Goal: Task Accomplishment & Management: Use online tool/utility

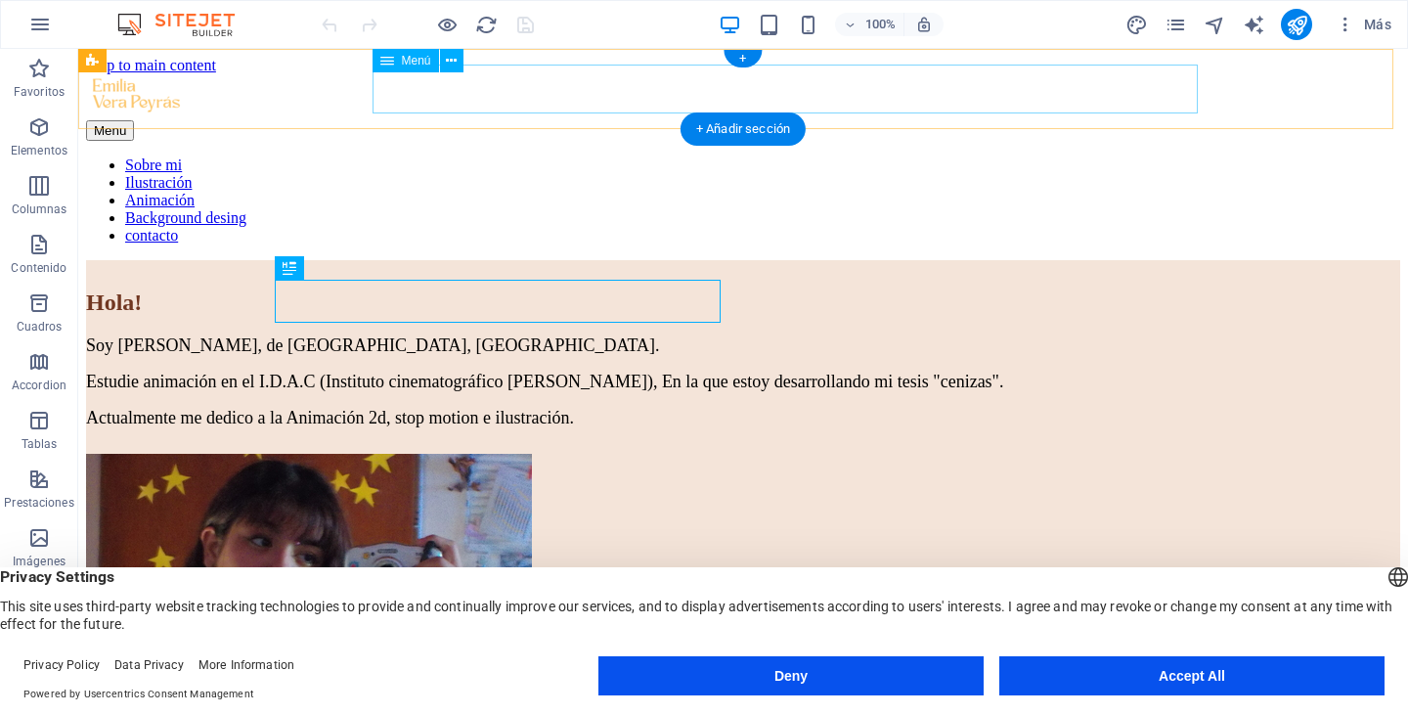
click at [246, 209] on link "Background desing" at bounding box center [185, 217] width 121 height 17
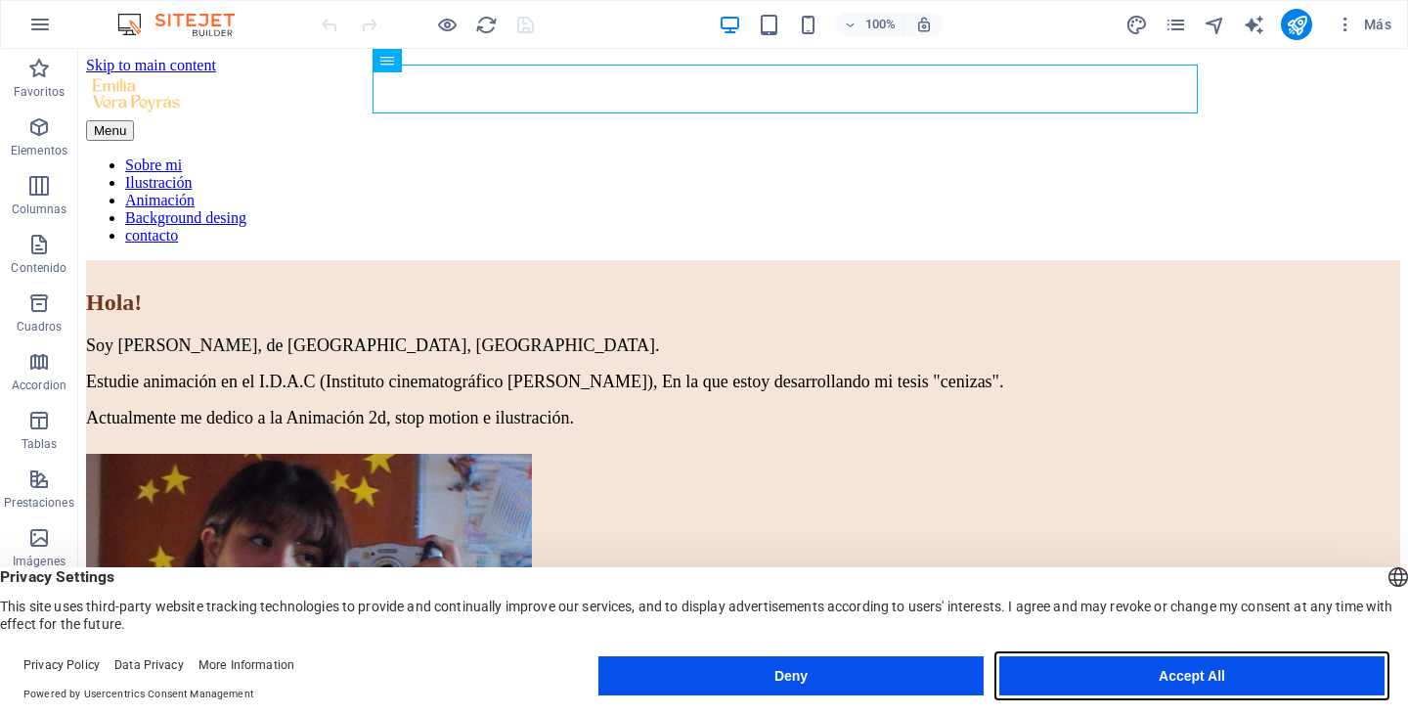
click at [1084, 661] on button "Accept All" at bounding box center [1191, 675] width 385 height 39
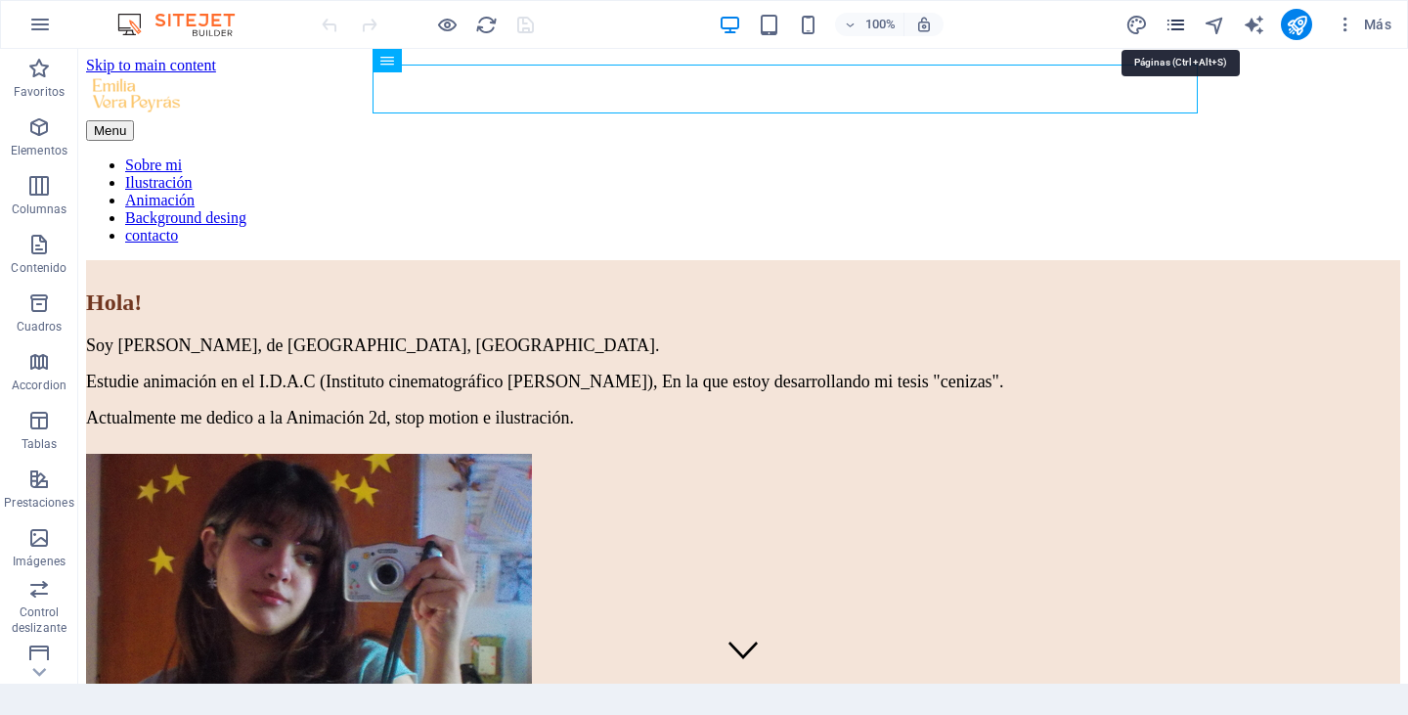
click at [1175, 31] on icon "pages" at bounding box center [1175, 25] width 22 height 22
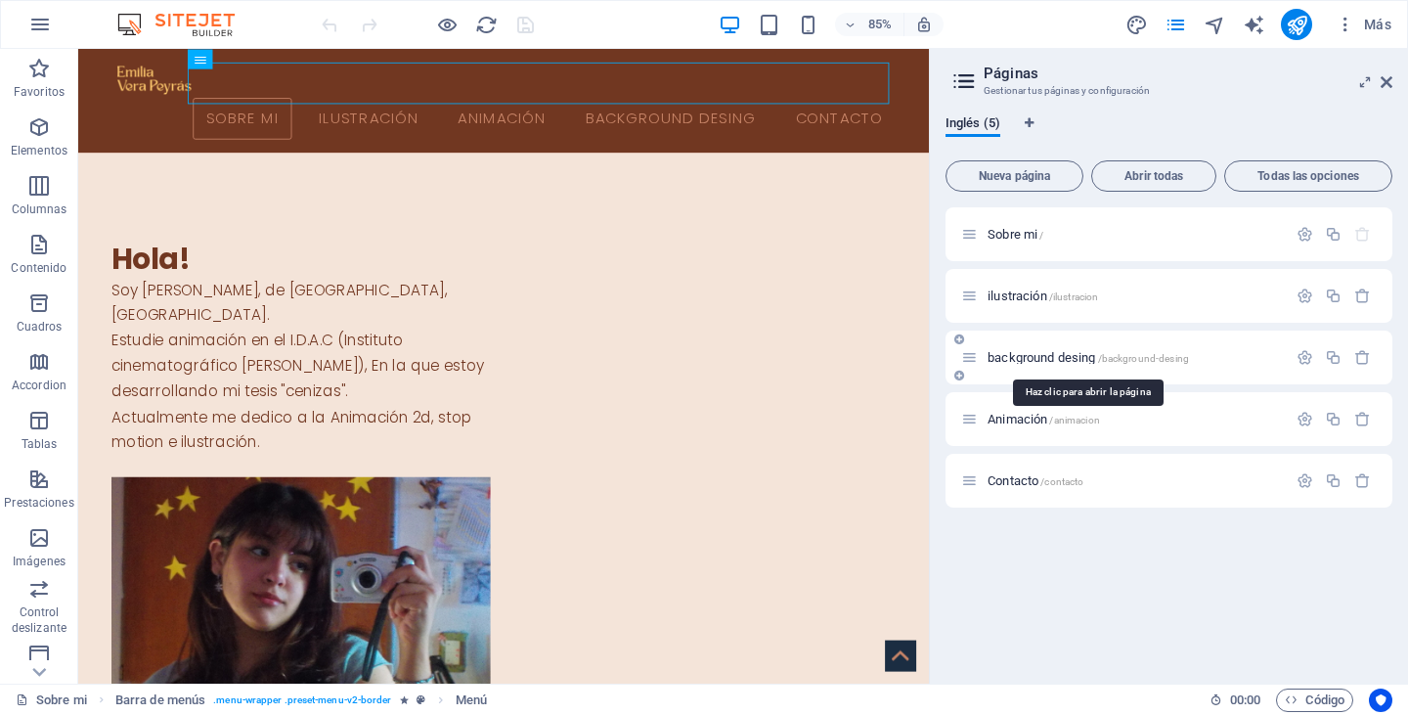
click at [1066, 363] on span "background desing /background-desing" at bounding box center [1087, 357] width 201 height 15
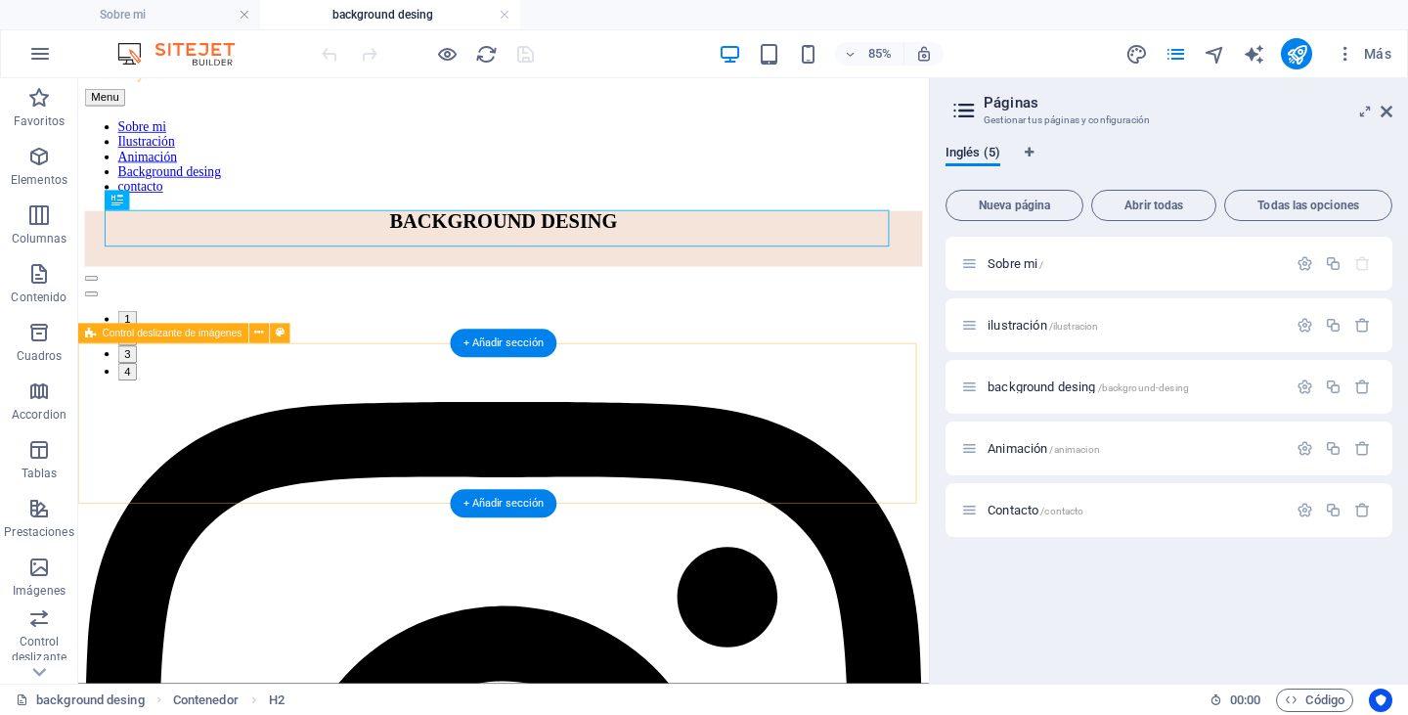
scroll to position [78, 0]
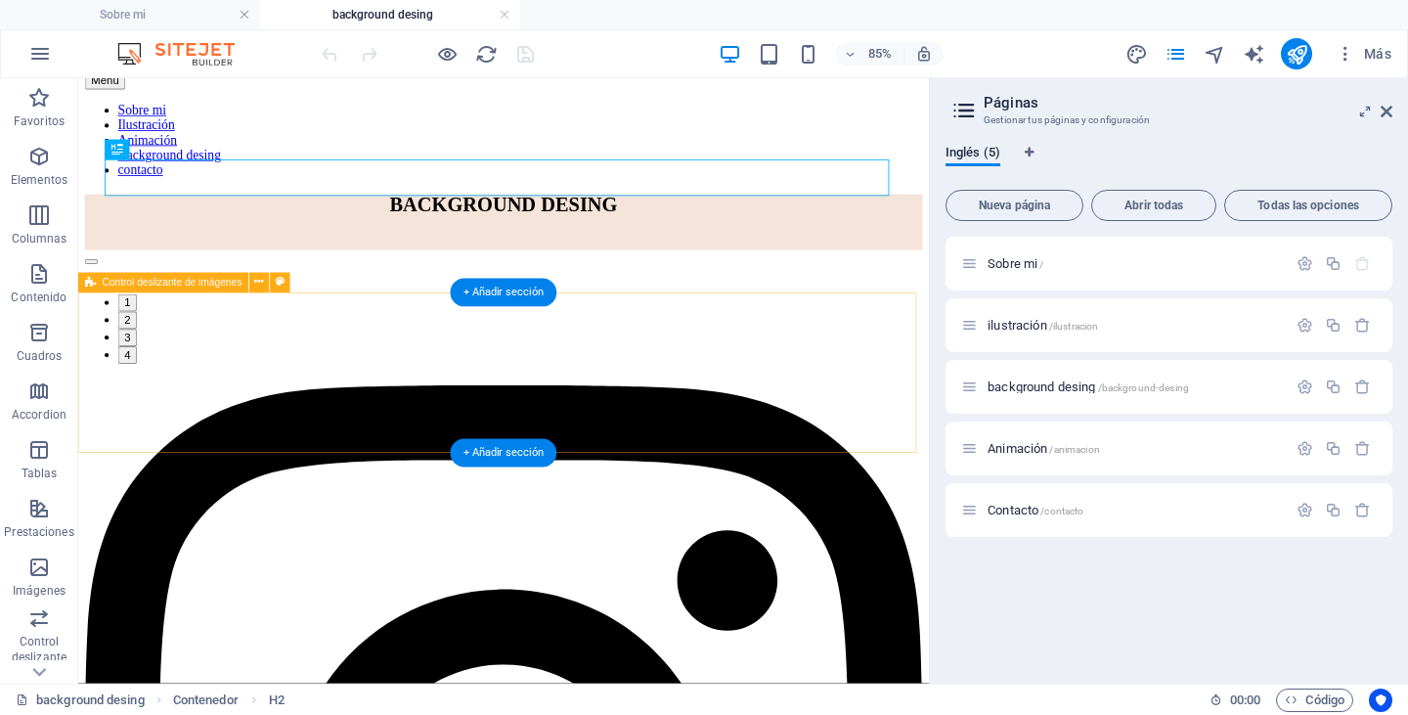
click at [585, 414] on div "1 2 3 4" at bounding box center [578, 348] width 985 height 134
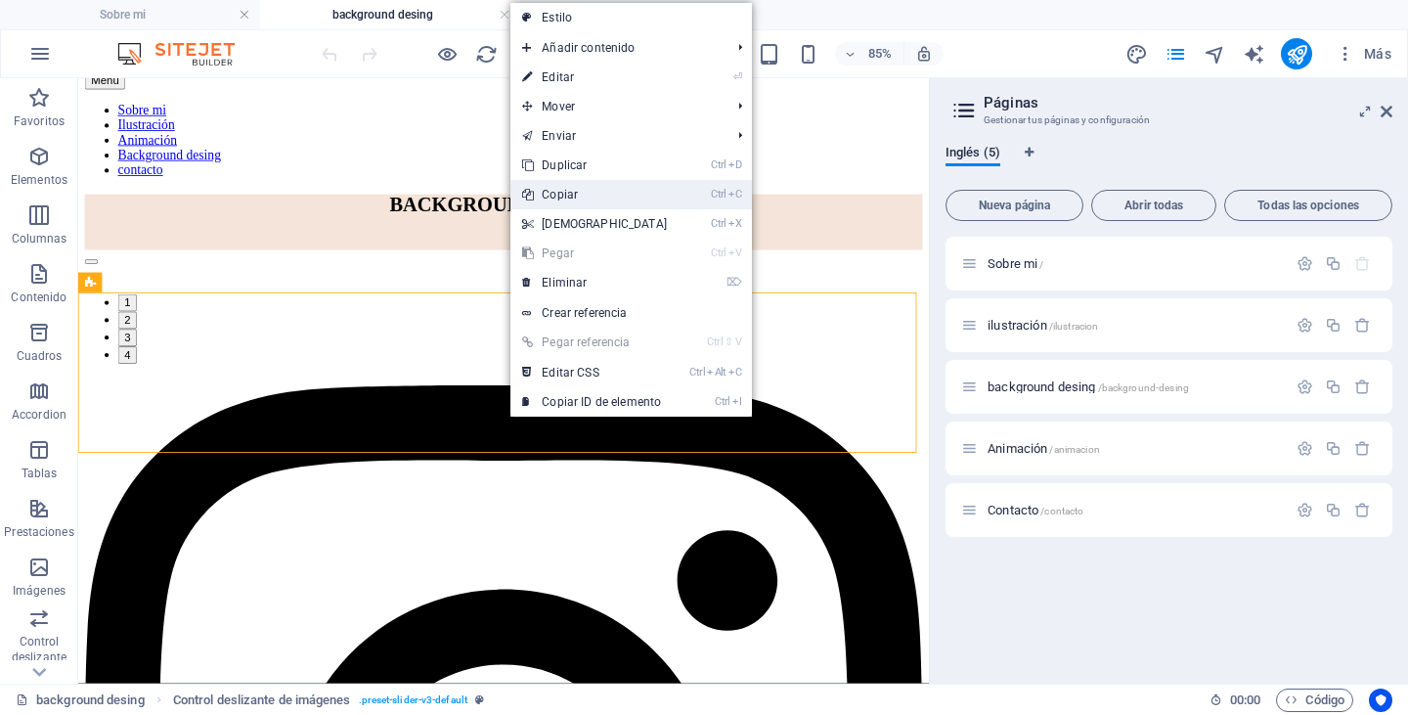
click at [669, 206] on link "Ctrl C Copiar" at bounding box center [594, 194] width 168 height 29
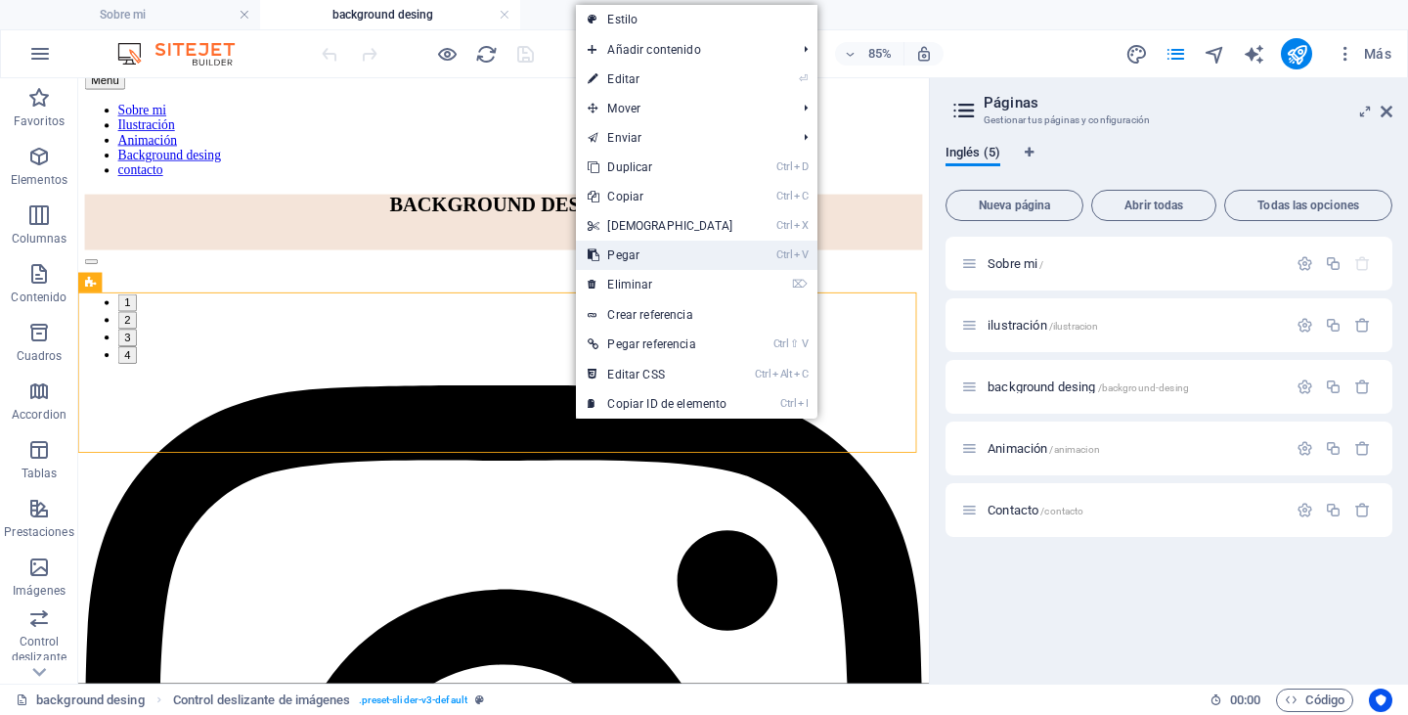
click at [673, 245] on link "Ctrl V Pegar" at bounding box center [660, 254] width 168 height 29
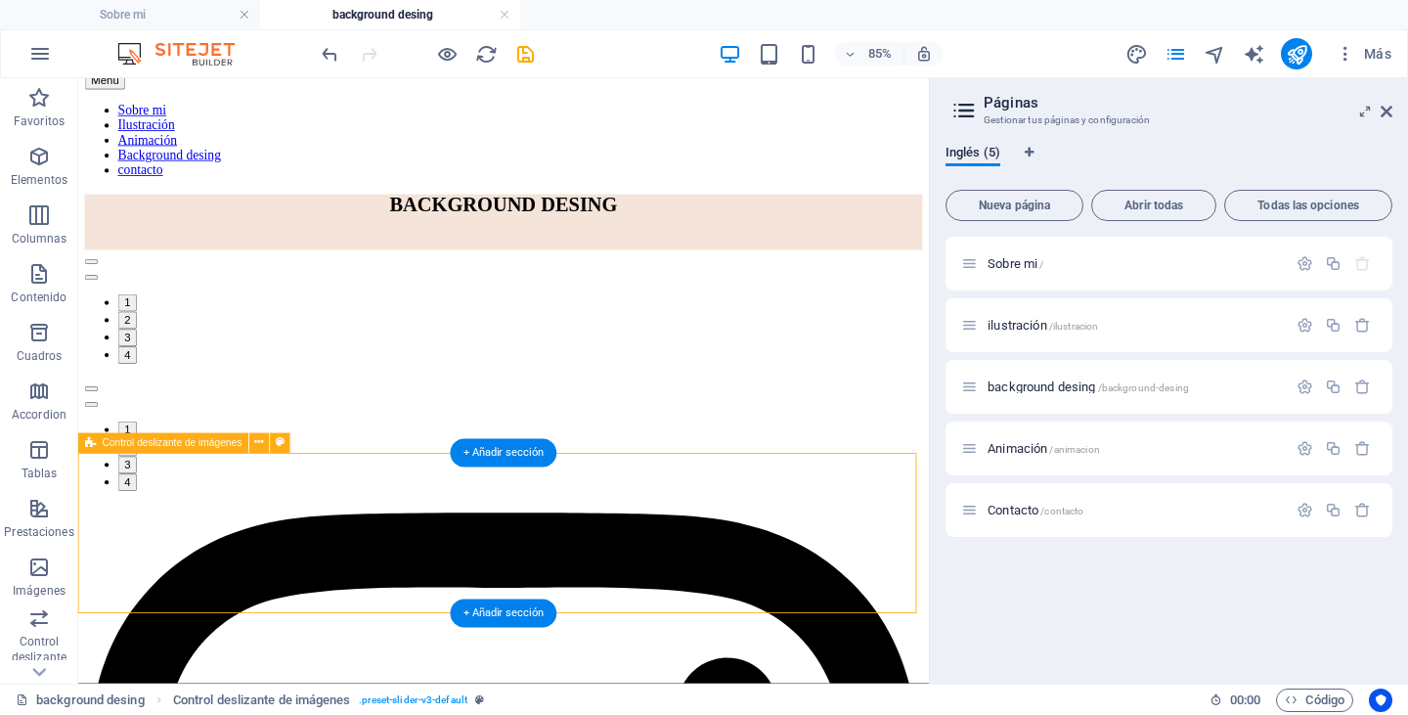
click at [631, 564] on div "1 2 3 4" at bounding box center [578, 497] width 985 height 134
click at [258, 444] on icon at bounding box center [259, 443] width 9 height 18
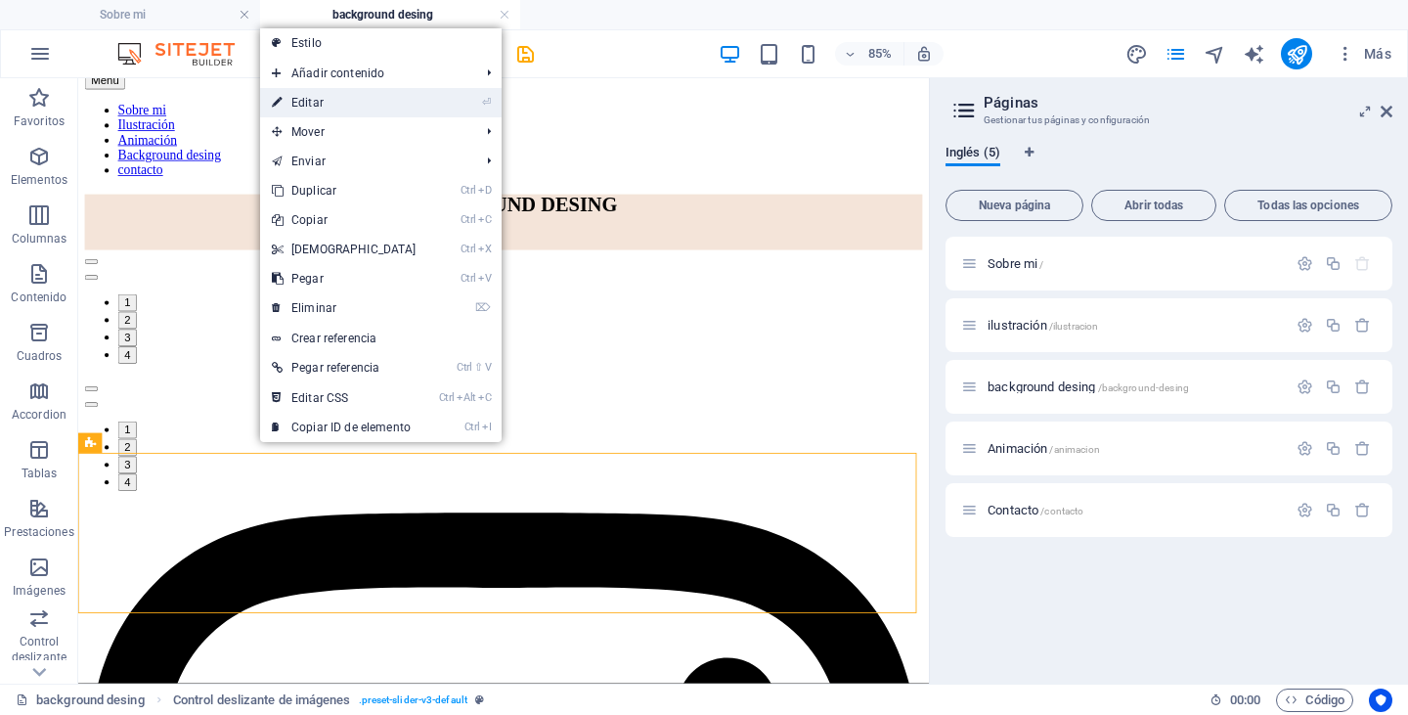
click at [340, 99] on link "⏎ Editar" at bounding box center [344, 102] width 168 height 29
select select "region"
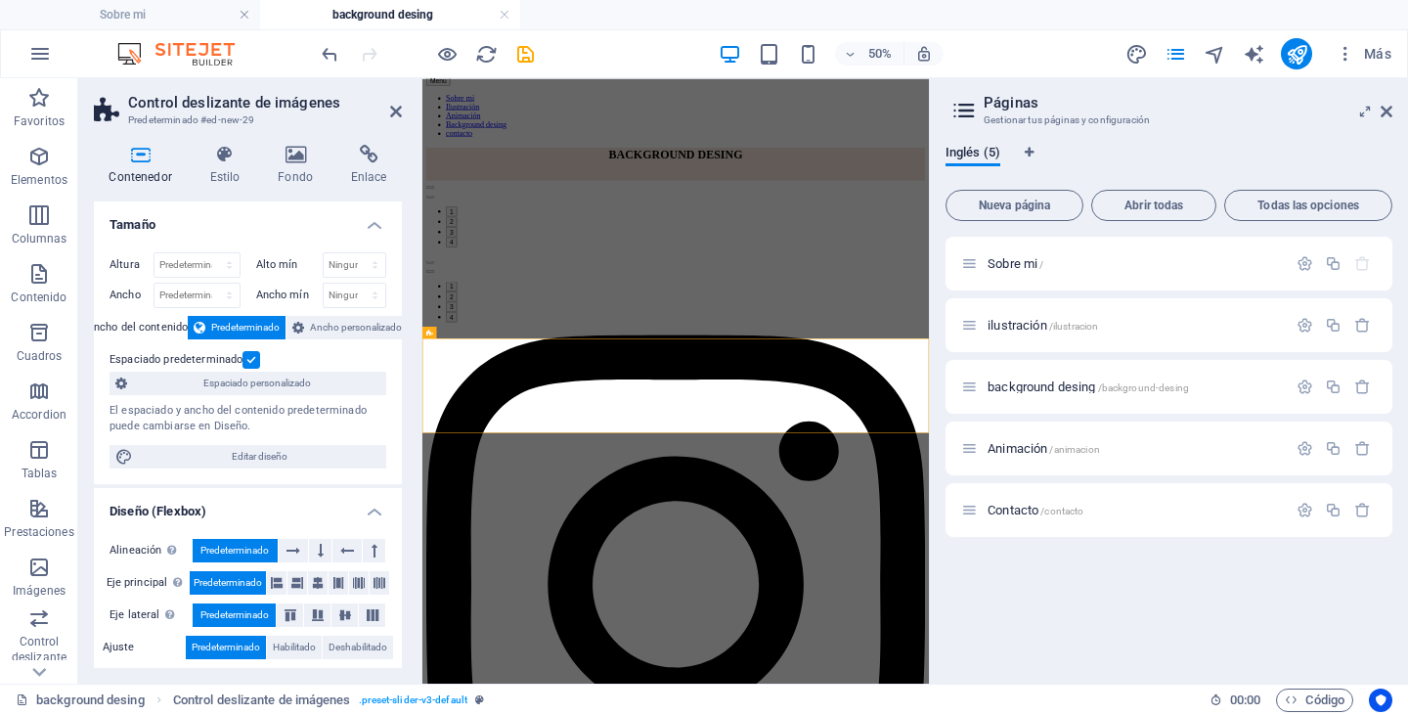
scroll to position [0, 0]
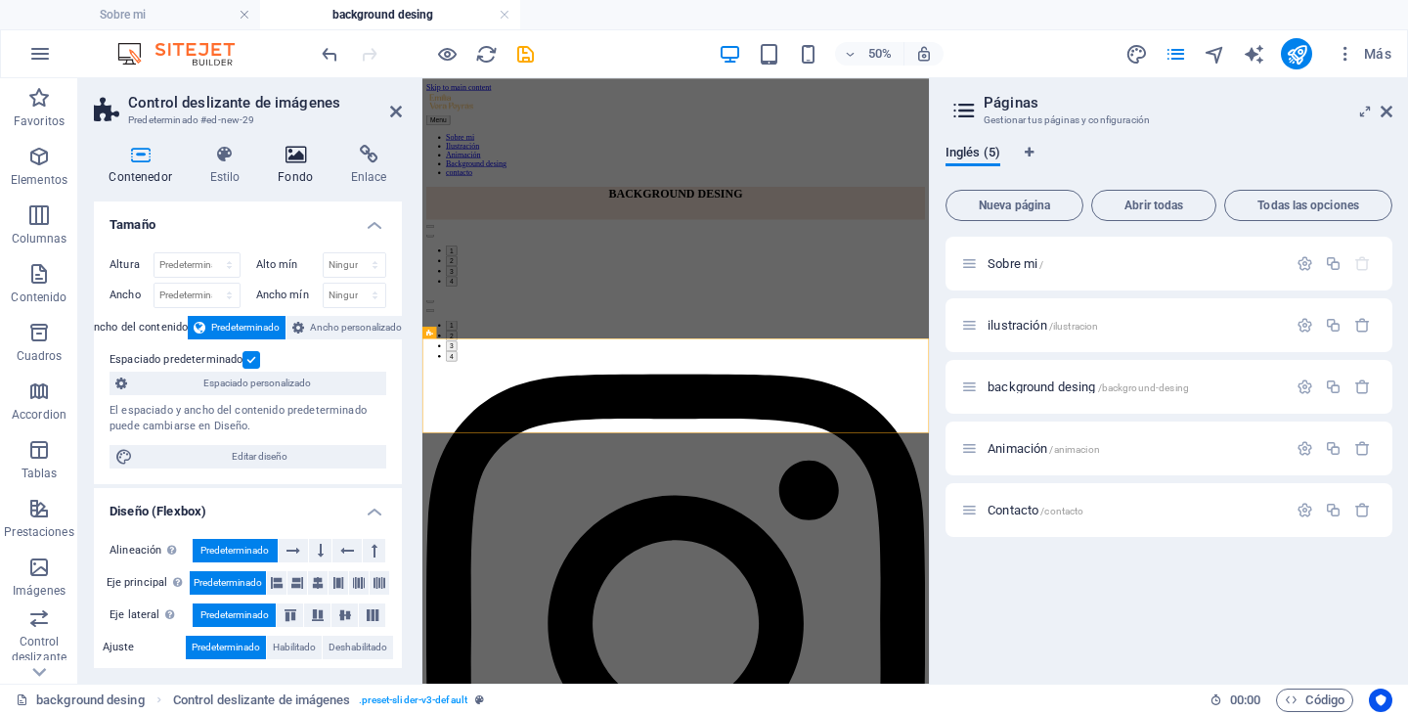
click at [298, 167] on h4 "Fondo" at bounding box center [299, 165] width 73 height 41
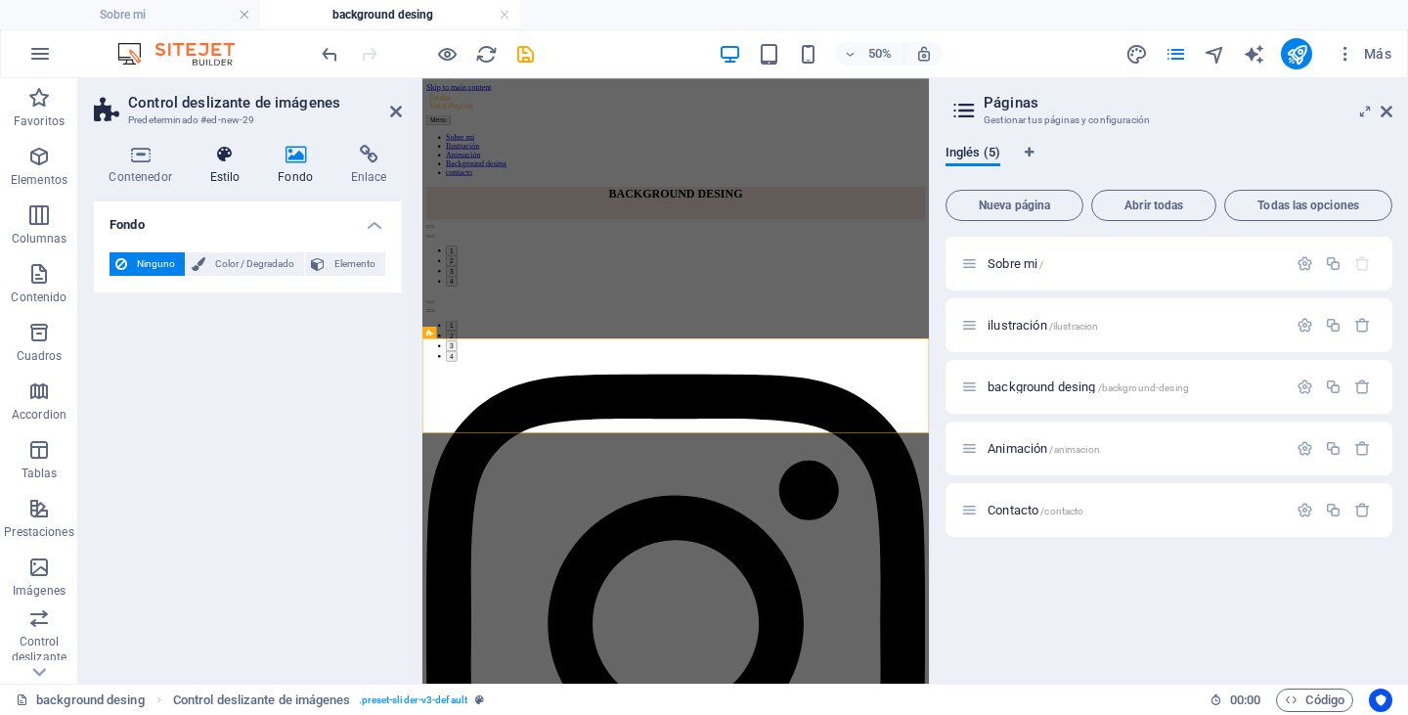
click at [230, 175] on h4 "Estilo" at bounding box center [229, 165] width 68 height 41
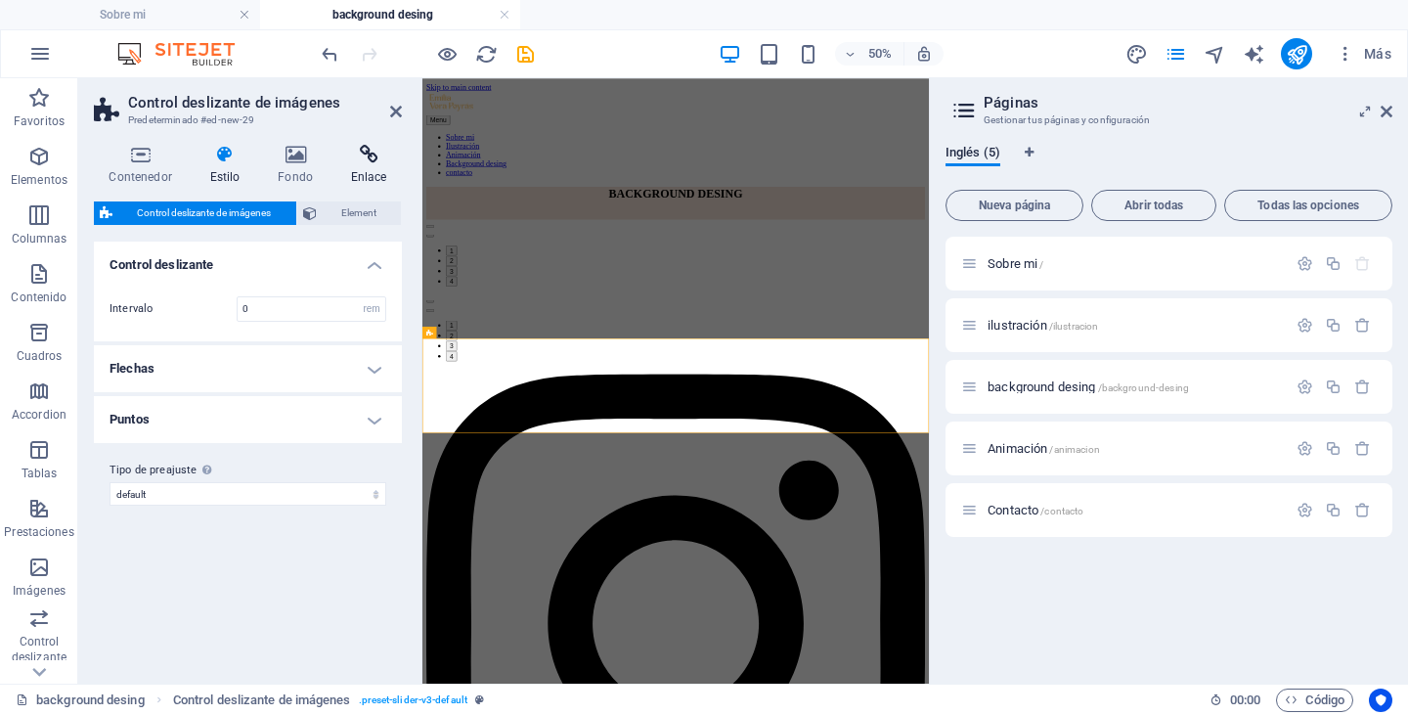
click at [371, 162] on icon at bounding box center [368, 155] width 66 height 20
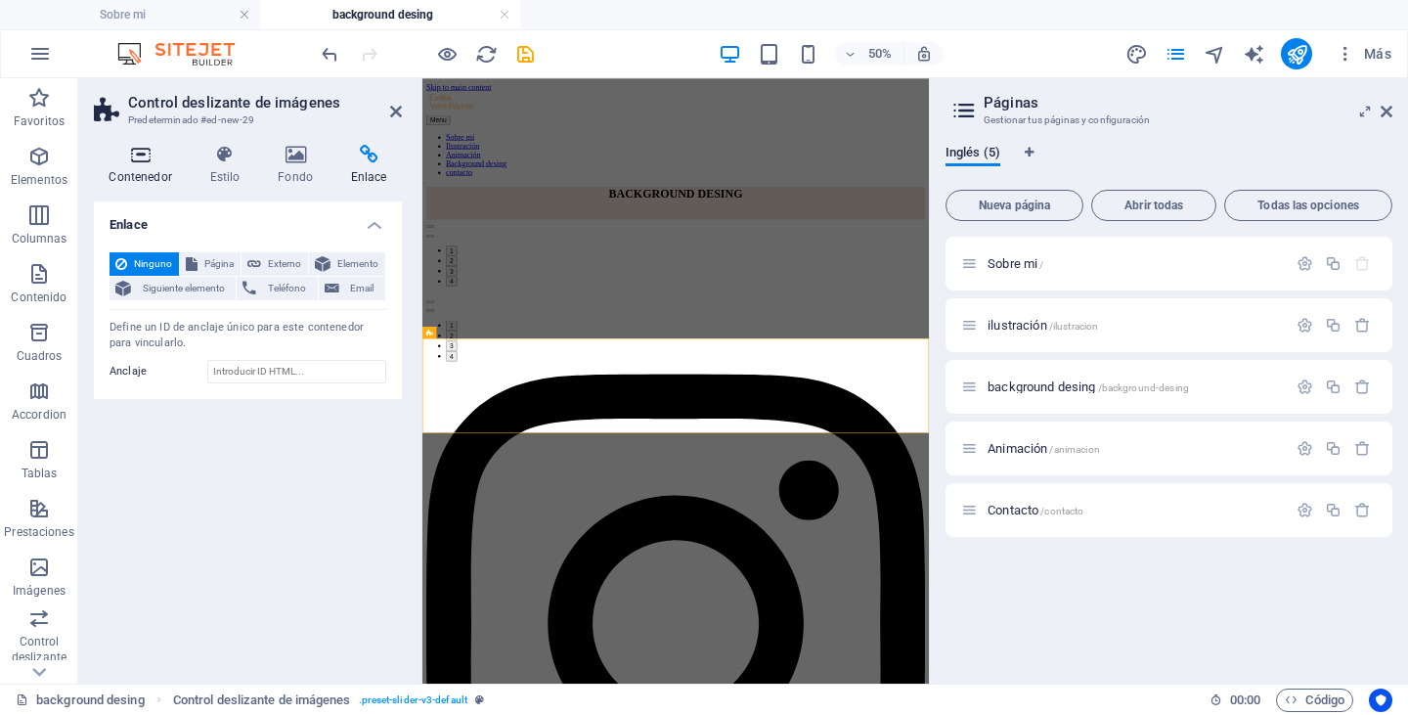
click at [136, 167] on h4 "Contenedor" at bounding box center [144, 165] width 101 height 41
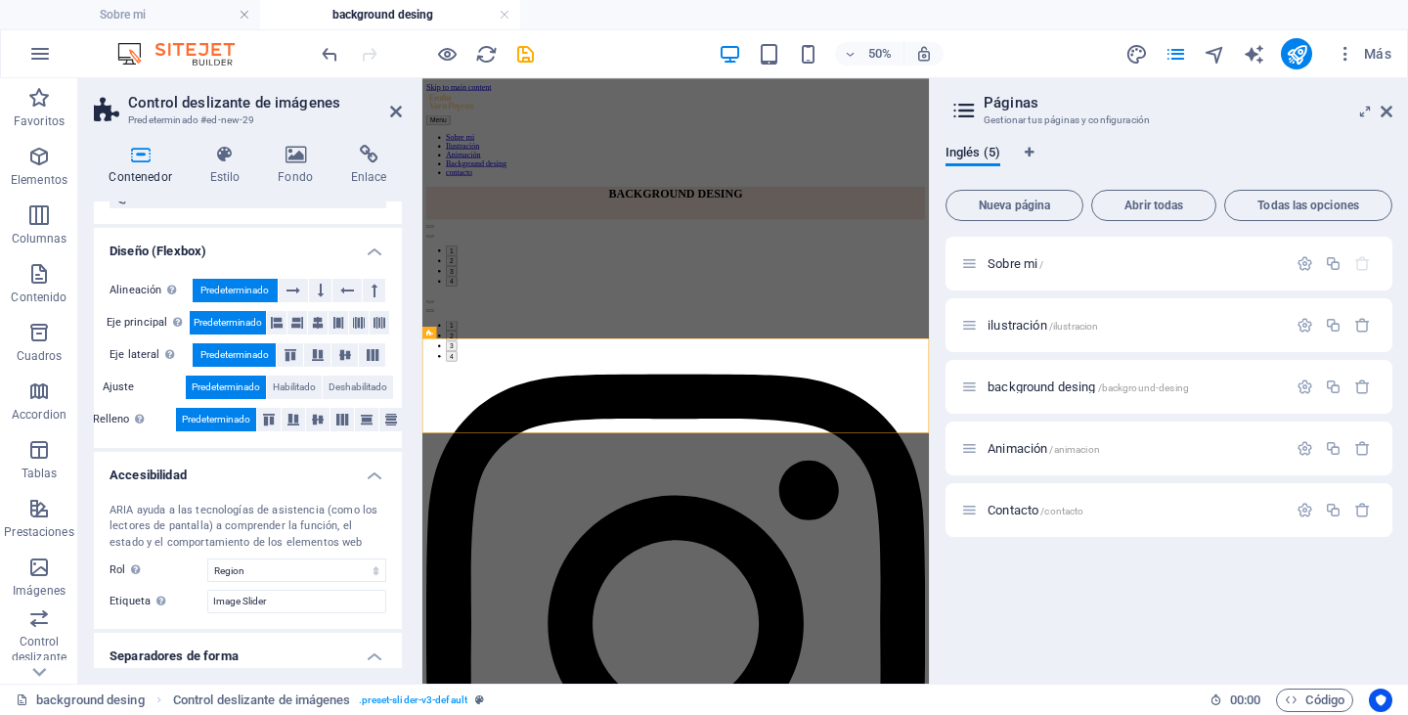
scroll to position [315, 0]
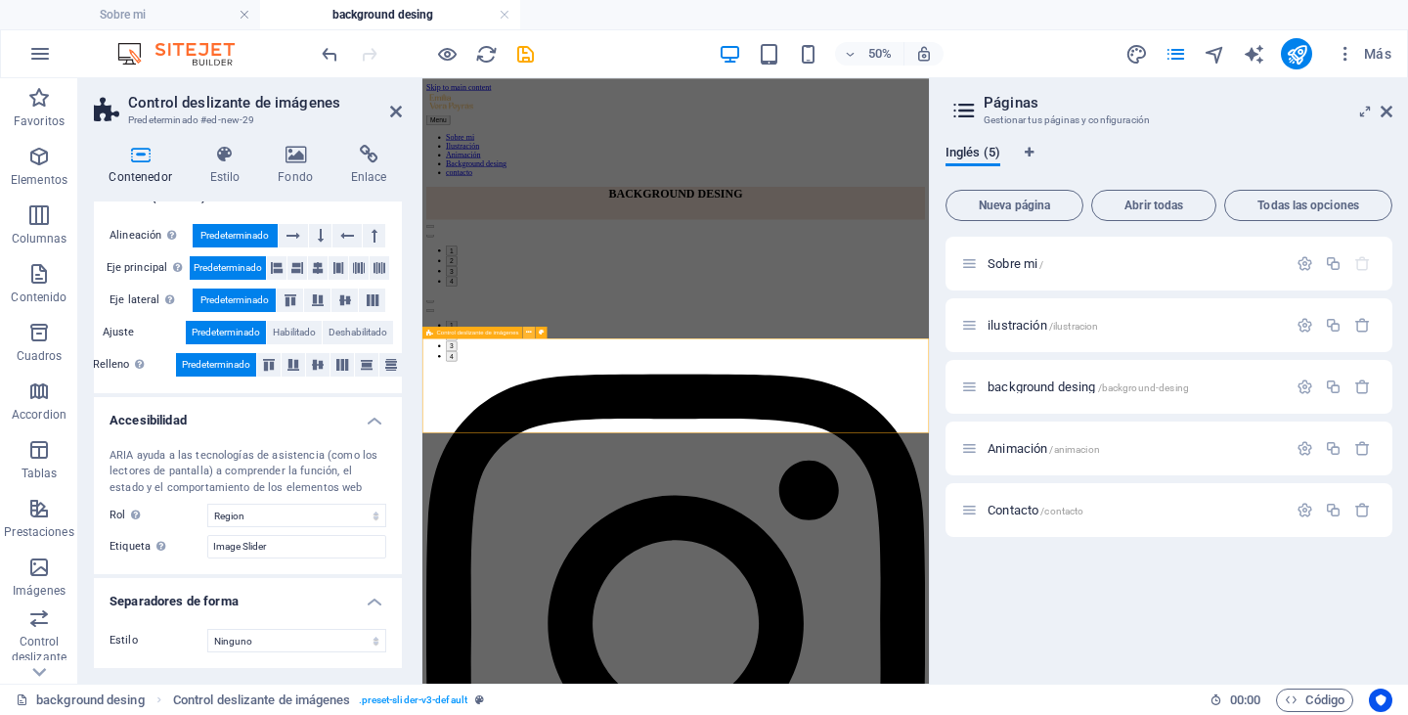
click at [531, 332] on icon at bounding box center [529, 332] width 6 height 11
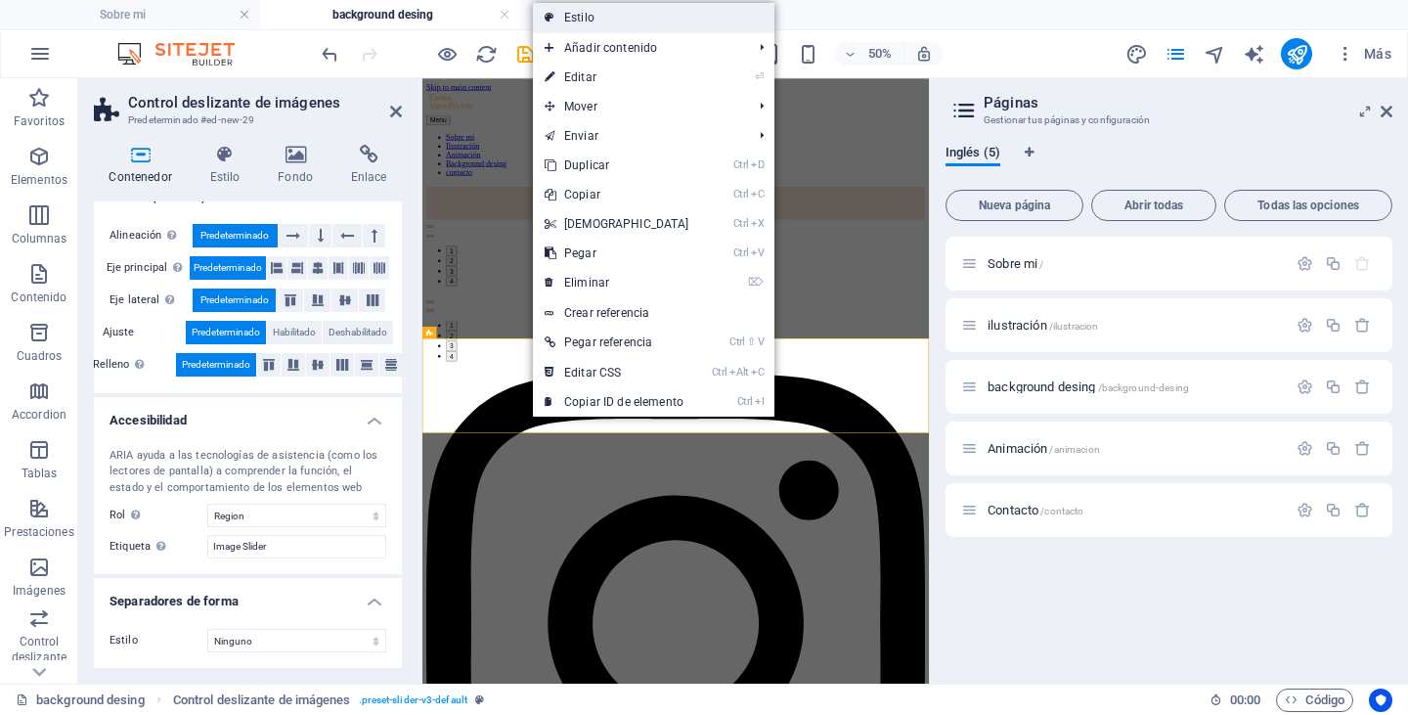
click at [700, 20] on link "Estilo" at bounding box center [653, 17] width 241 height 29
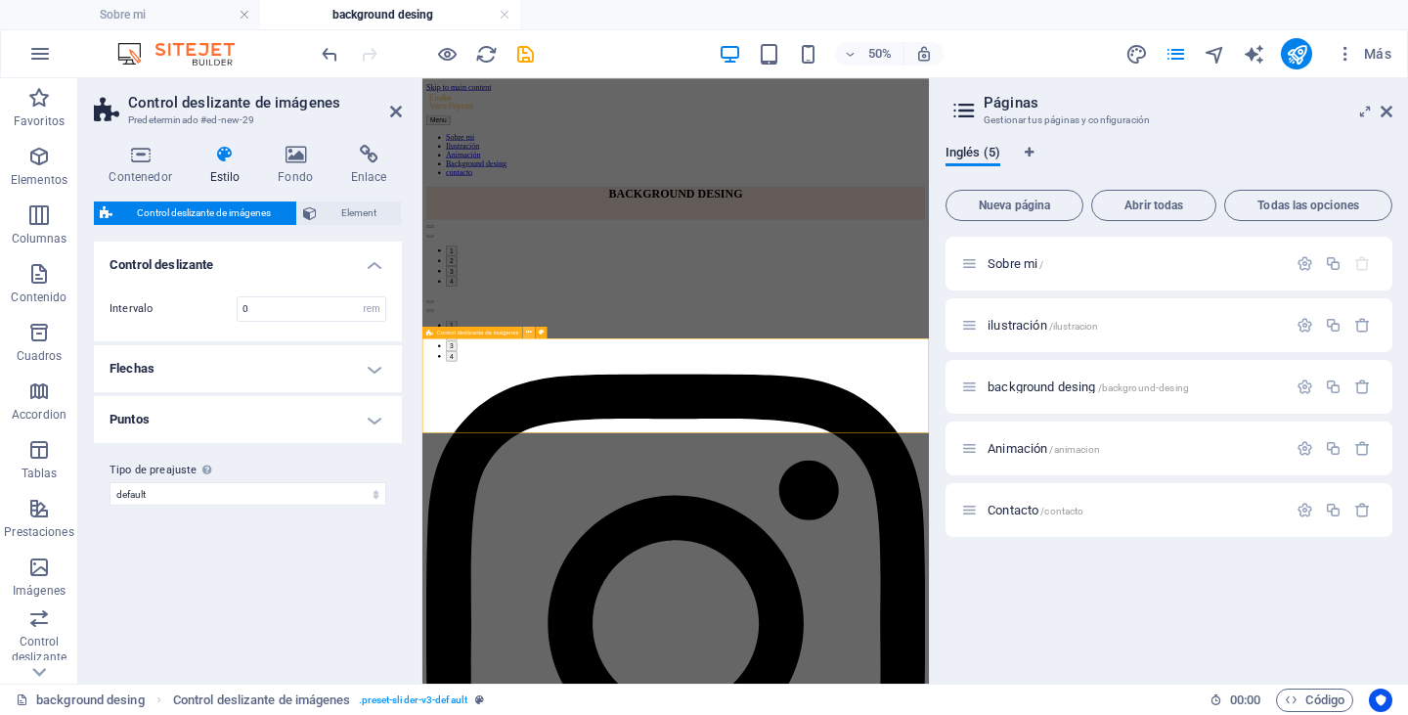
click at [526, 329] on icon at bounding box center [529, 332] width 6 height 11
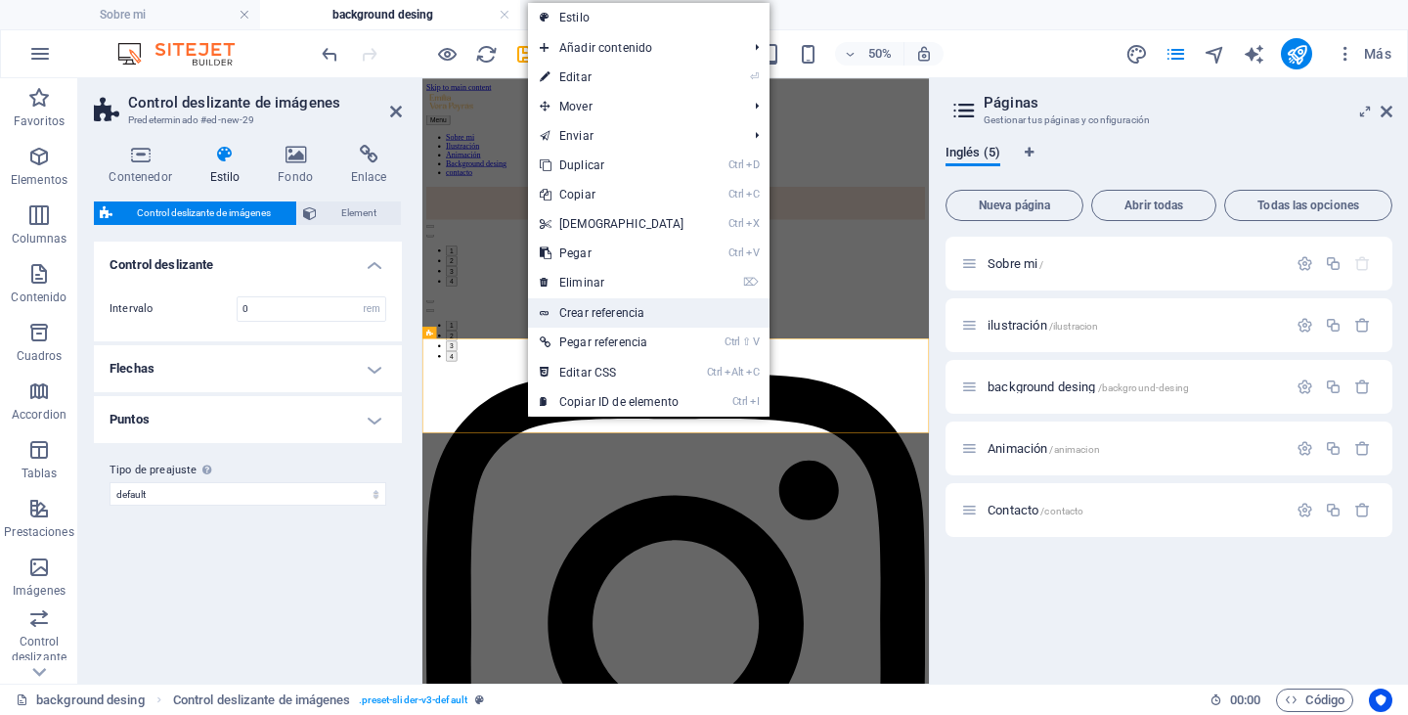
click at [661, 308] on link "Crear referencia" at bounding box center [648, 312] width 241 height 29
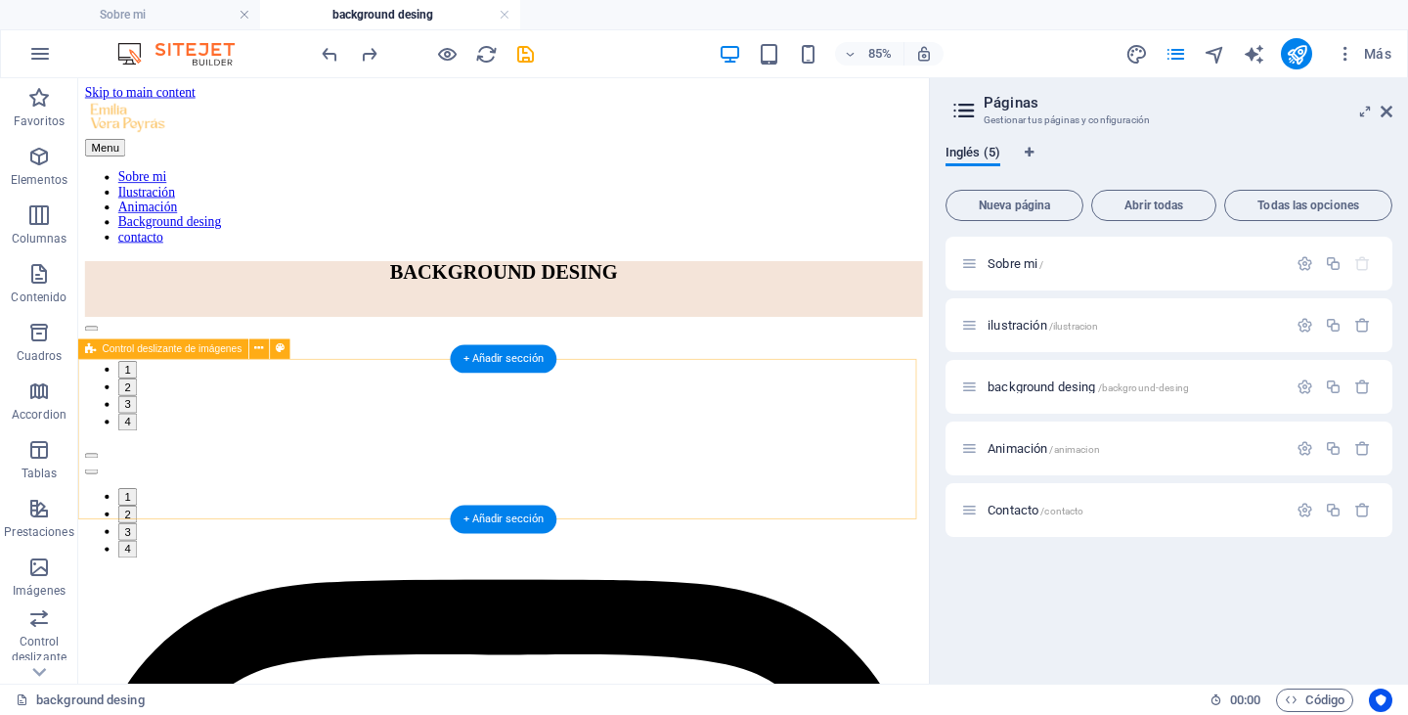
scroll to position [138, 0]
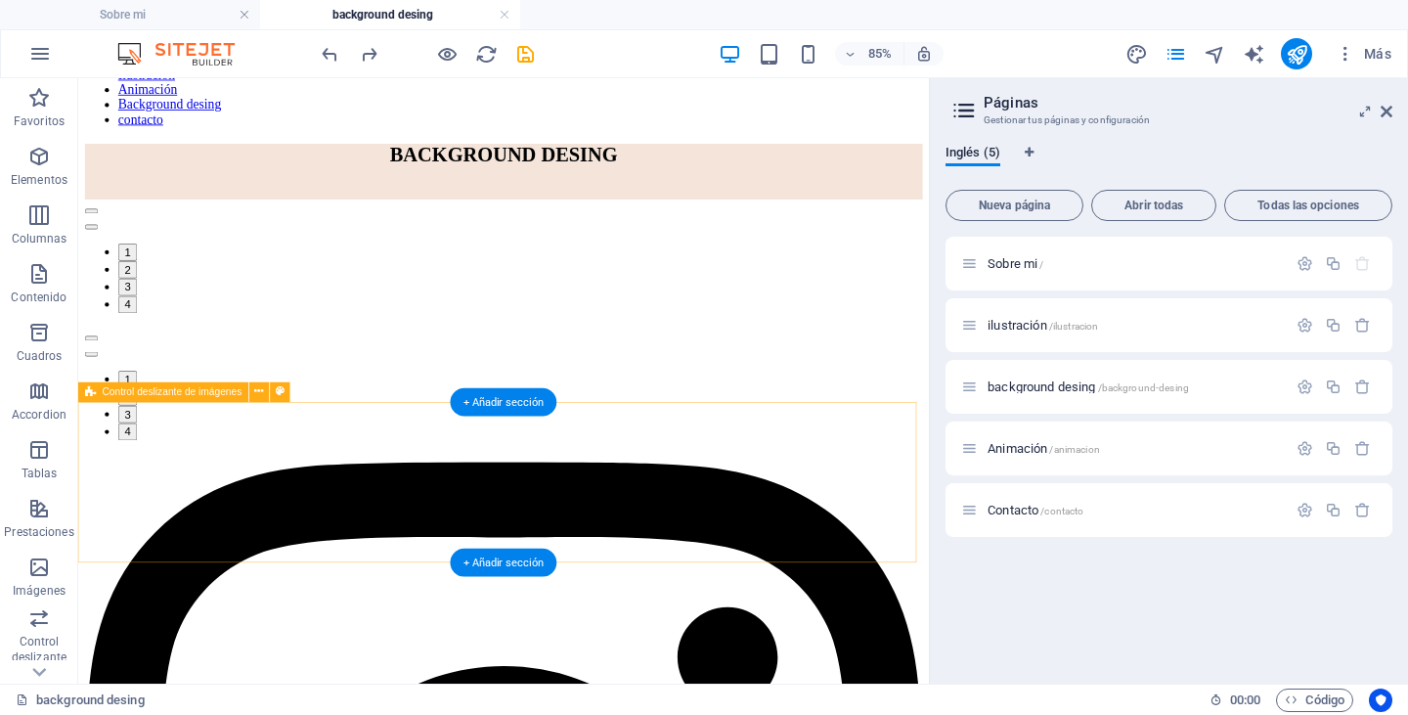
click at [563, 504] on div "1 2 3 4" at bounding box center [578, 438] width 985 height 134
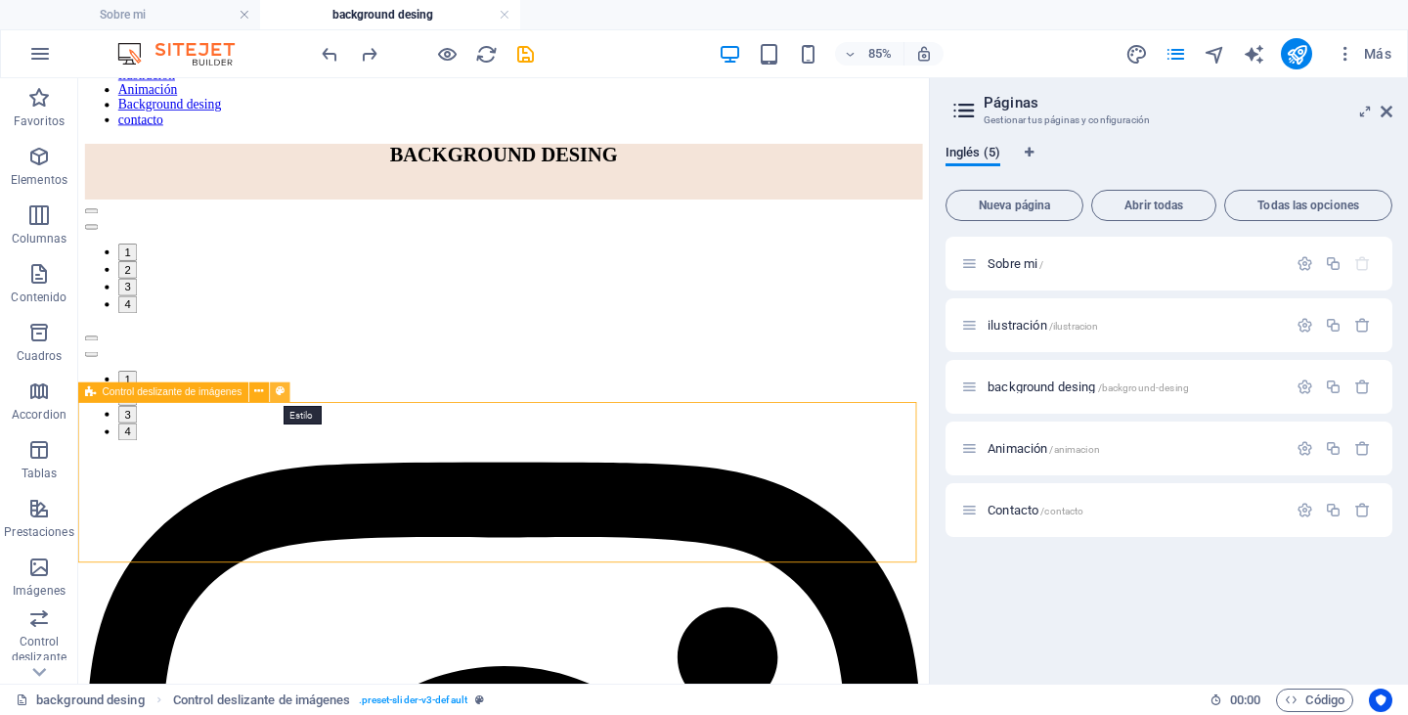
click at [279, 394] on icon at bounding box center [280, 392] width 9 height 18
select select "rem"
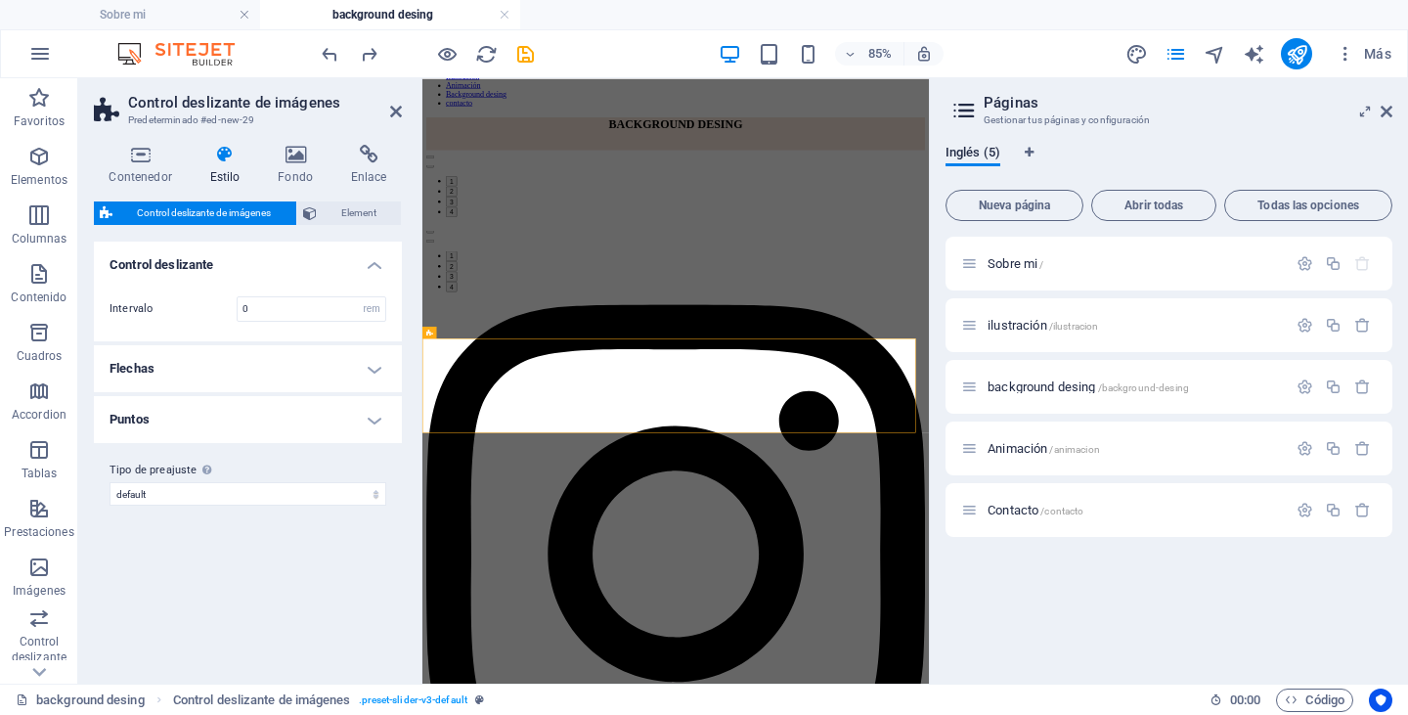
scroll to position [0, 0]
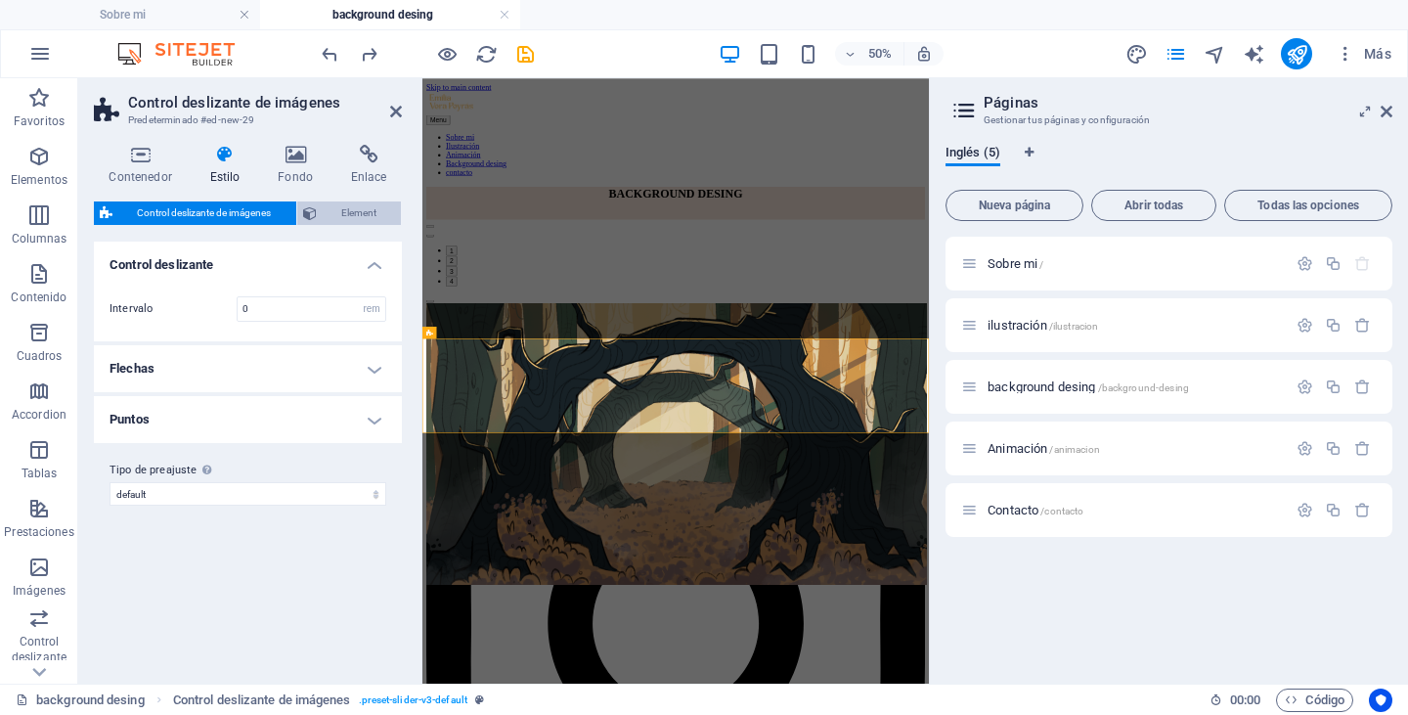
click at [363, 214] on span "Element" at bounding box center [359, 212] width 73 height 23
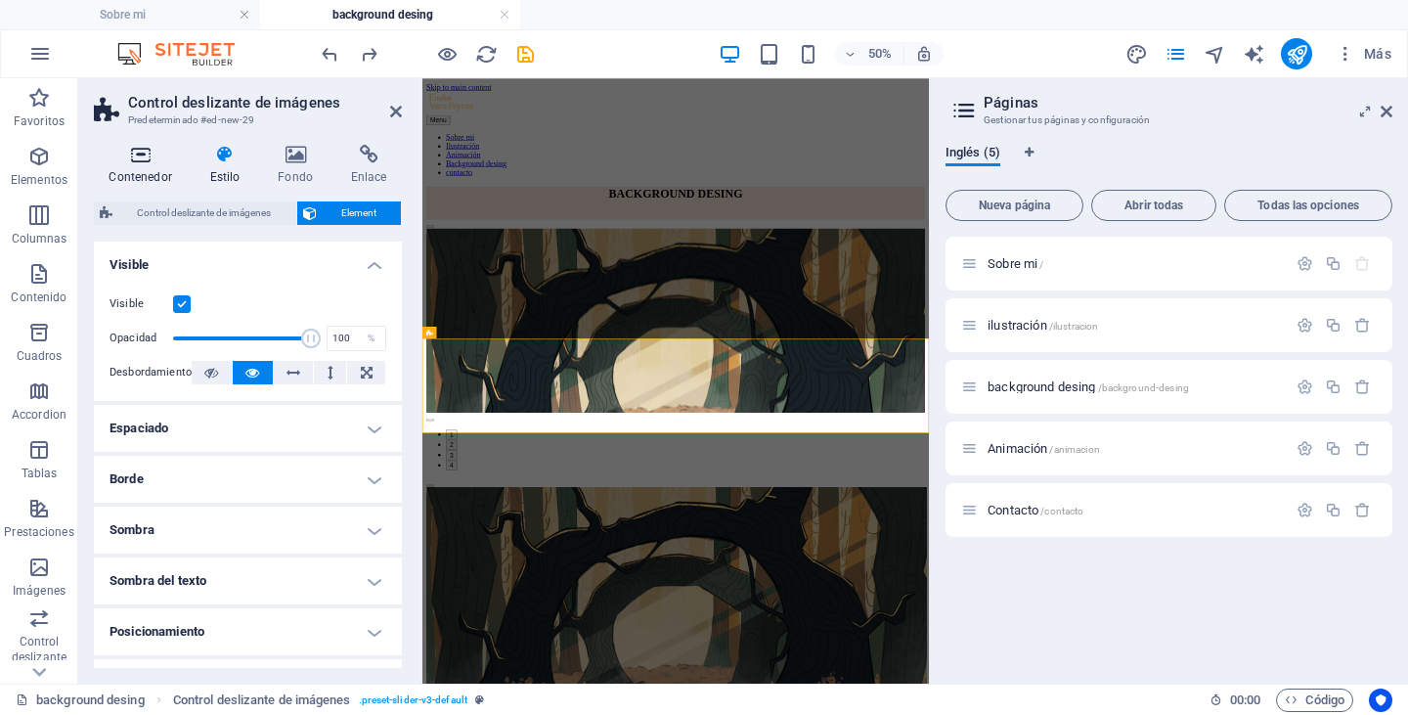
click at [147, 166] on h4 "Contenedor" at bounding box center [144, 165] width 101 height 41
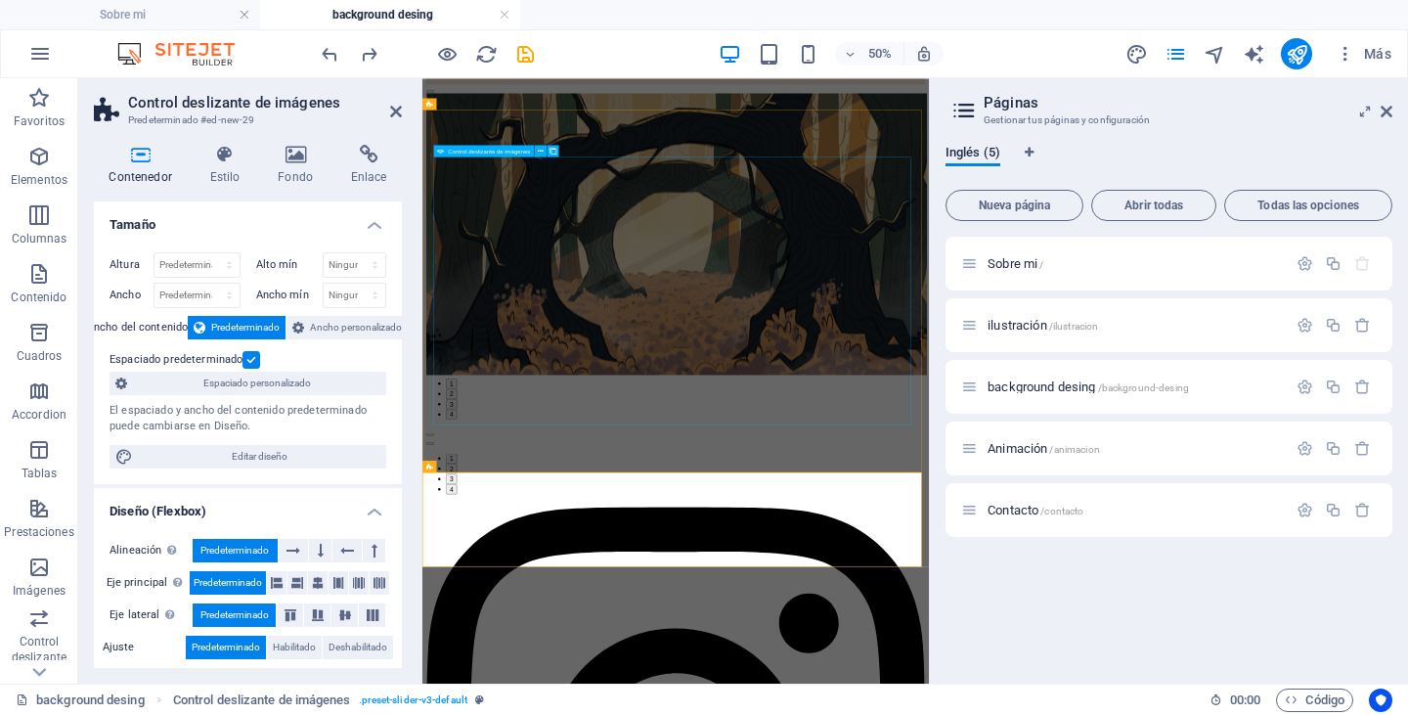
scroll to position [304, 0]
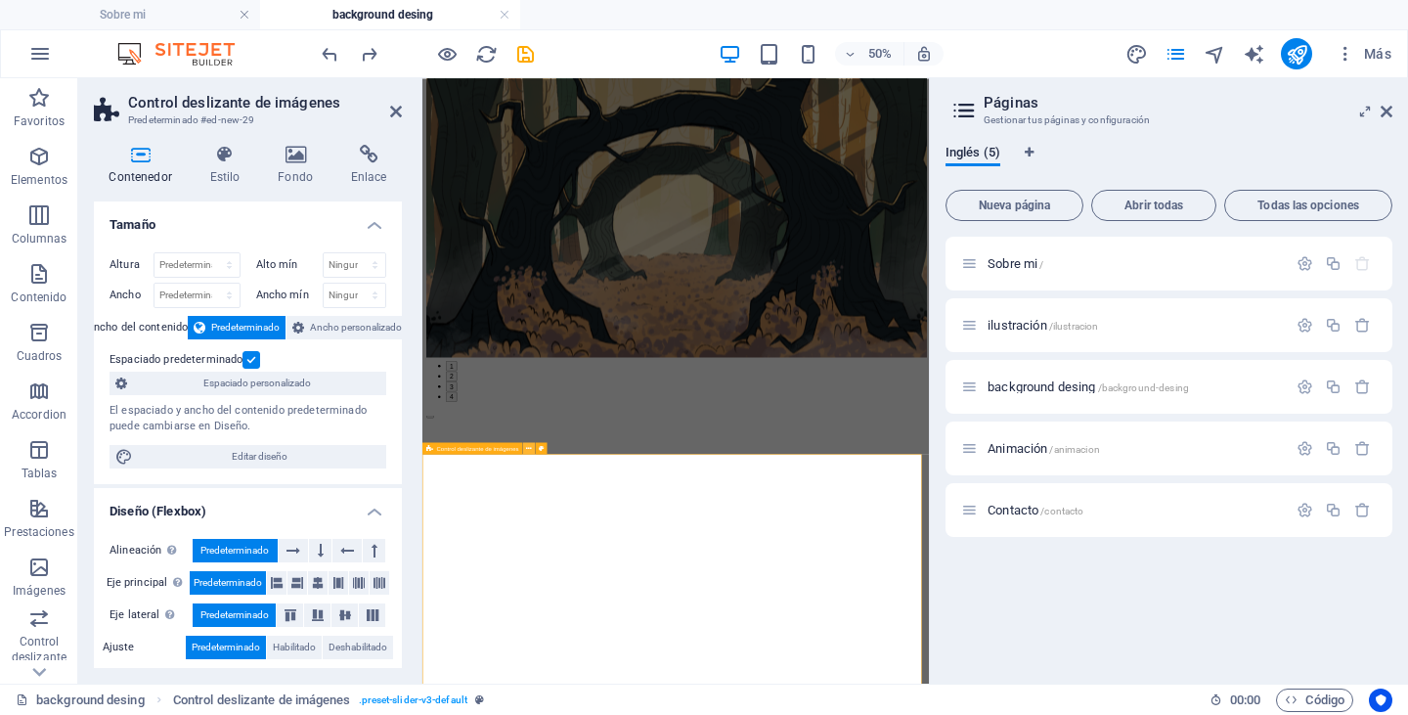
click at [532, 443] on button at bounding box center [529, 448] width 12 height 12
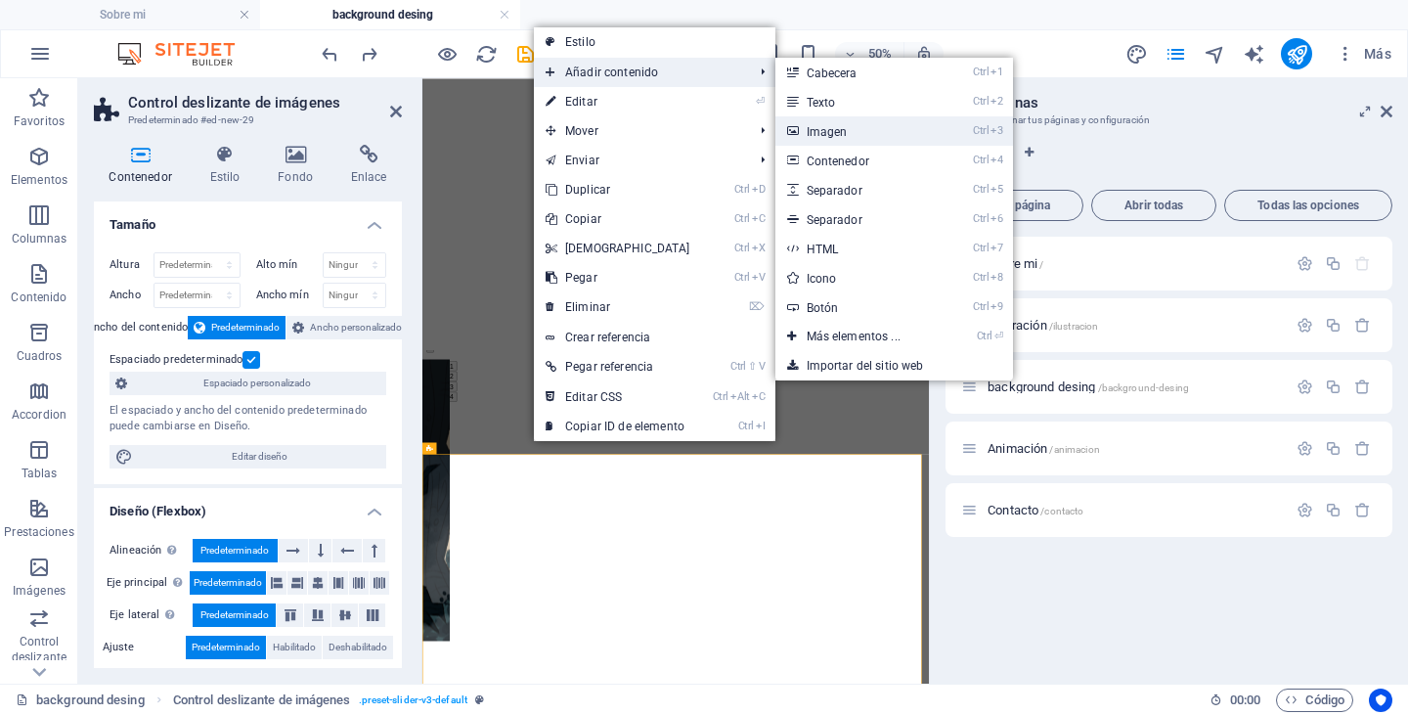
click at [812, 145] on link "Ctrl 3 Imagen" at bounding box center [857, 130] width 164 height 29
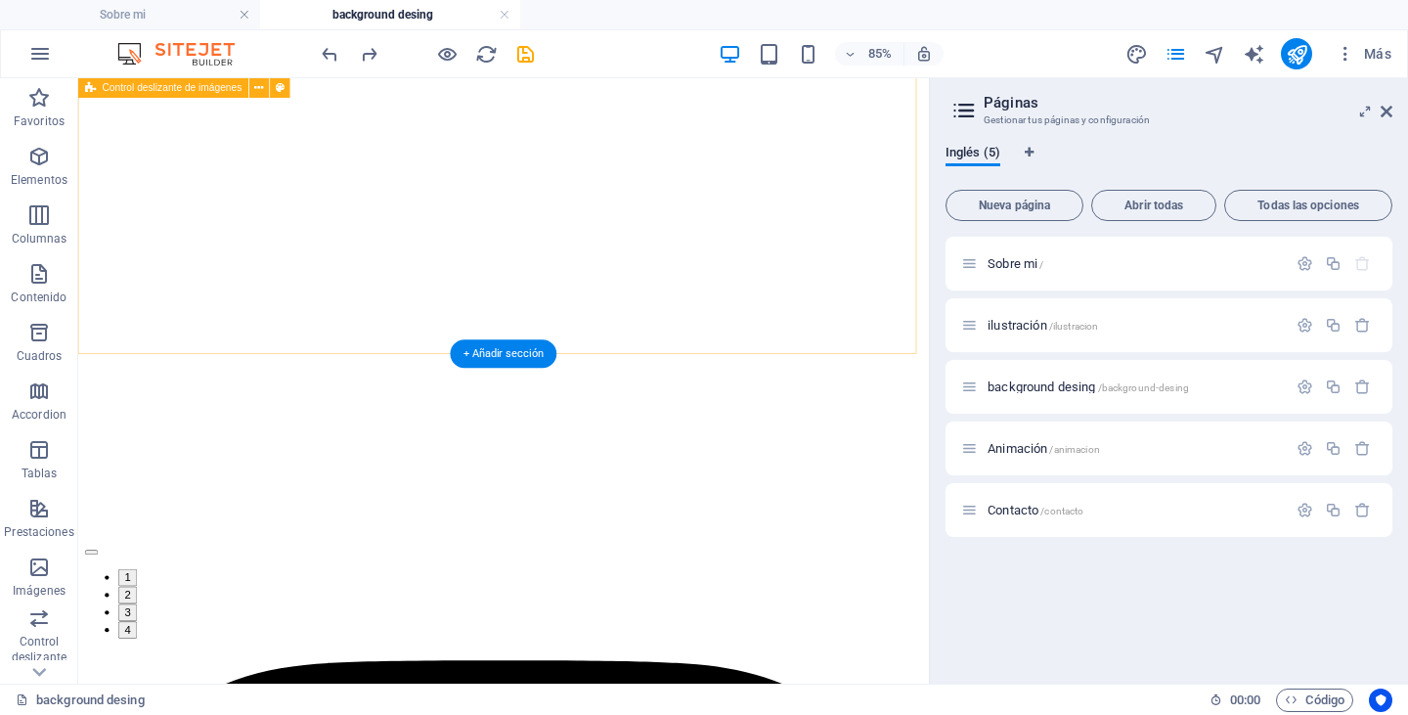
scroll to position [1005, 0]
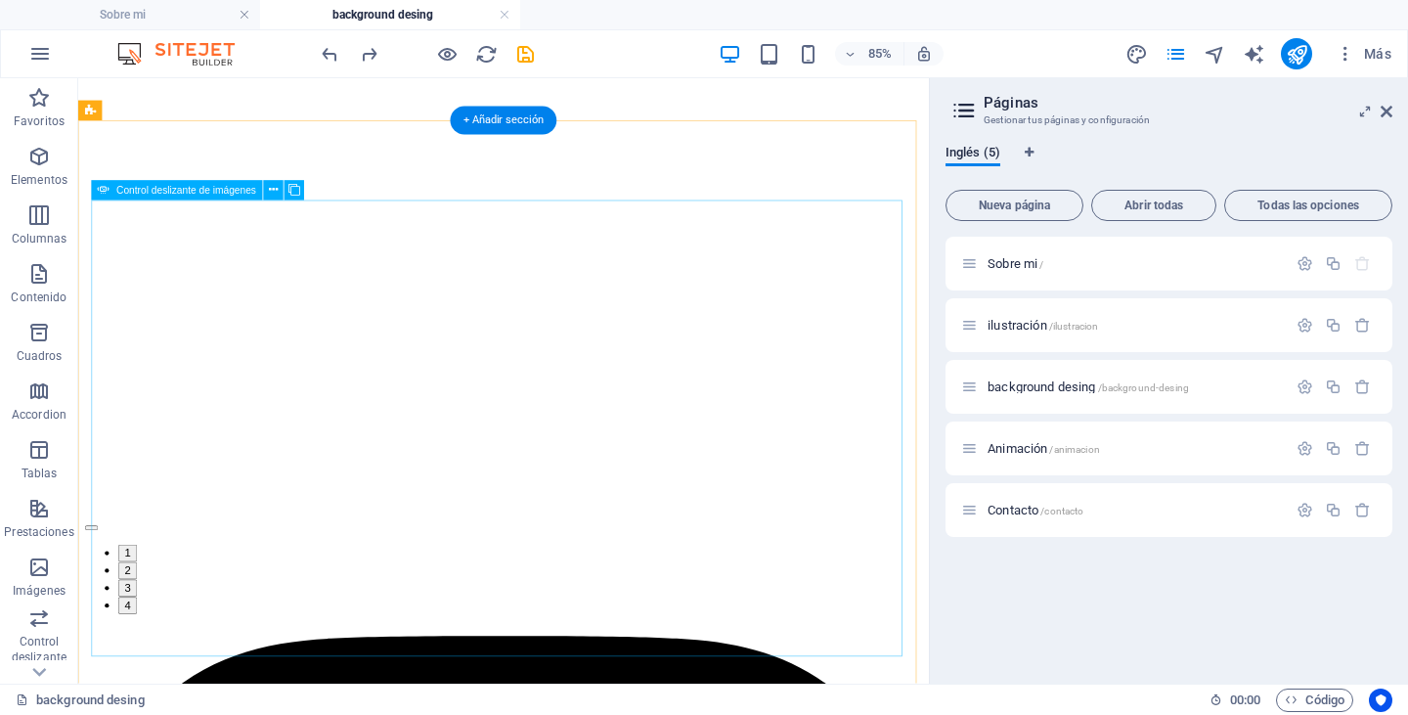
select select "fade"
select select "ms"
select select "s"
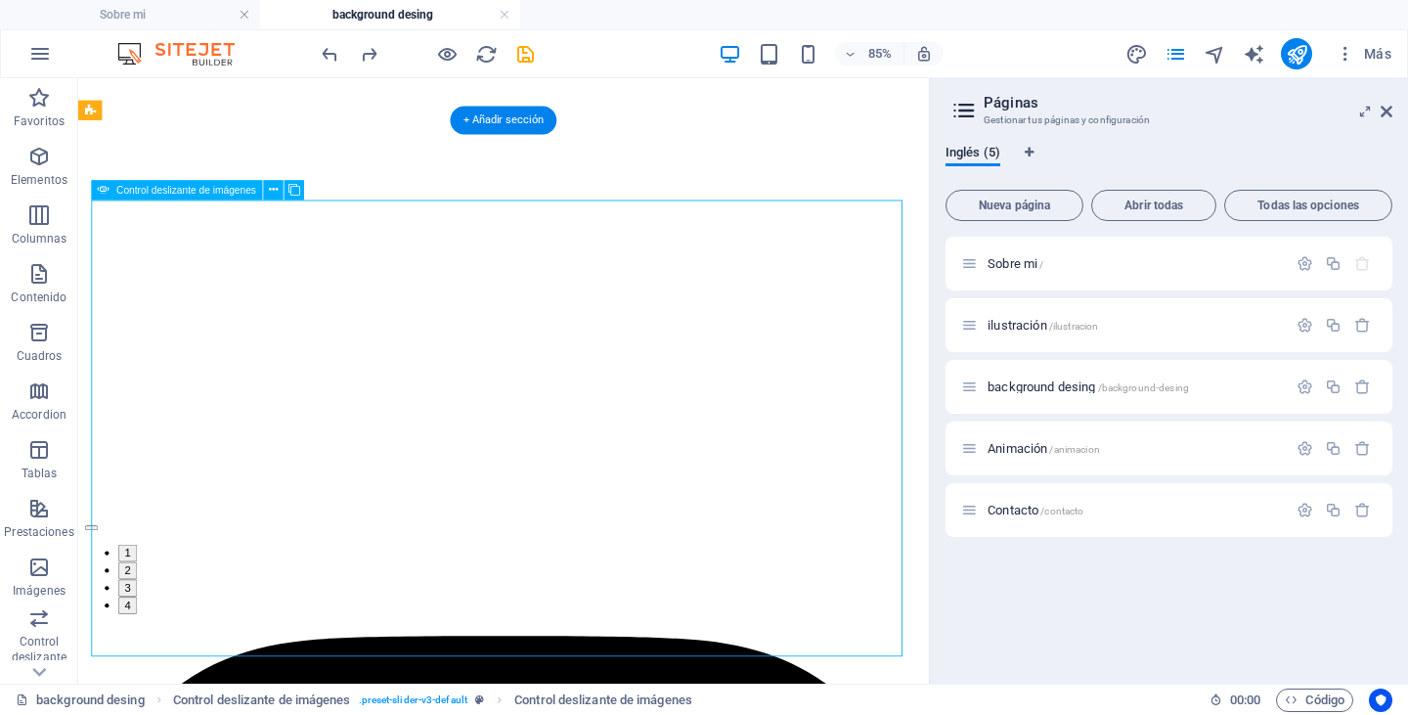
select select "progressive"
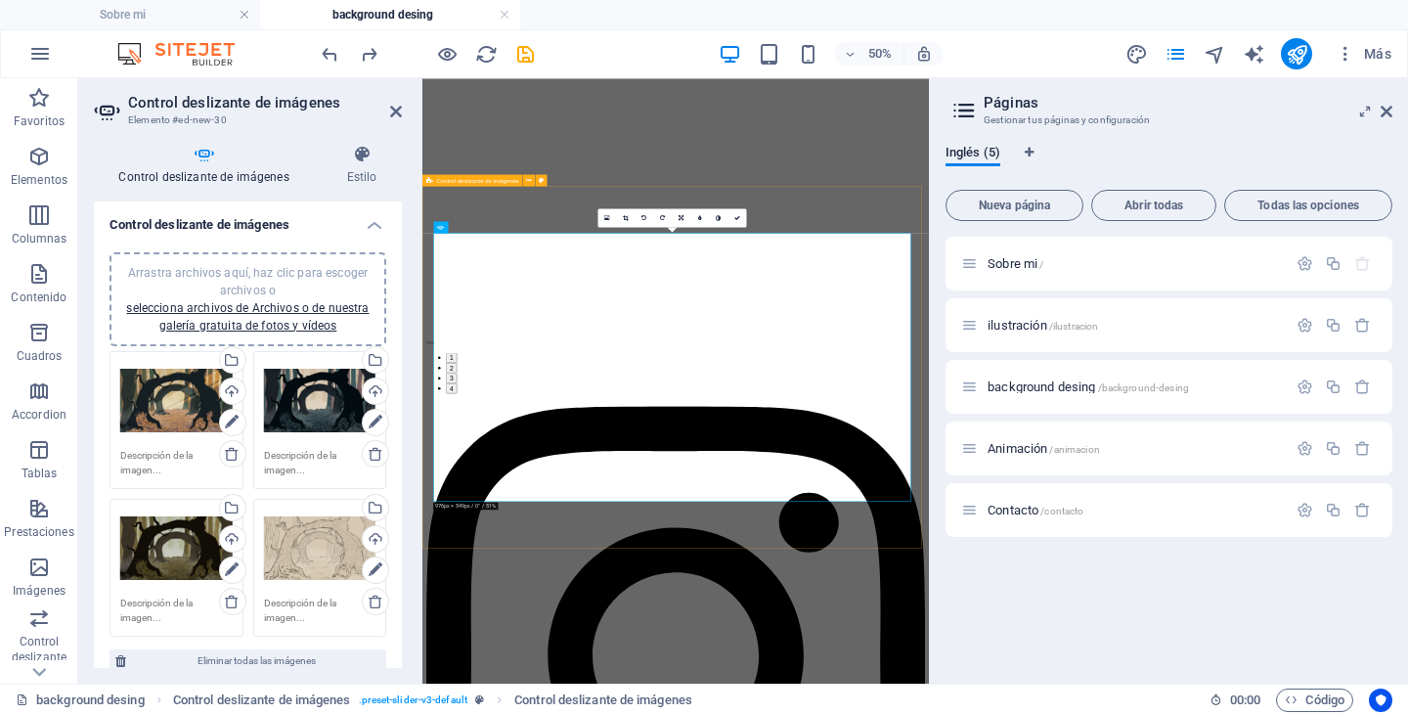
scroll to position [840, 0]
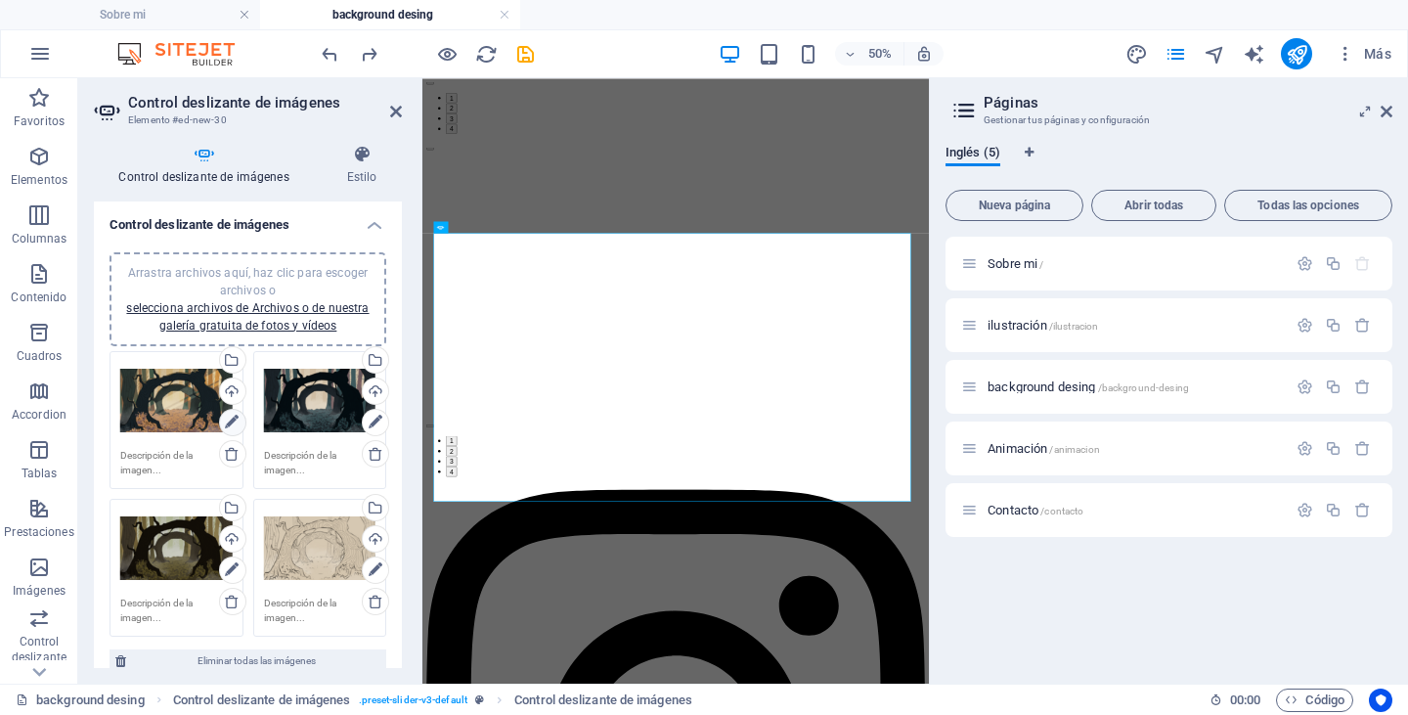
click at [237, 415] on icon at bounding box center [232, 422] width 14 height 23
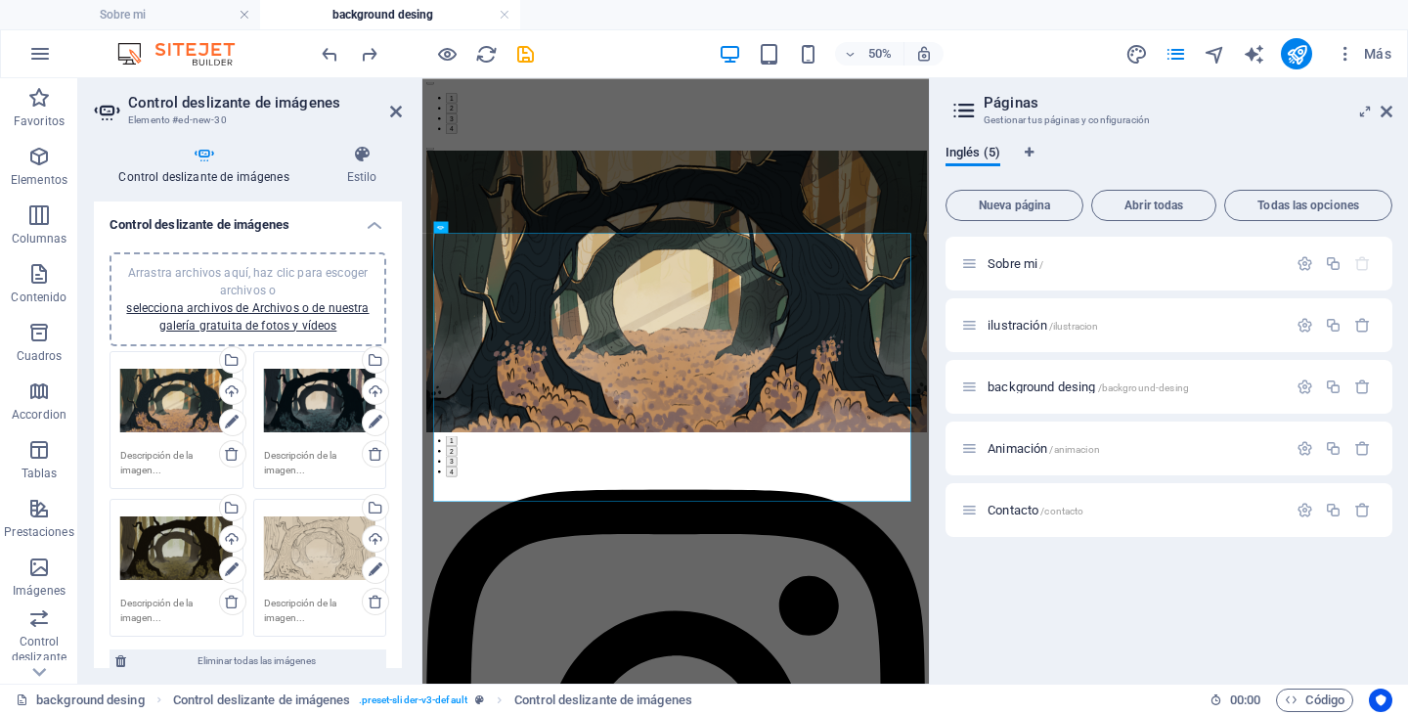
click at [167, 414] on div "Arrastra archivos aquí, haz clic para escoger archivos o selecciona archivos de…" at bounding box center [176, 401] width 112 height 78
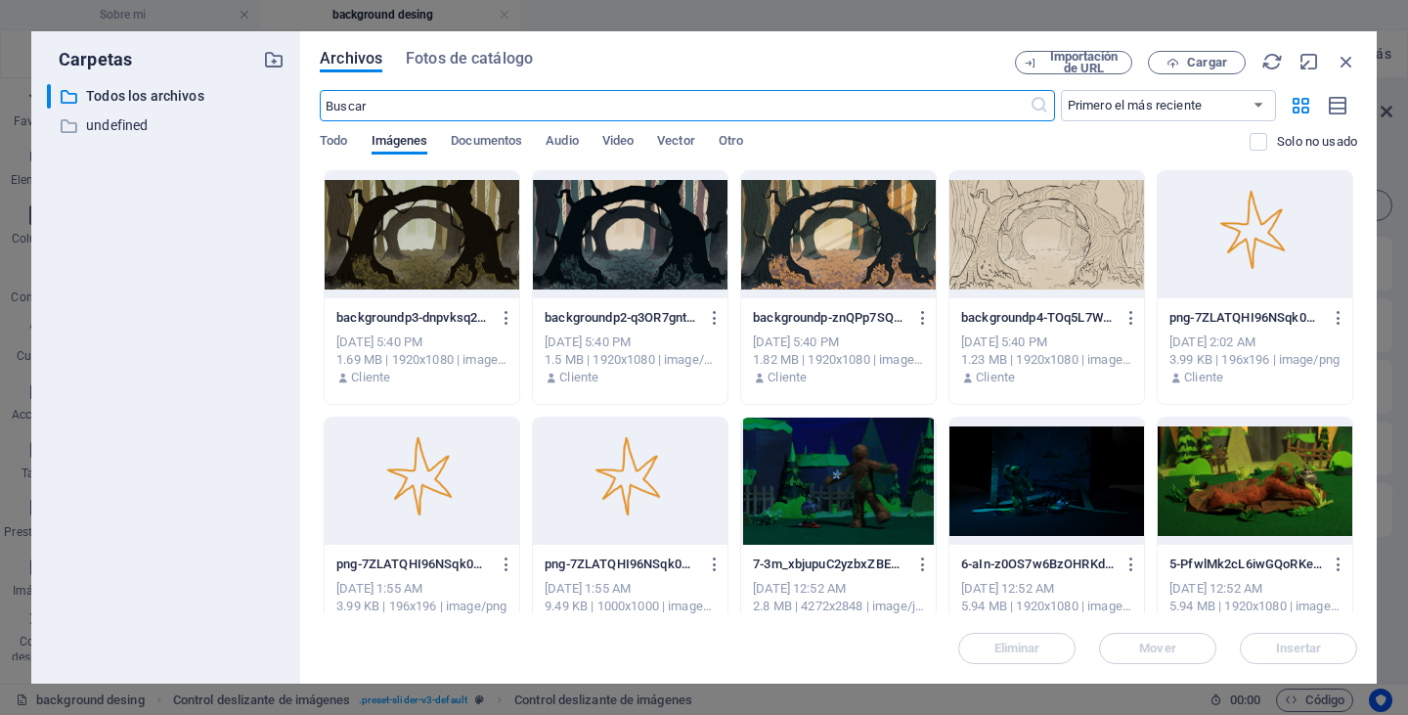
scroll to position [0, 0]
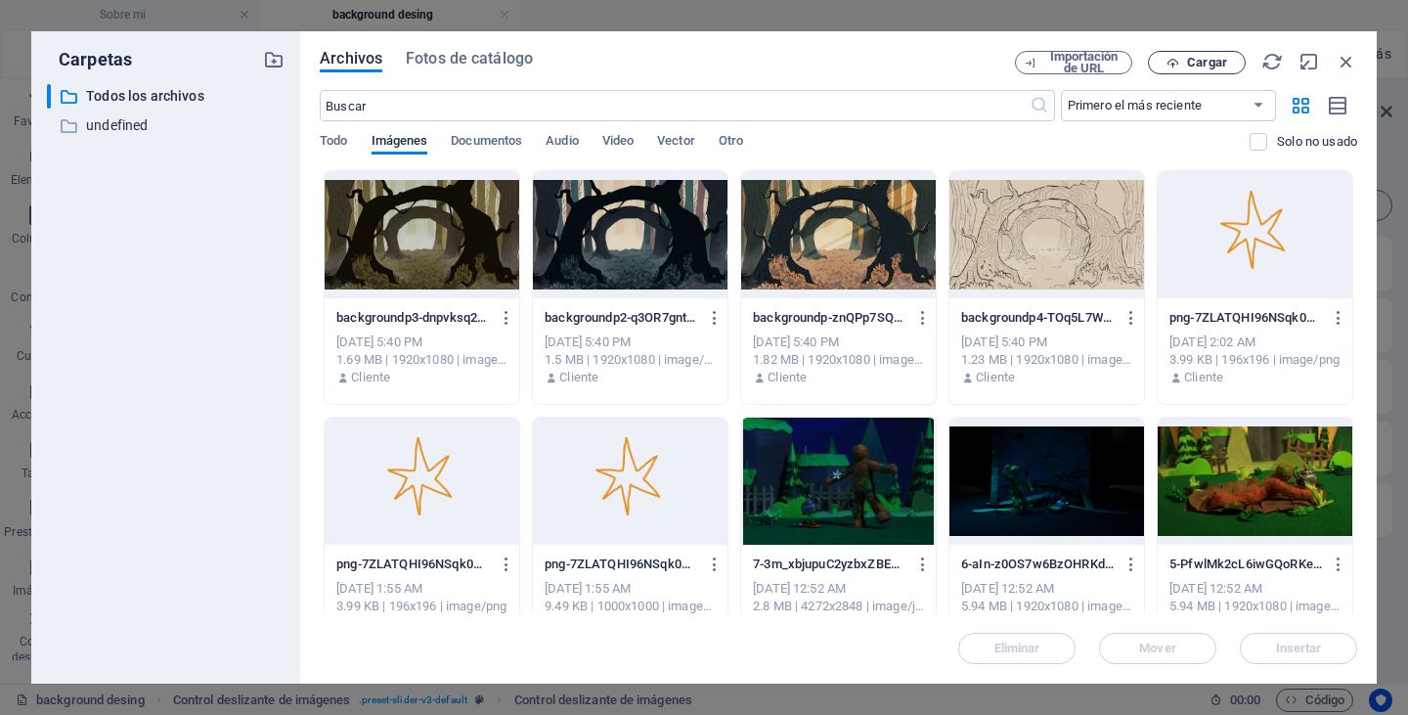
click at [1225, 65] on span "Cargar" at bounding box center [1207, 63] width 40 height 12
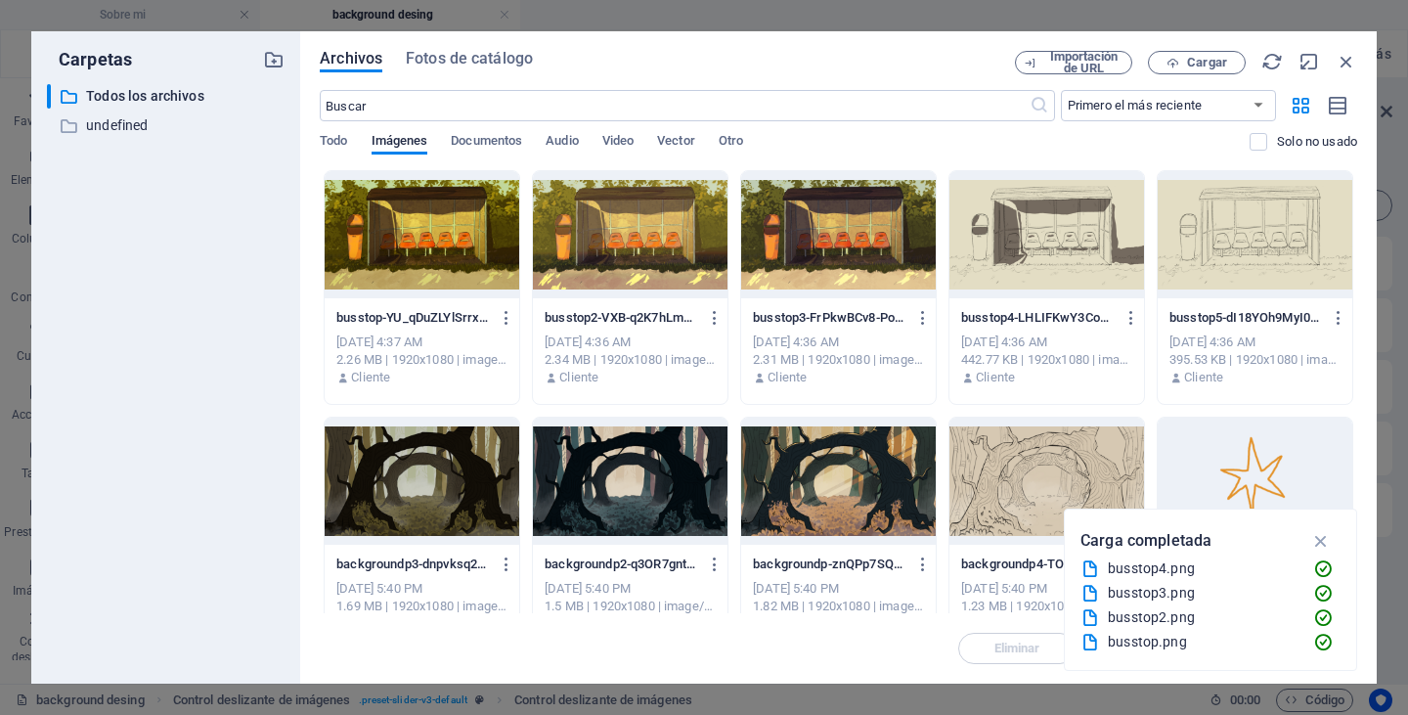
click at [397, 255] on div at bounding box center [422, 234] width 195 height 127
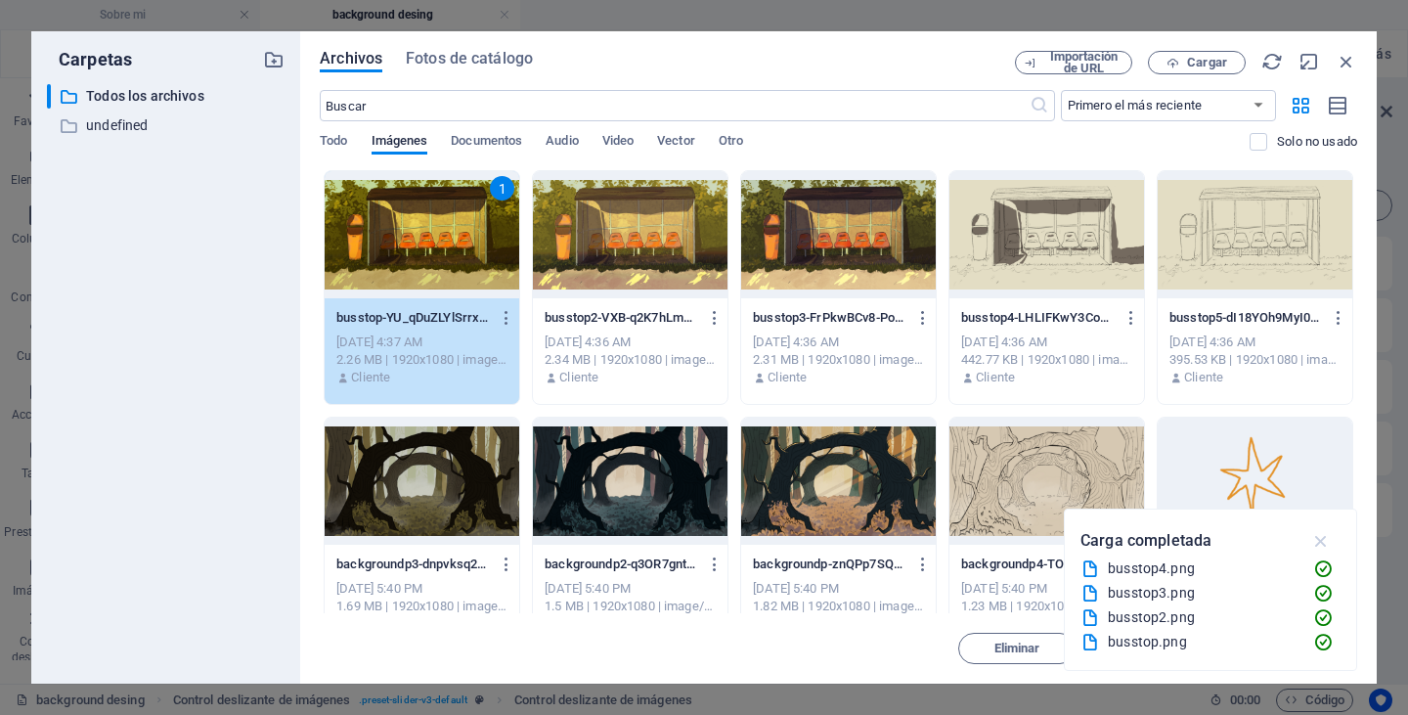
click at [1330, 531] on icon "button" at bounding box center [1321, 541] width 22 height 22
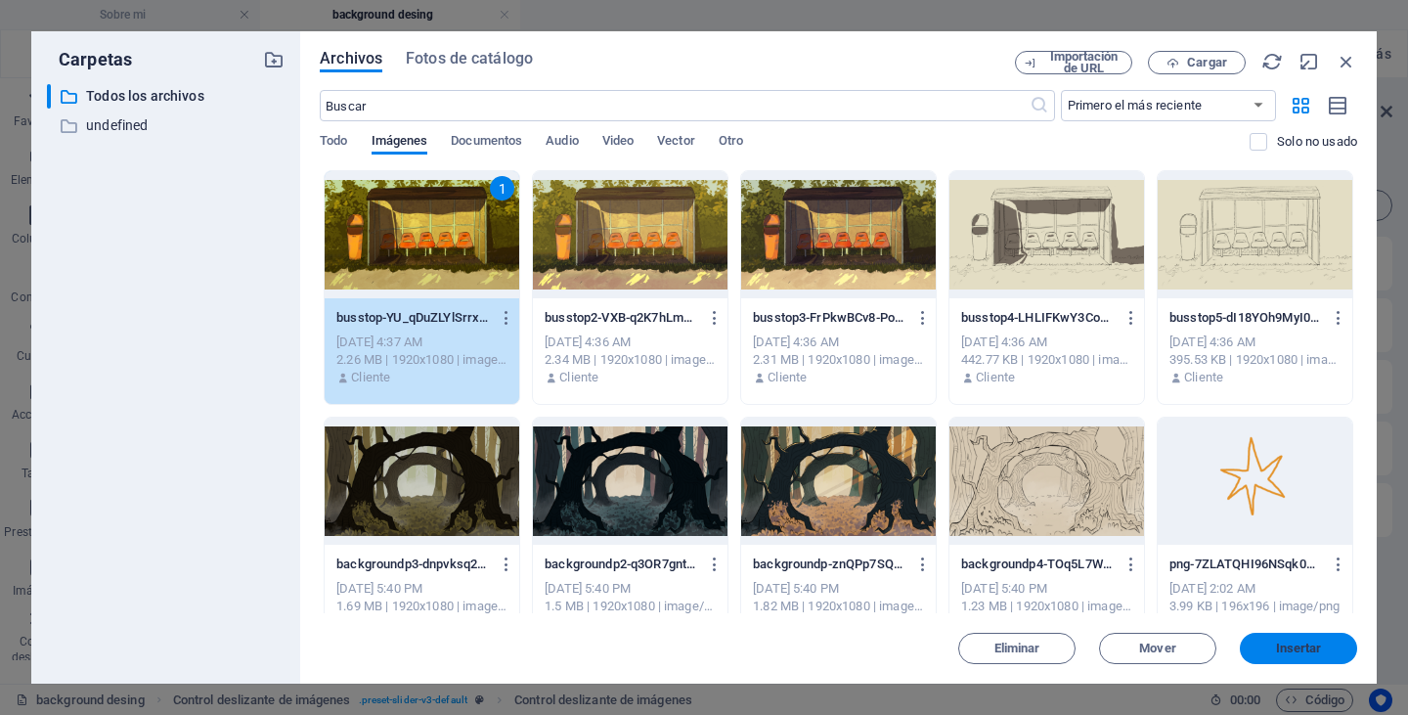
click at [1306, 644] on span "Insertar" at bounding box center [1299, 648] width 46 height 12
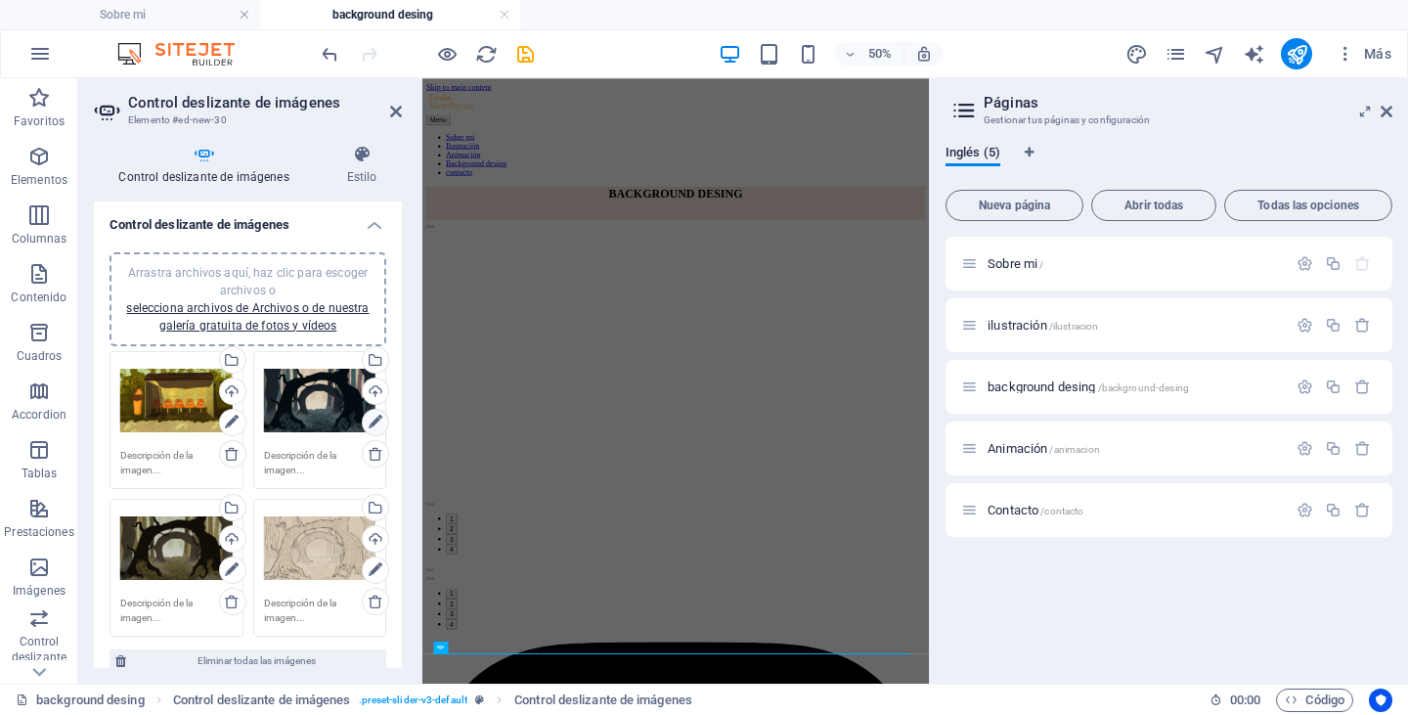
click at [376, 420] on icon at bounding box center [376, 422] width 14 height 23
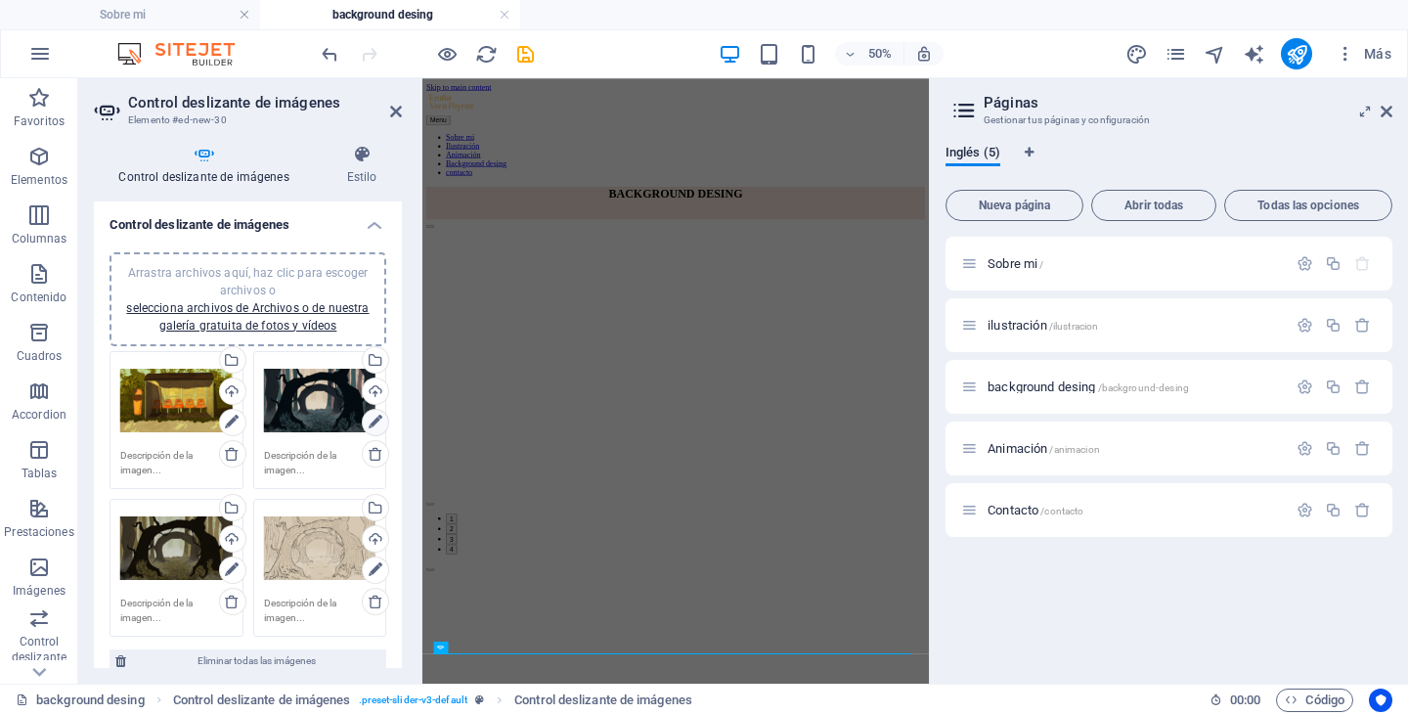
click at [376, 420] on icon at bounding box center [376, 422] width 14 height 23
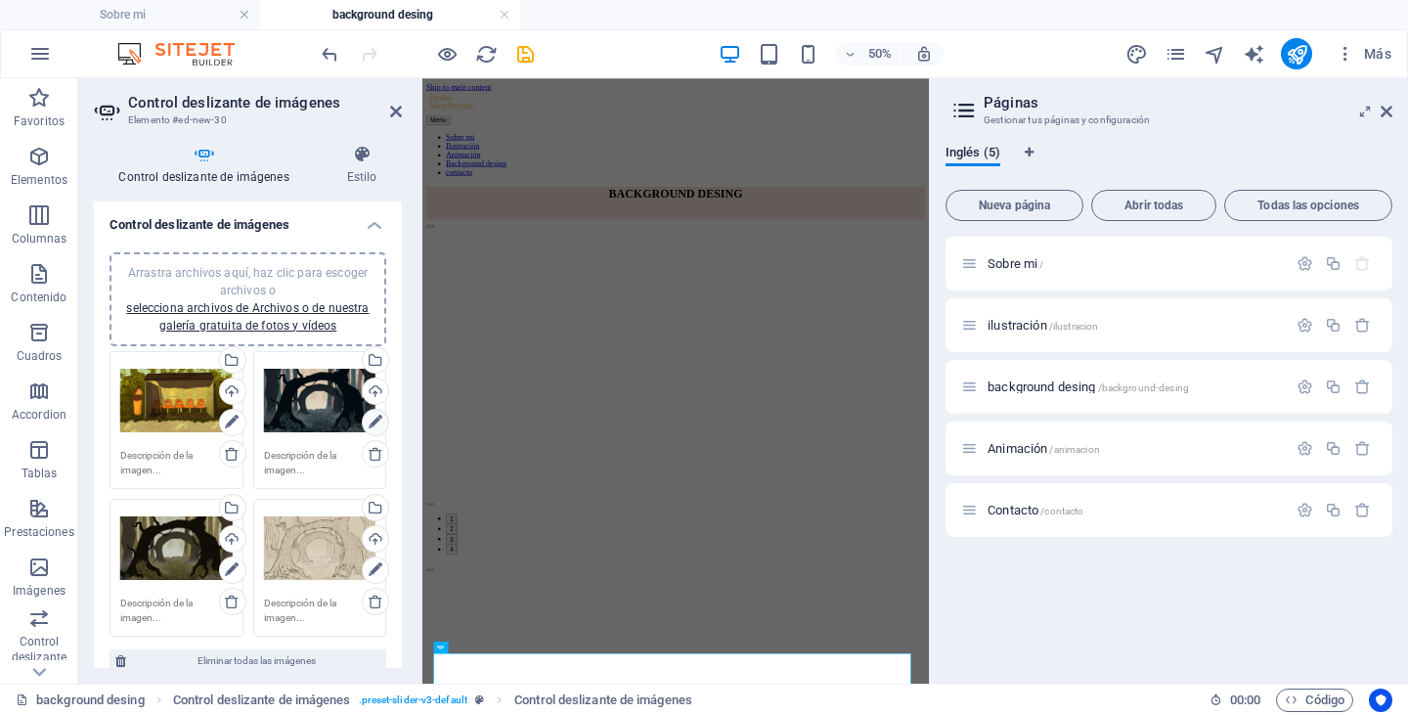
click at [373, 414] on icon at bounding box center [376, 422] width 14 height 23
click at [308, 408] on div "Arrastra archivos aquí, haz clic para escoger archivos o selecciona archivos de…" at bounding box center [320, 401] width 112 height 78
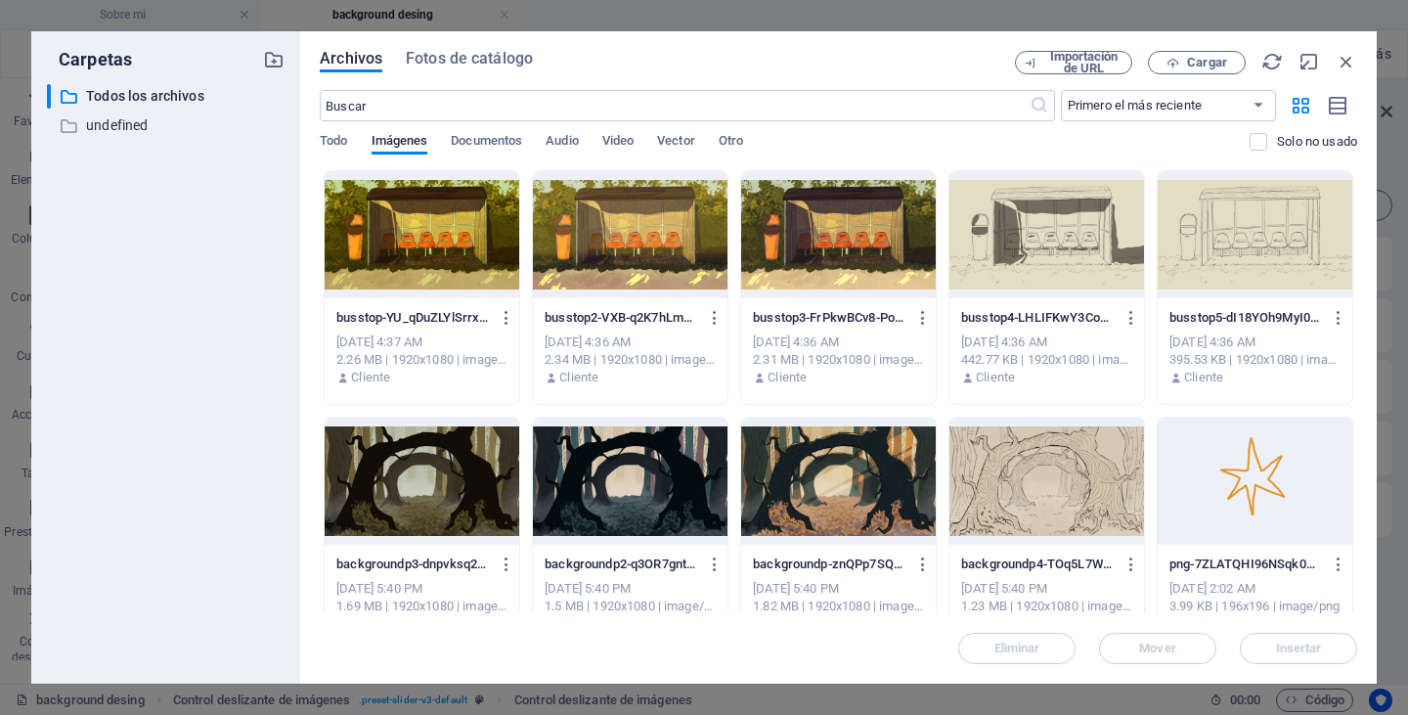
click at [627, 342] on div "[DATE] 4:36 AM" at bounding box center [630, 342] width 171 height 18
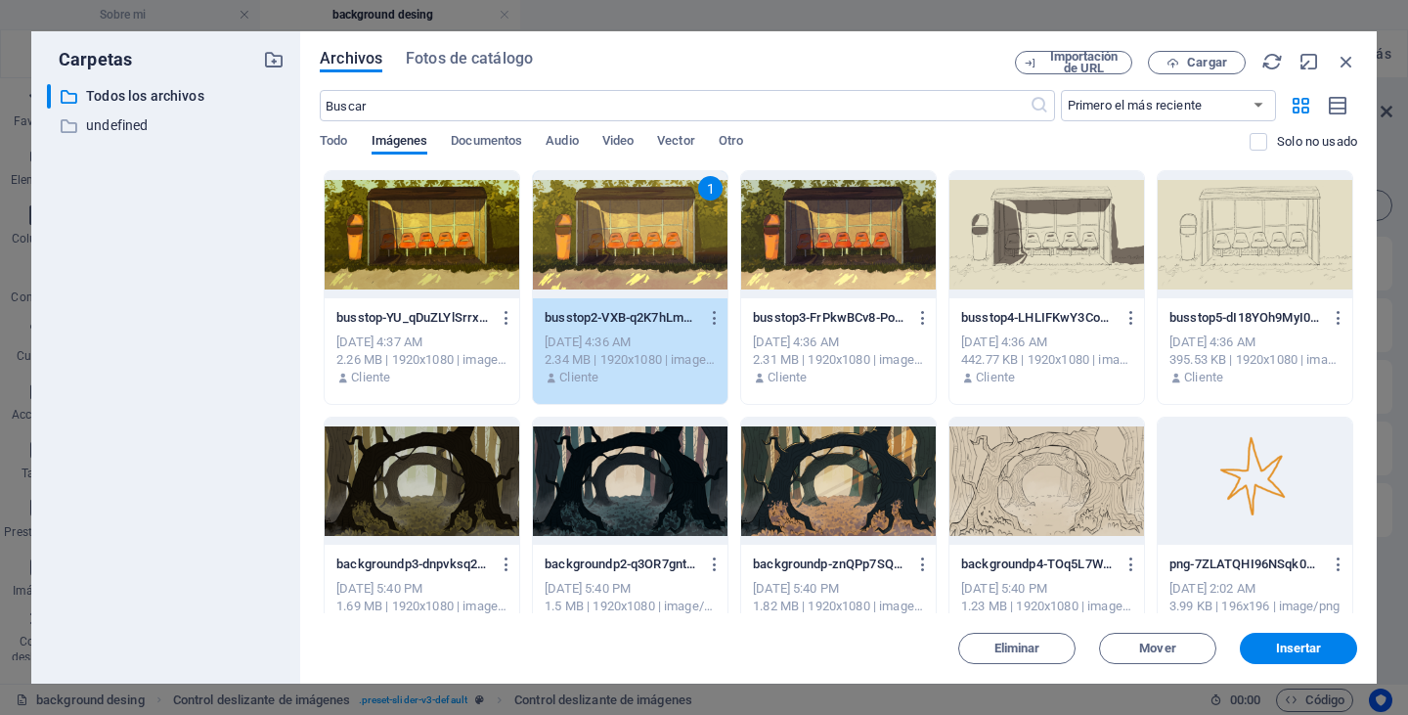
click at [627, 342] on div "[DATE] 4:36 AM" at bounding box center [630, 342] width 171 height 18
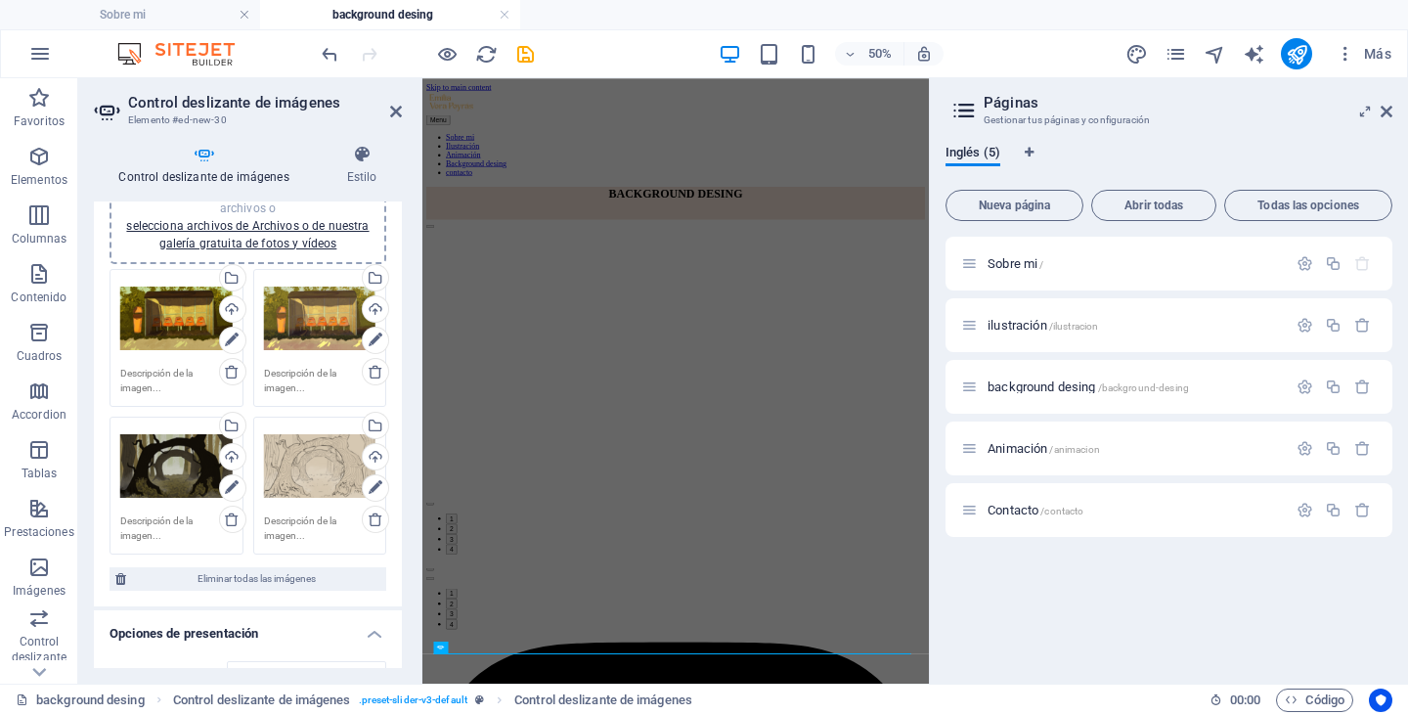
scroll to position [99, 0]
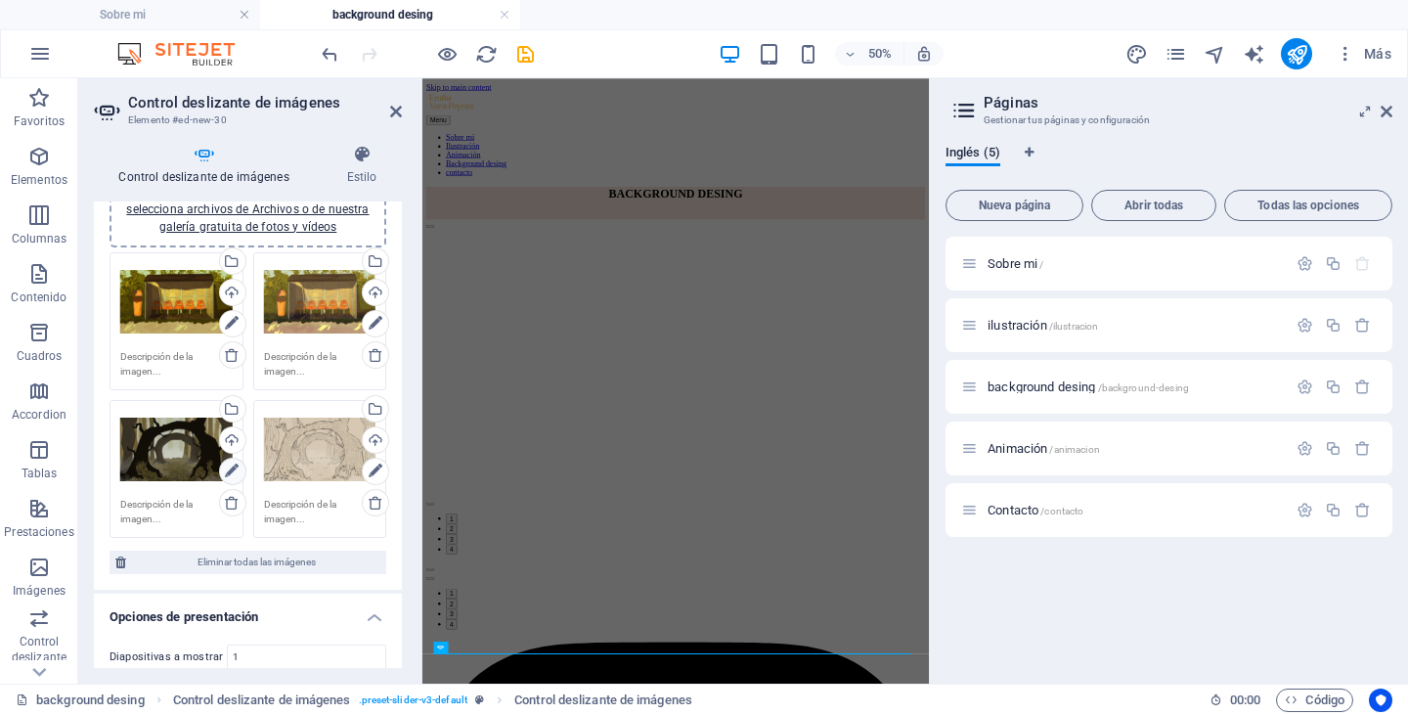
click at [233, 474] on icon at bounding box center [232, 470] width 14 height 23
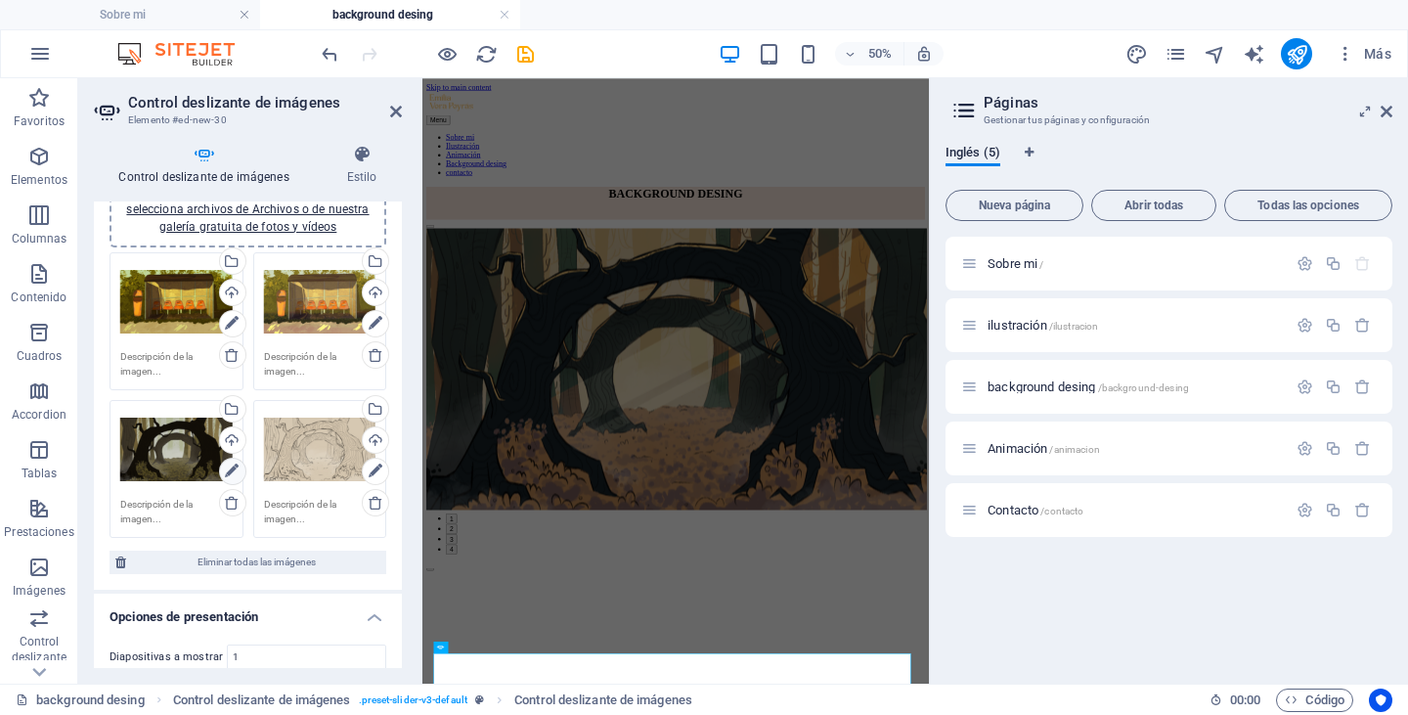
click at [233, 474] on icon at bounding box center [232, 470] width 14 height 23
click at [173, 478] on div "Arrastra archivos aquí, haz clic para escoger archivos o selecciona archivos de…" at bounding box center [176, 450] width 112 height 78
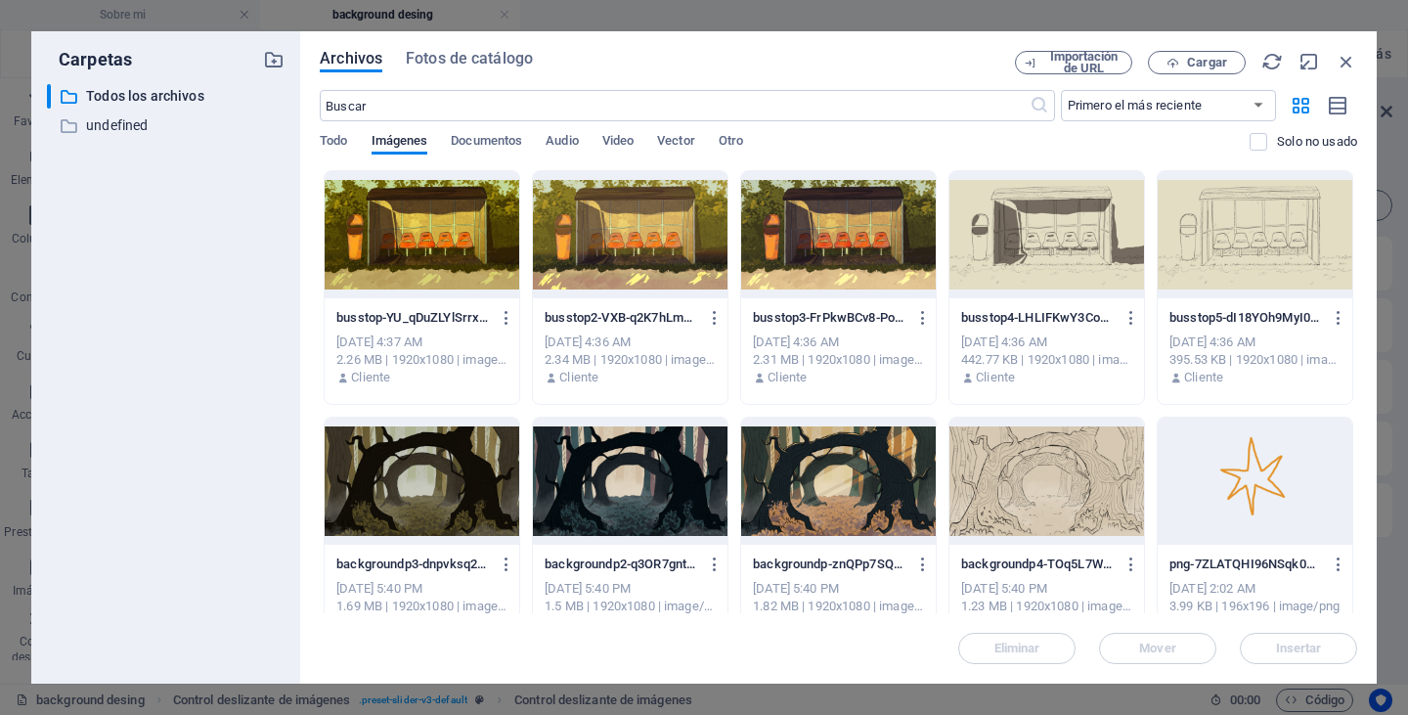
click at [852, 214] on div at bounding box center [838, 234] width 195 height 127
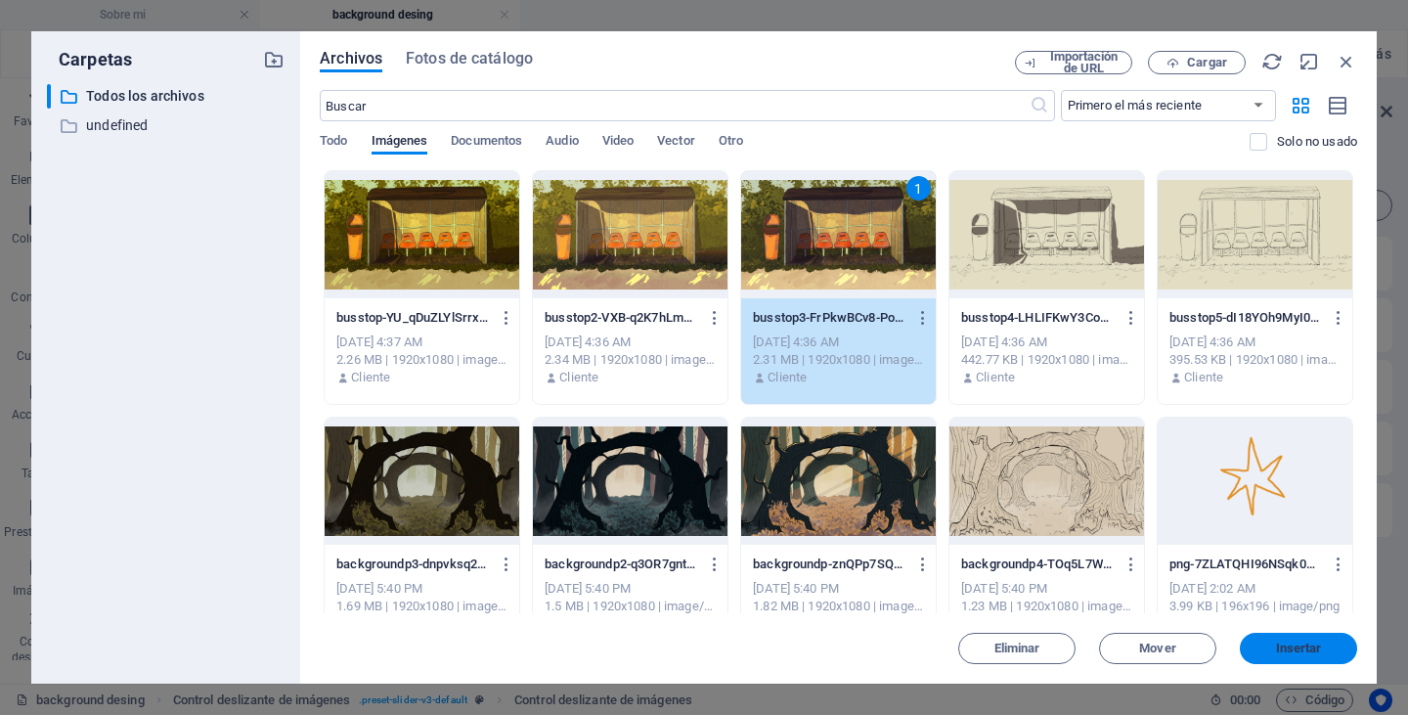
click at [1315, 642] on span "Insertar" at bounding box center [1299, 648] width 46 height 12
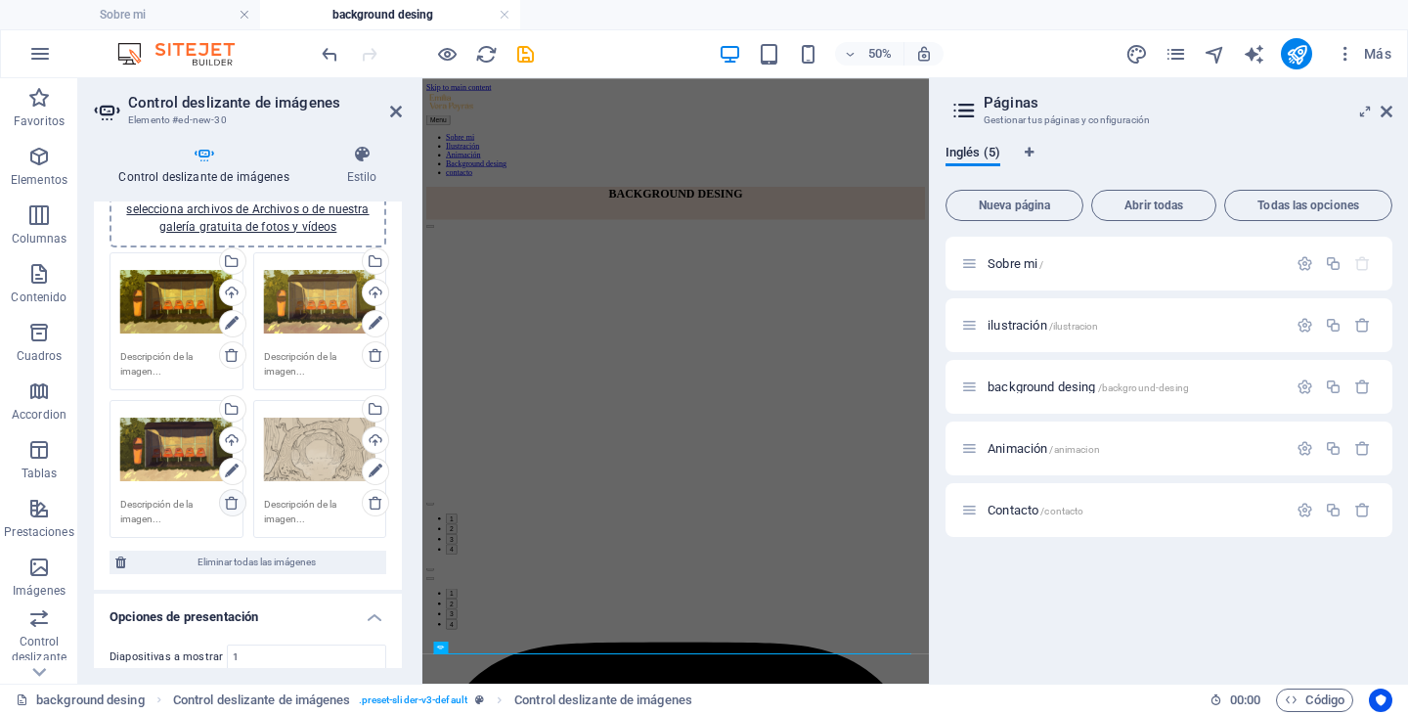
click at [236, 501] on icon at bounding box center [232, 503] width 16 height 16
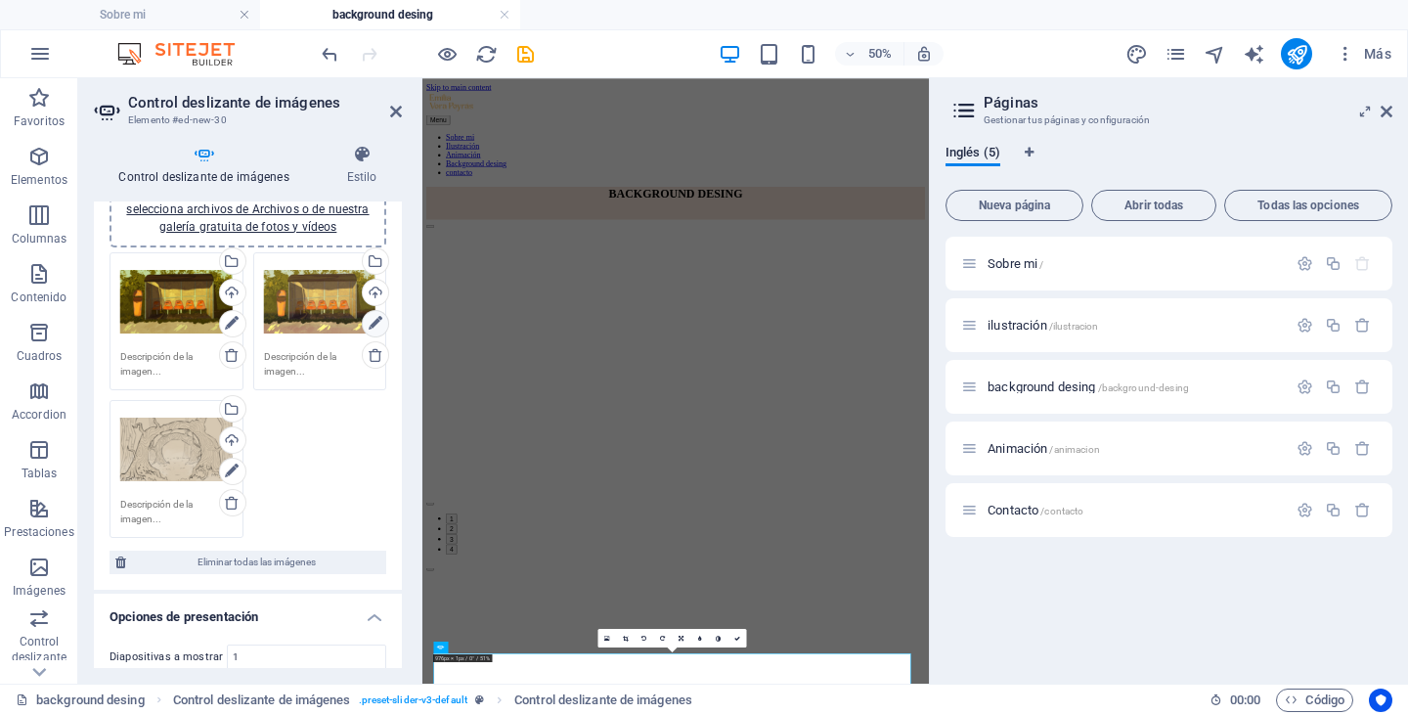
click at [376, 321] on icon at bounding box center [376, 323] width 14 height 23
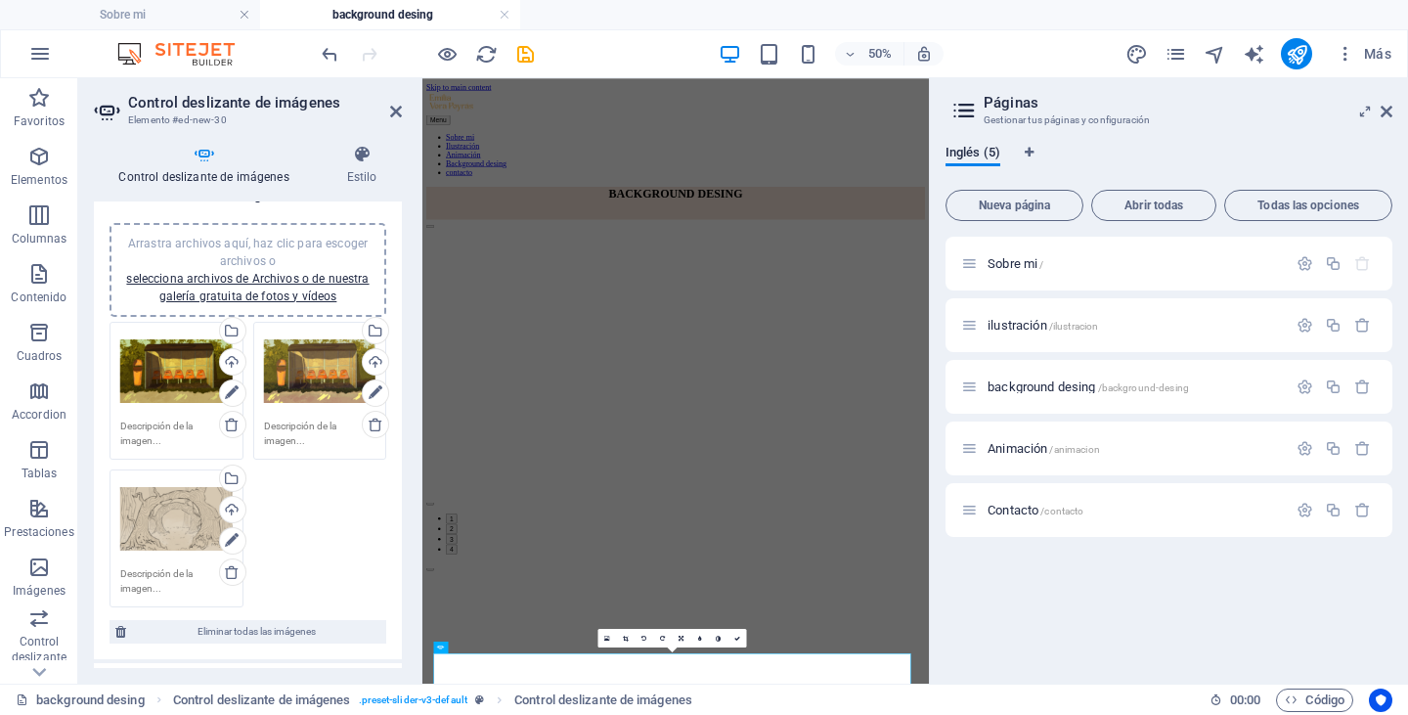
scroll to position [28, 0]
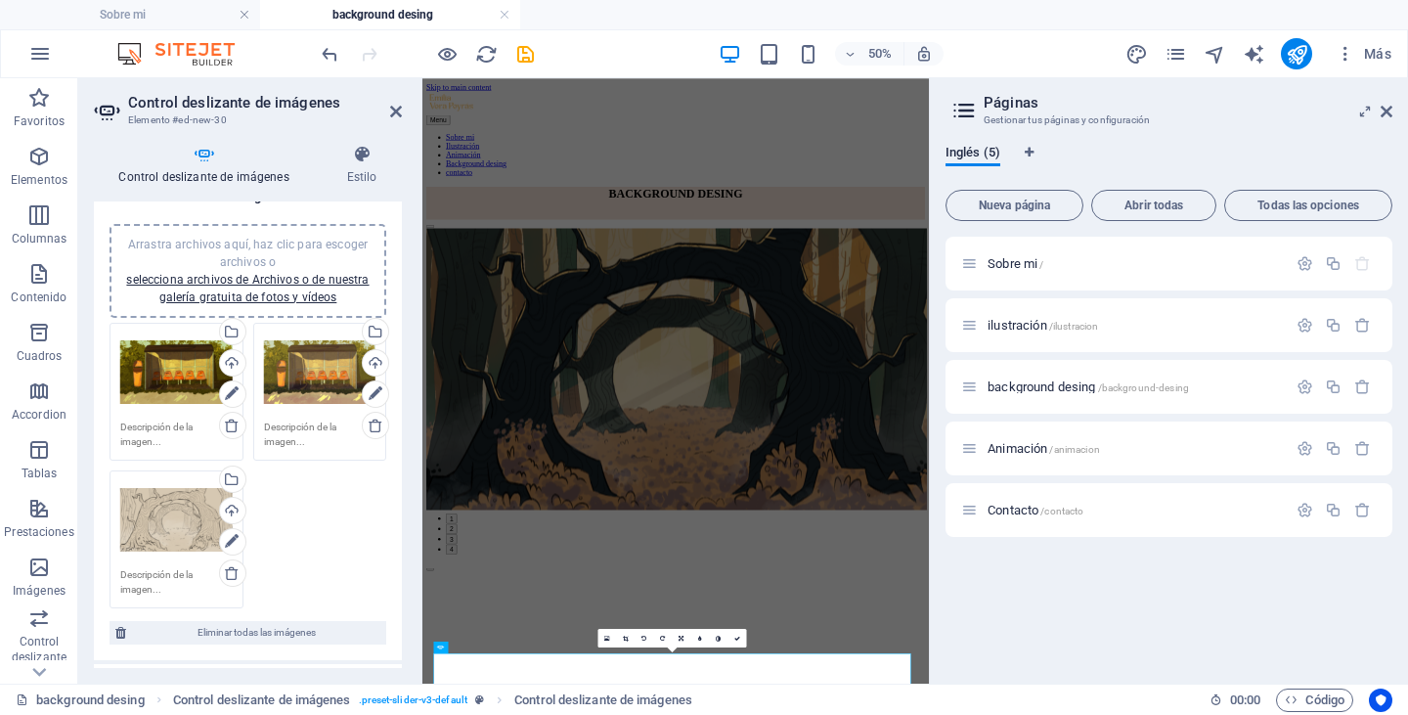
click at [184, 534] on div "Arrastra archivos aquí, haz clic para escoger archivos o selecciona archivos de…" at bounding box center [176, 520] width 112 height 78
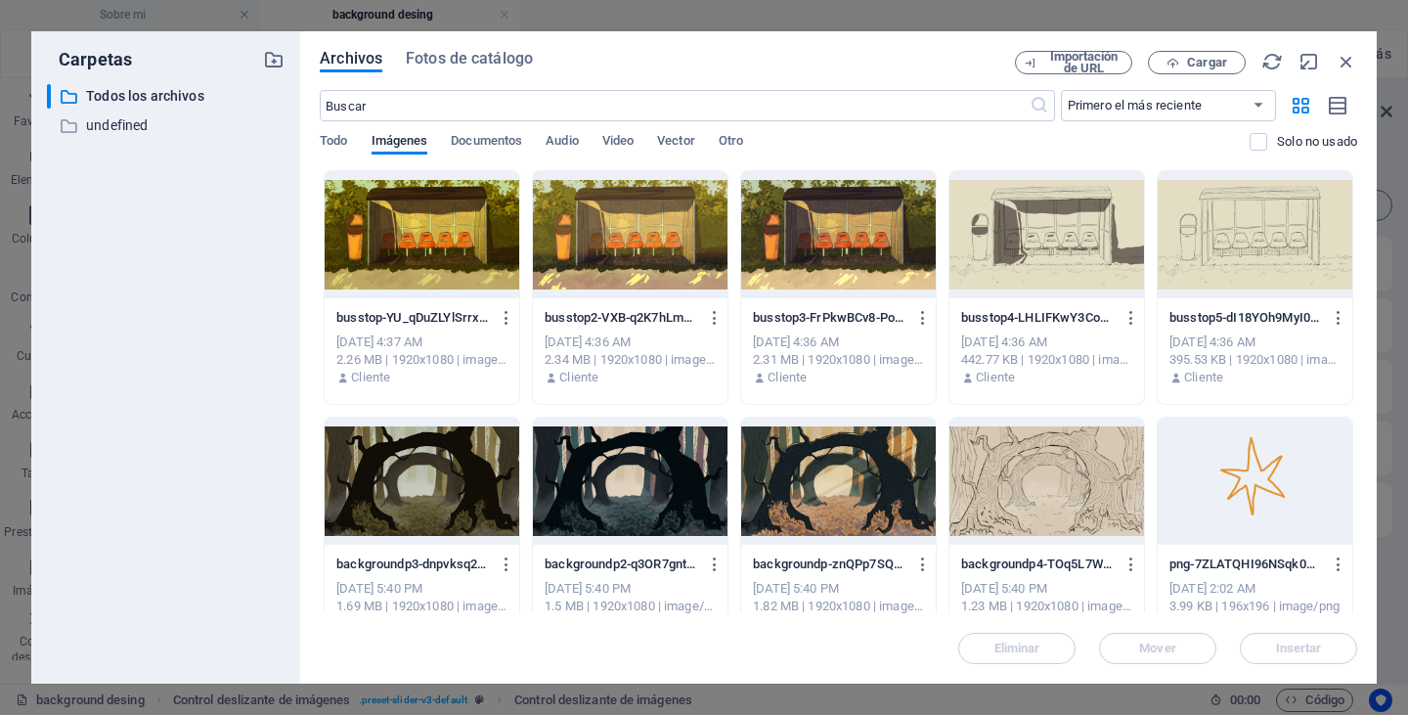
click at [1012, 279] on div at bounding box center [1046, 234] width 195 height 127
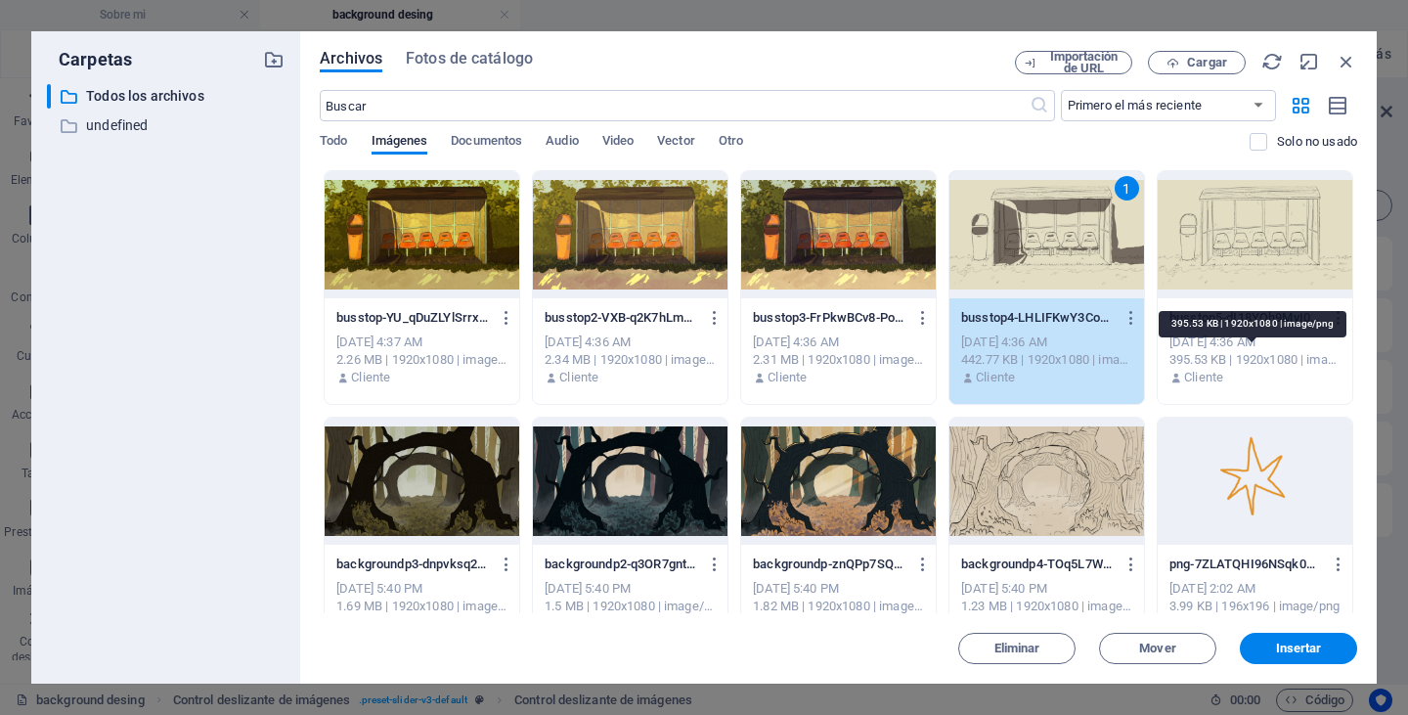
click at [1260, 358] on div "395.53 KB | 1920x1080 | image/png" at bounding box center [1254, 360] width 171 height 18
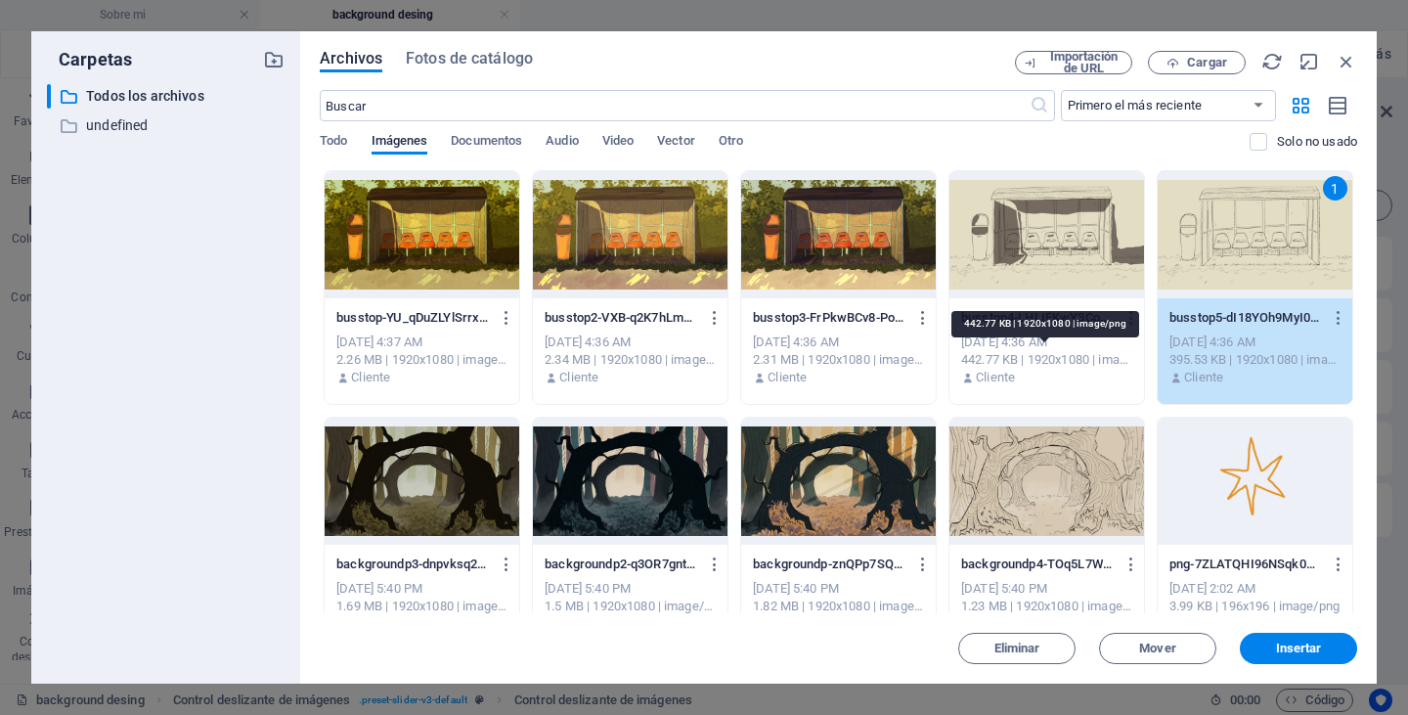
click at [1113, 354] on div "442.77 KB | 1920x1080 | image/png" at bounding box center [1046, 360] width 171 height 18
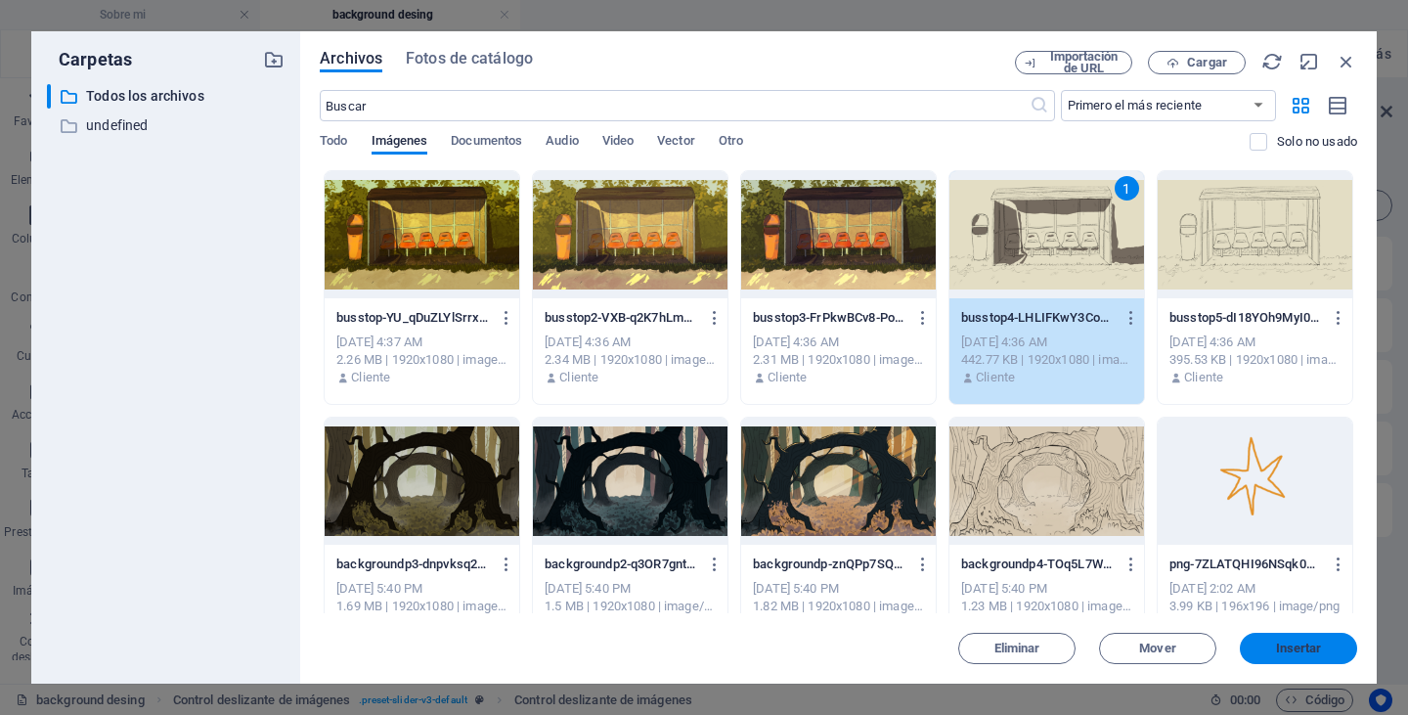
click at [1324, 637] on button "Insertar" at bounding box center [1298, 647] width 117 height 31
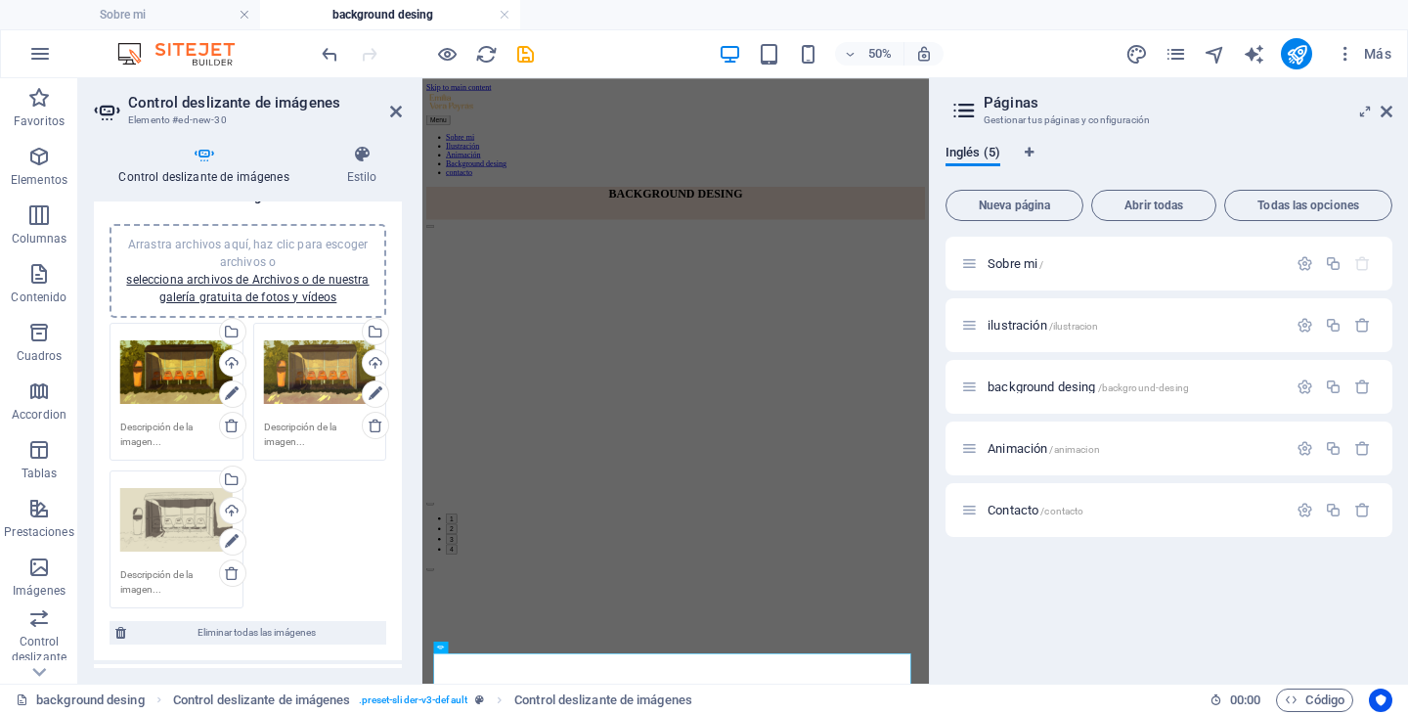
click at [297, 288] on div "Arrastra archivos aquí, haz clic para escoger archivos o selecciona archivos de…" at bounding box center [247, 271] width 253 height 70
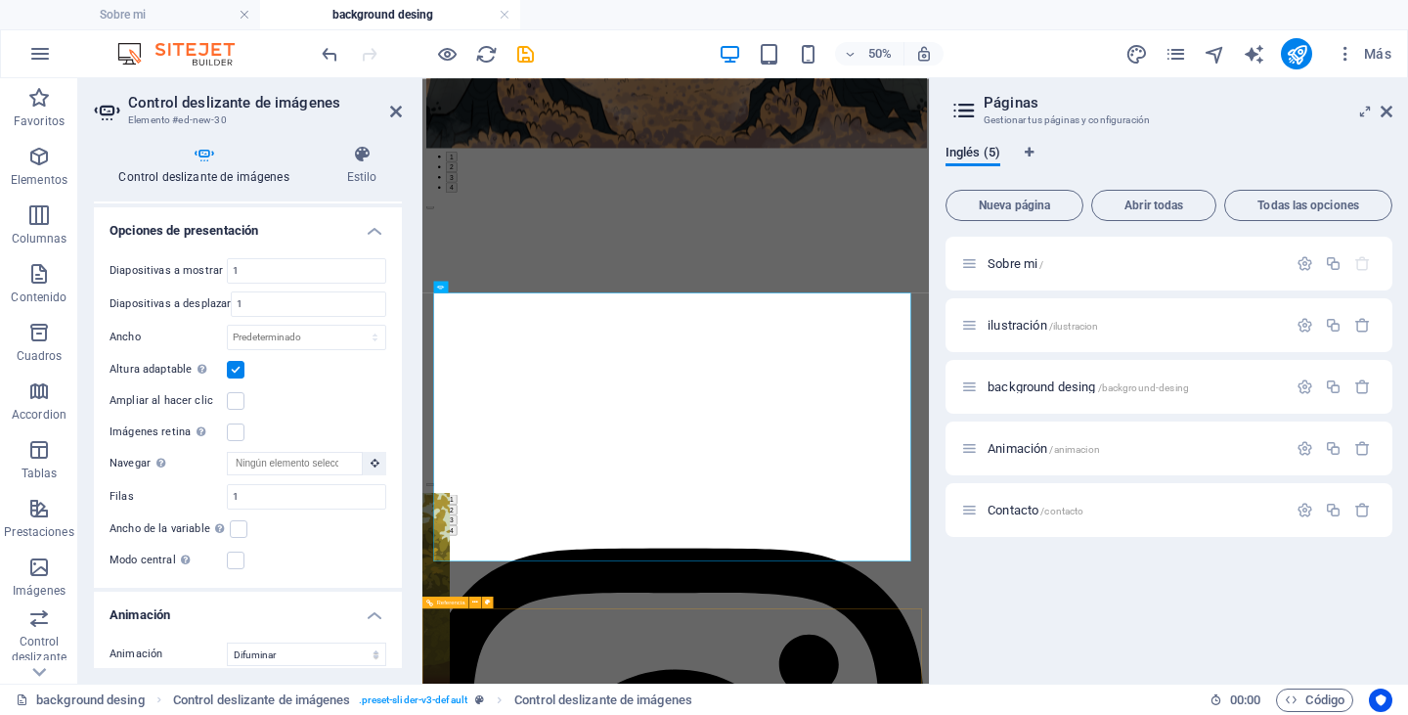
scroll to position [738, 0]
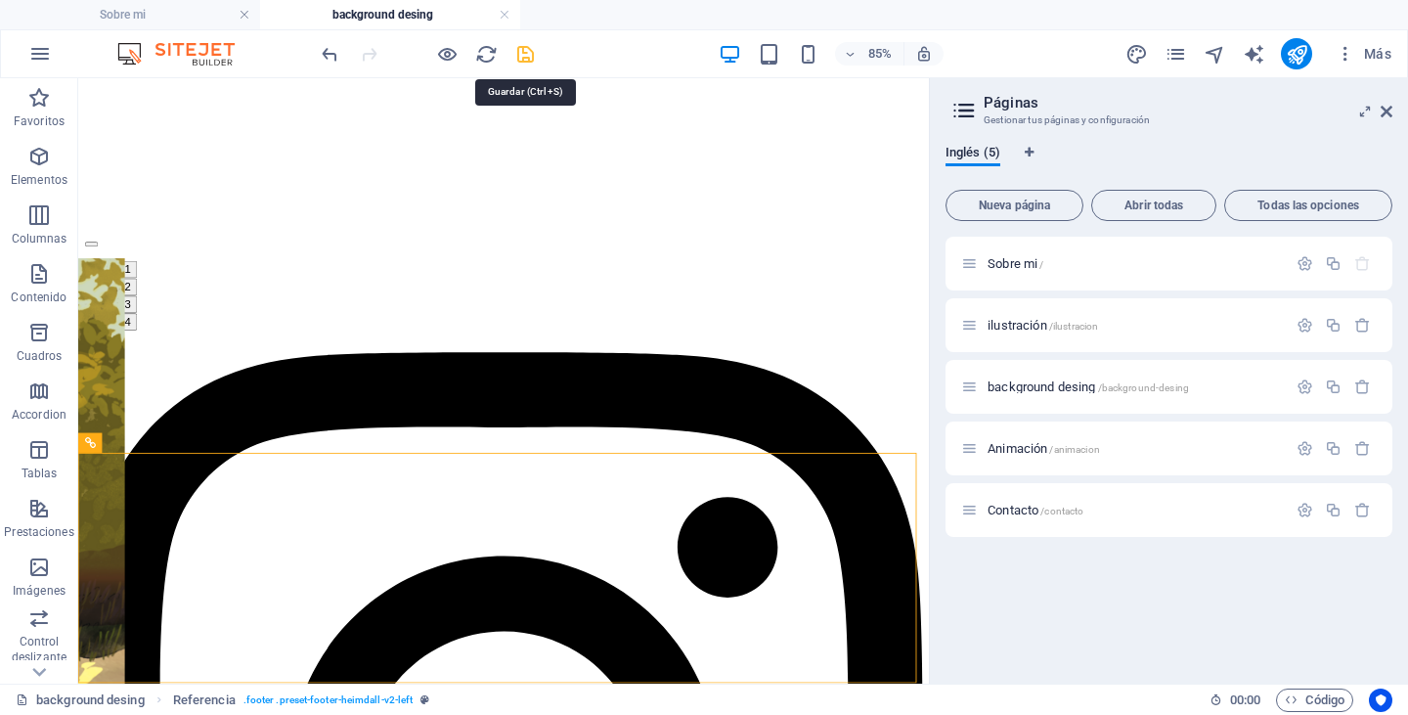
click at [533, 54] on icon "save" at bounding box center [525, 54] width 22 height 22
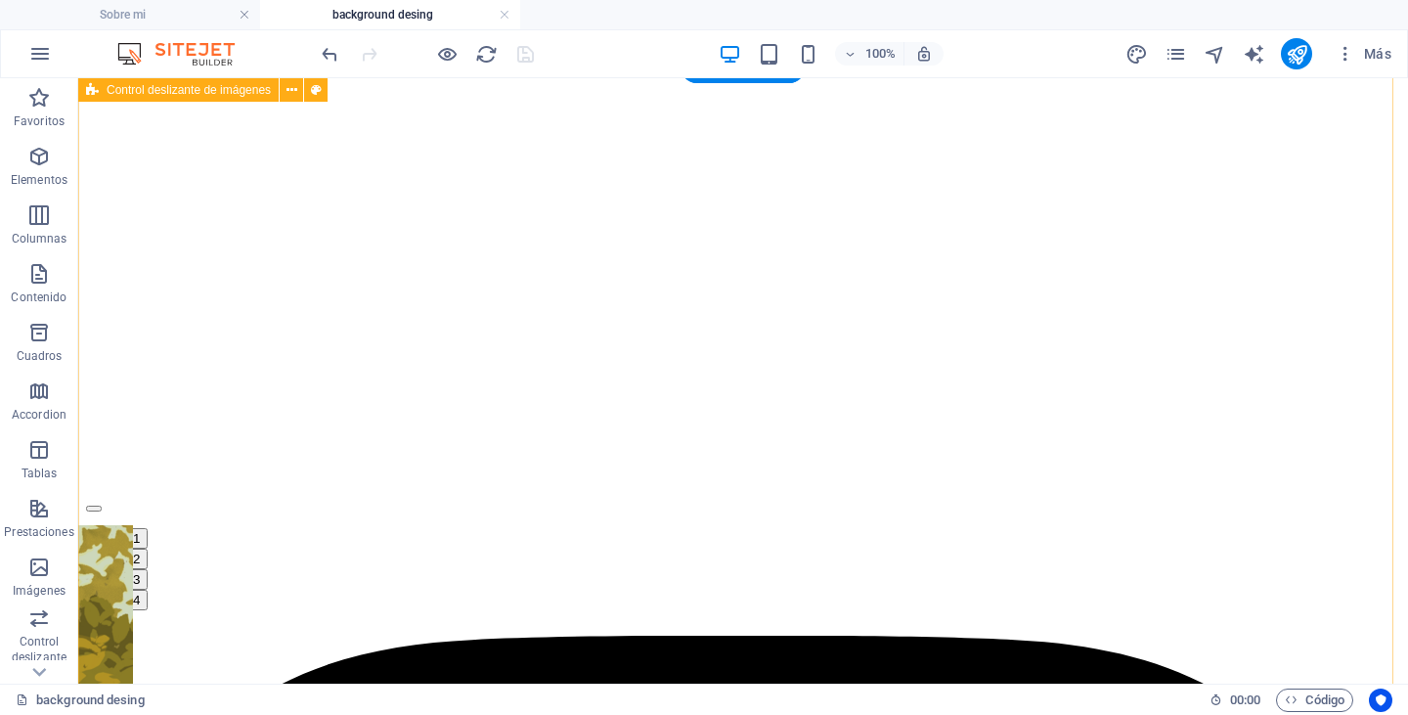
scroll to position [1127, 0]
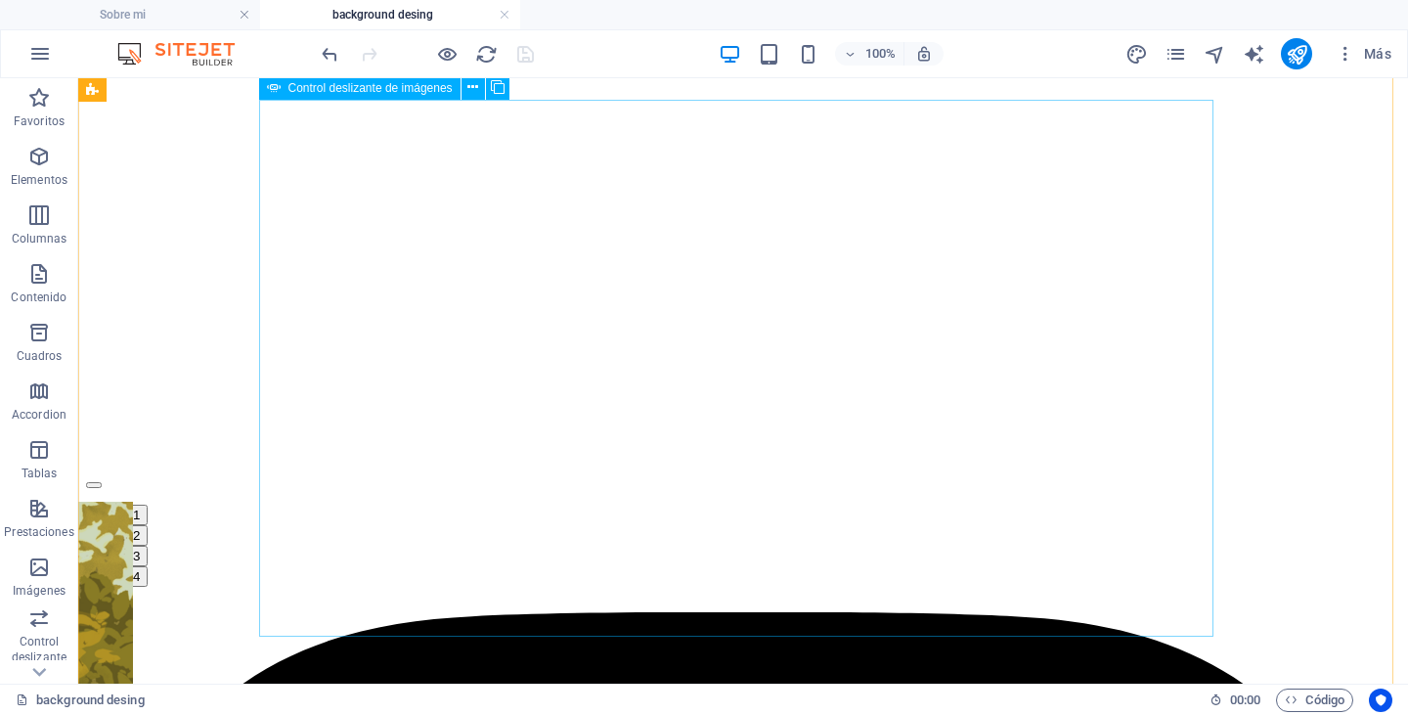
click at [102, 482] on button "Image Slider" at bounding box center [94, 485] width 16 height 6
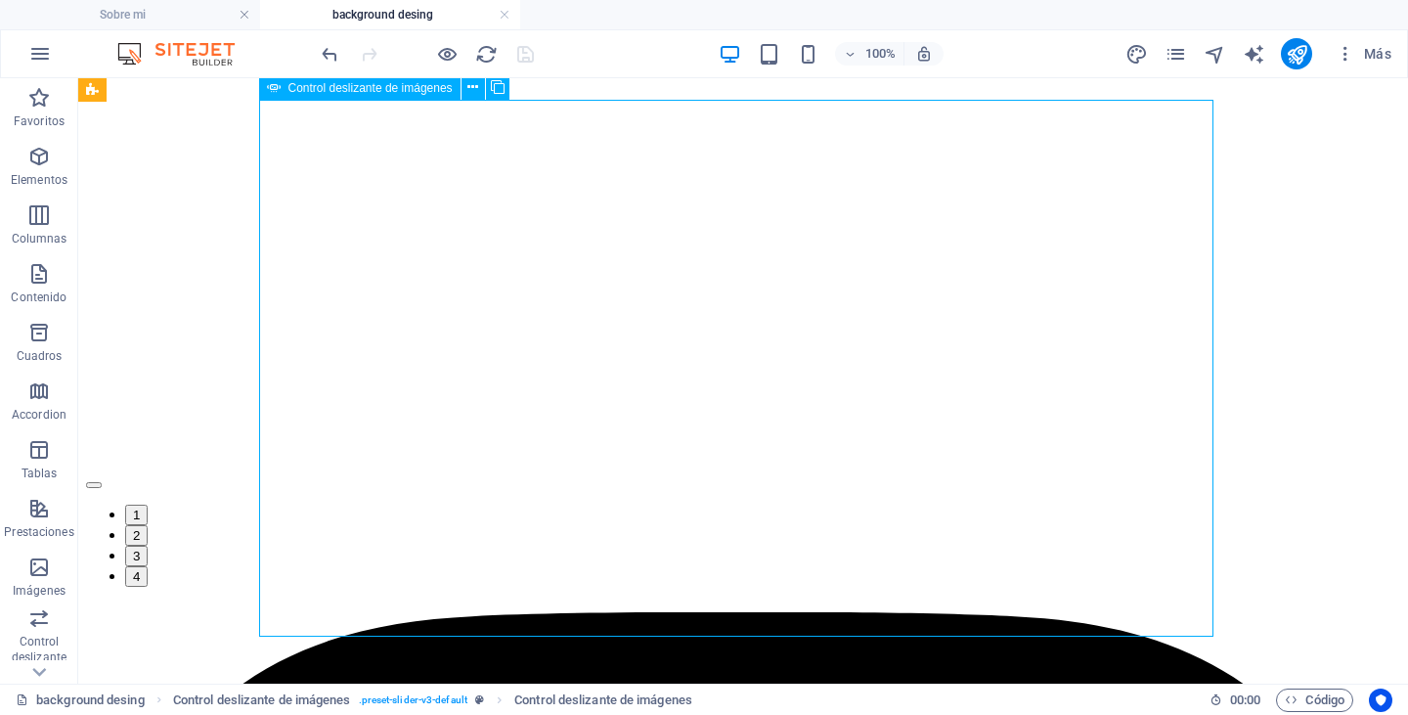
click at [102, 482] on button "Image Slider" at bounding box center [94, 485] width 16 height 6
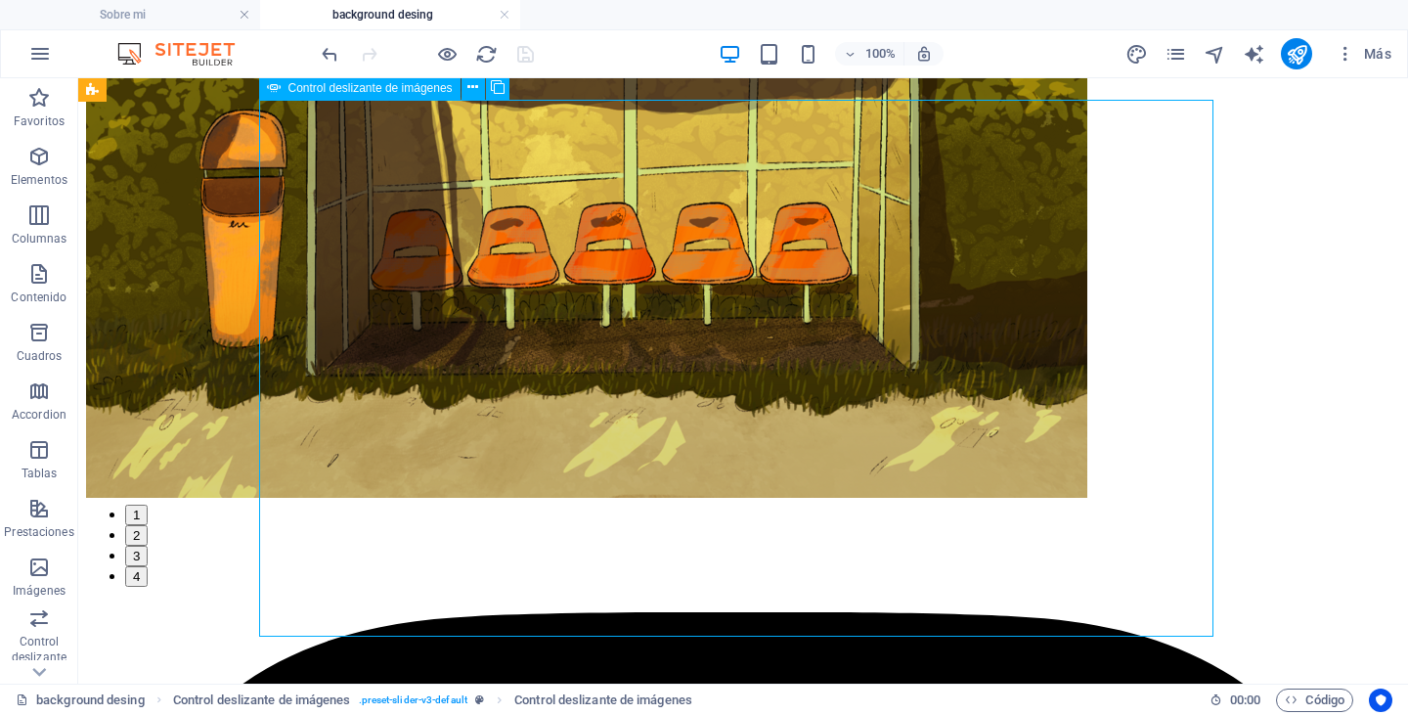
click at [102, 482] on button "Image Slider" at bounding box center [94, 485] width 16 height 6
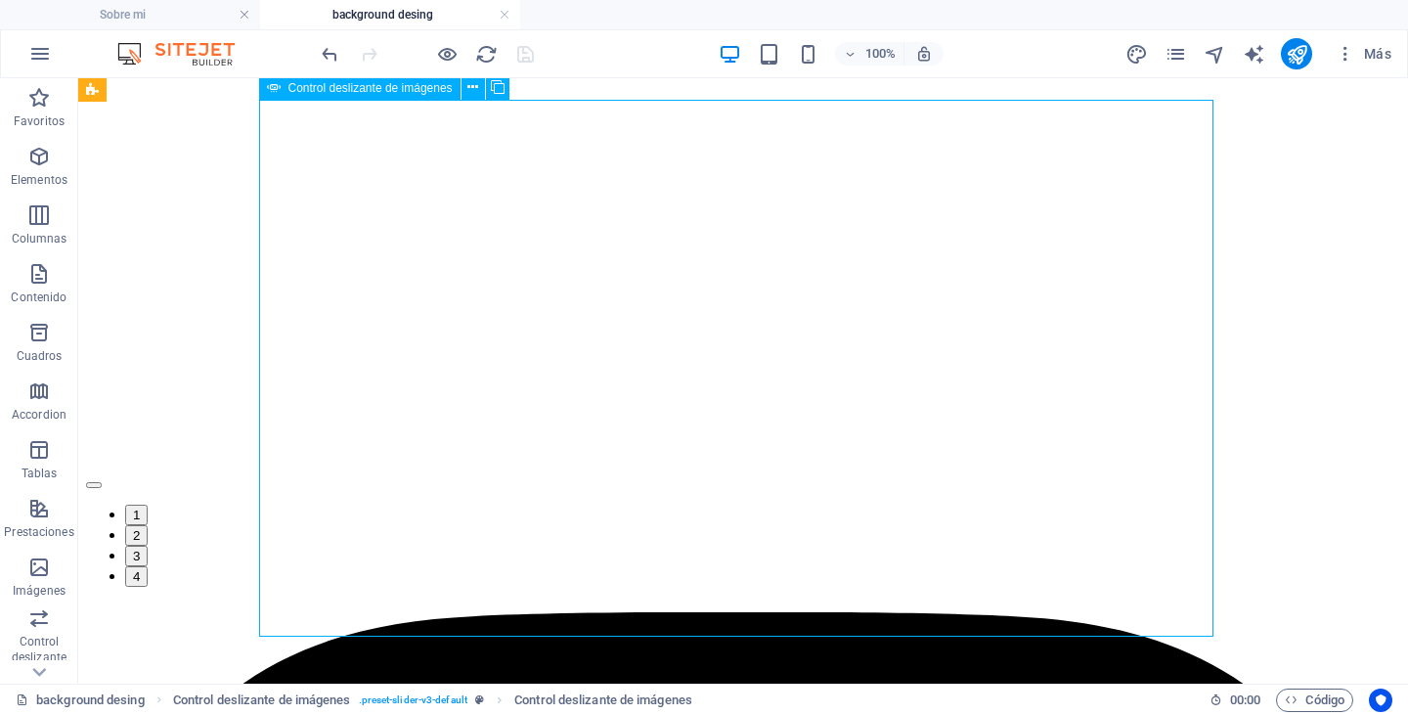
click at [102, 482] on button "Image Slider" at bounding box center [94, 485] width 16 height 6
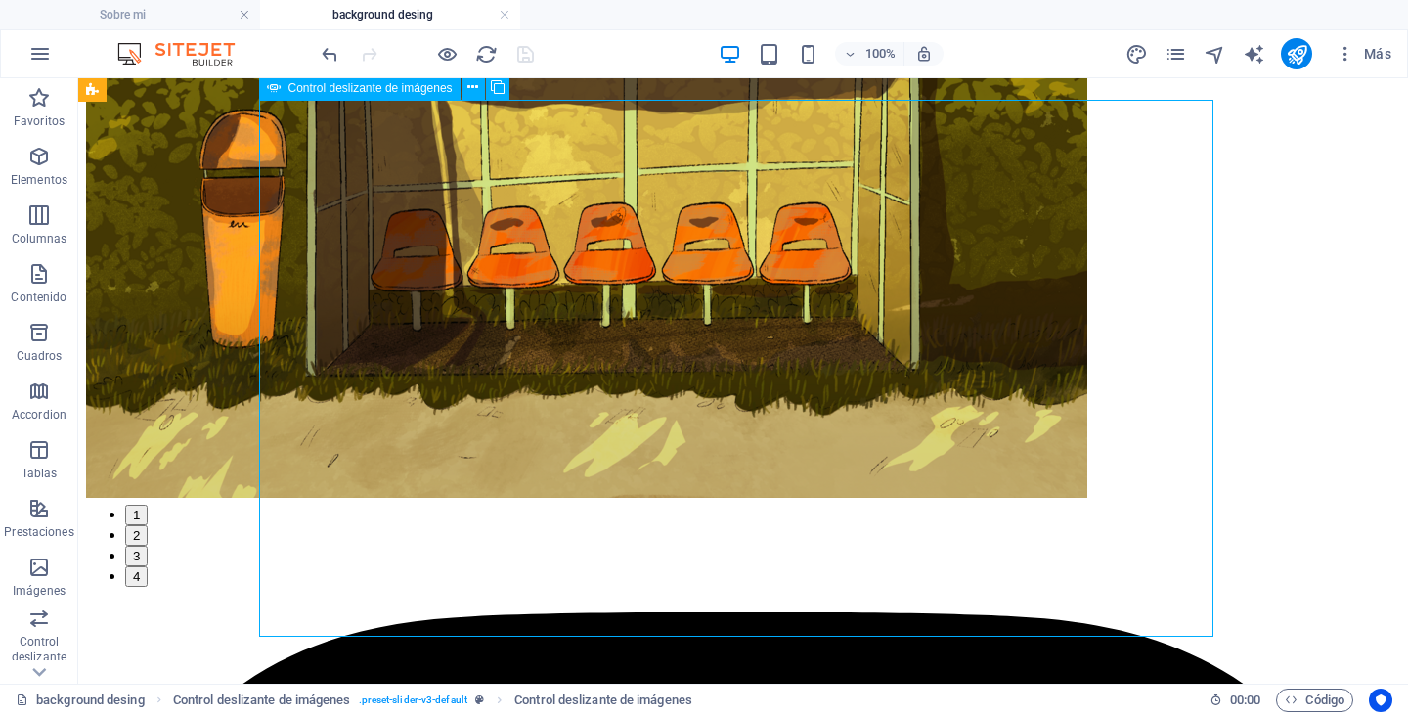
click at [102, 482] on button "Image Slider" at bounding box center [94, 485] width 16 height 6
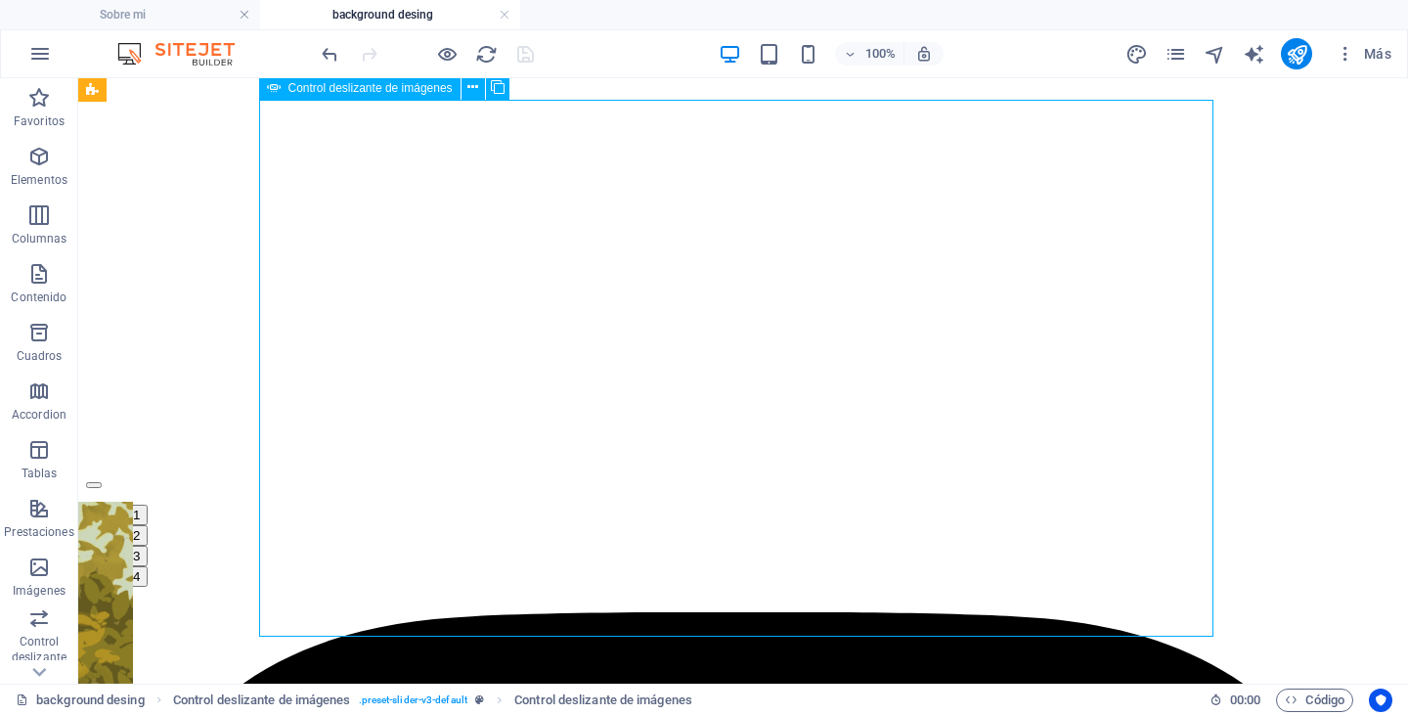
click at [102, 482] on button "Image Slider" at bounding box center [94, 485] width 16 height 6
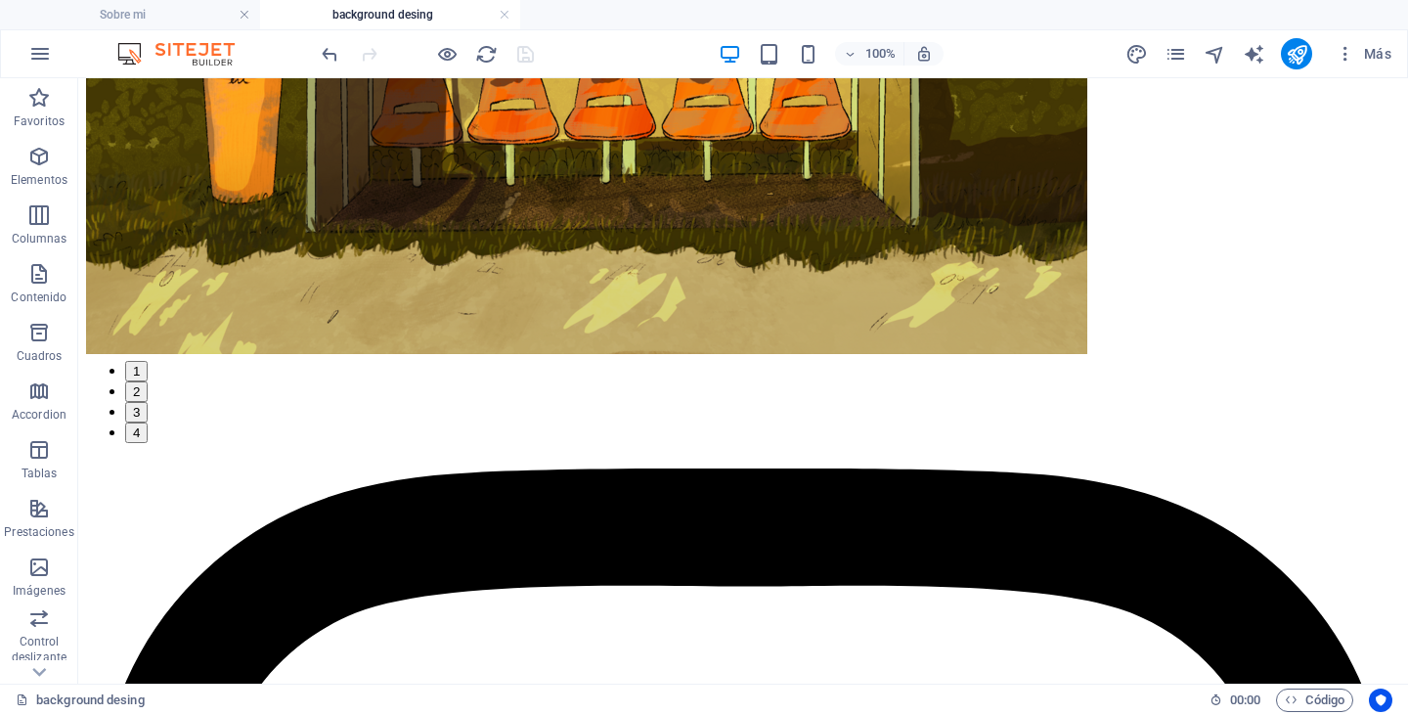
scroll to position [1272, 0]
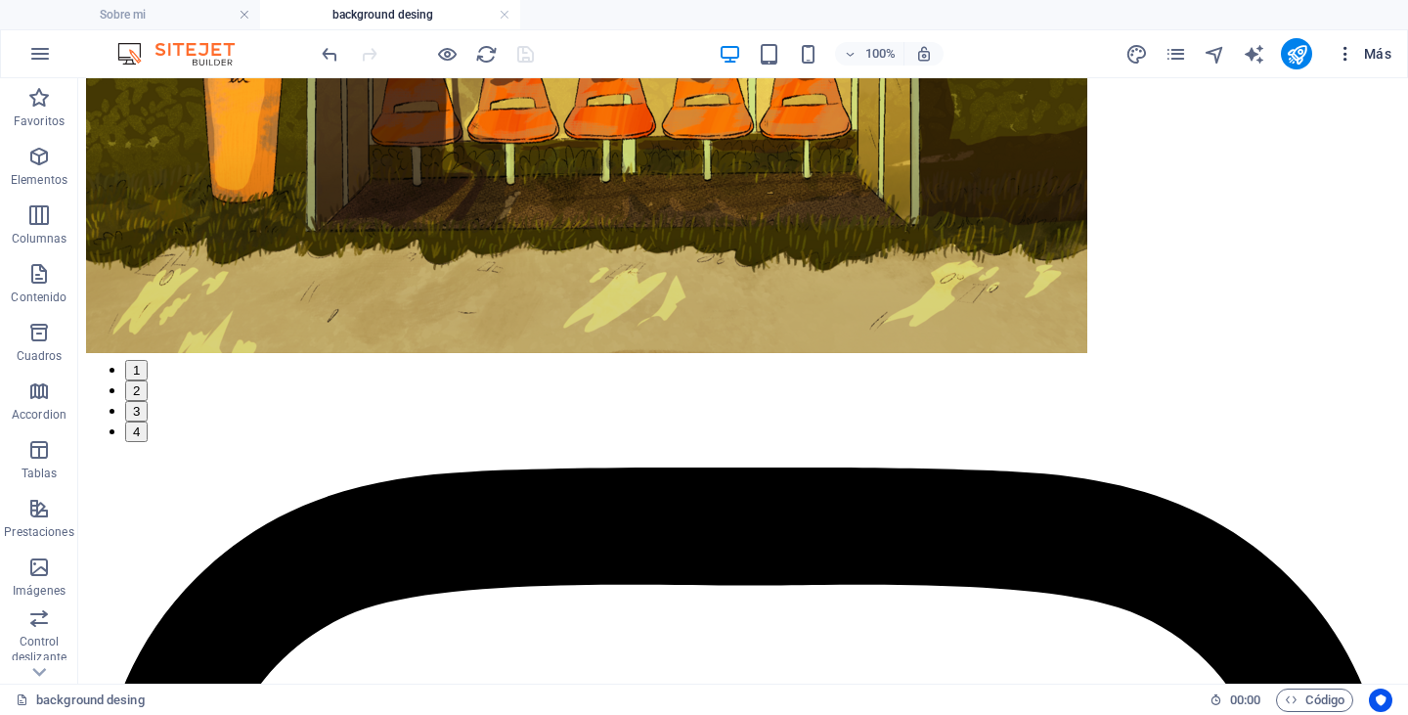
click at [1356, 55] on span "Más" at bounding box center [1363, 54] width 56 height 20
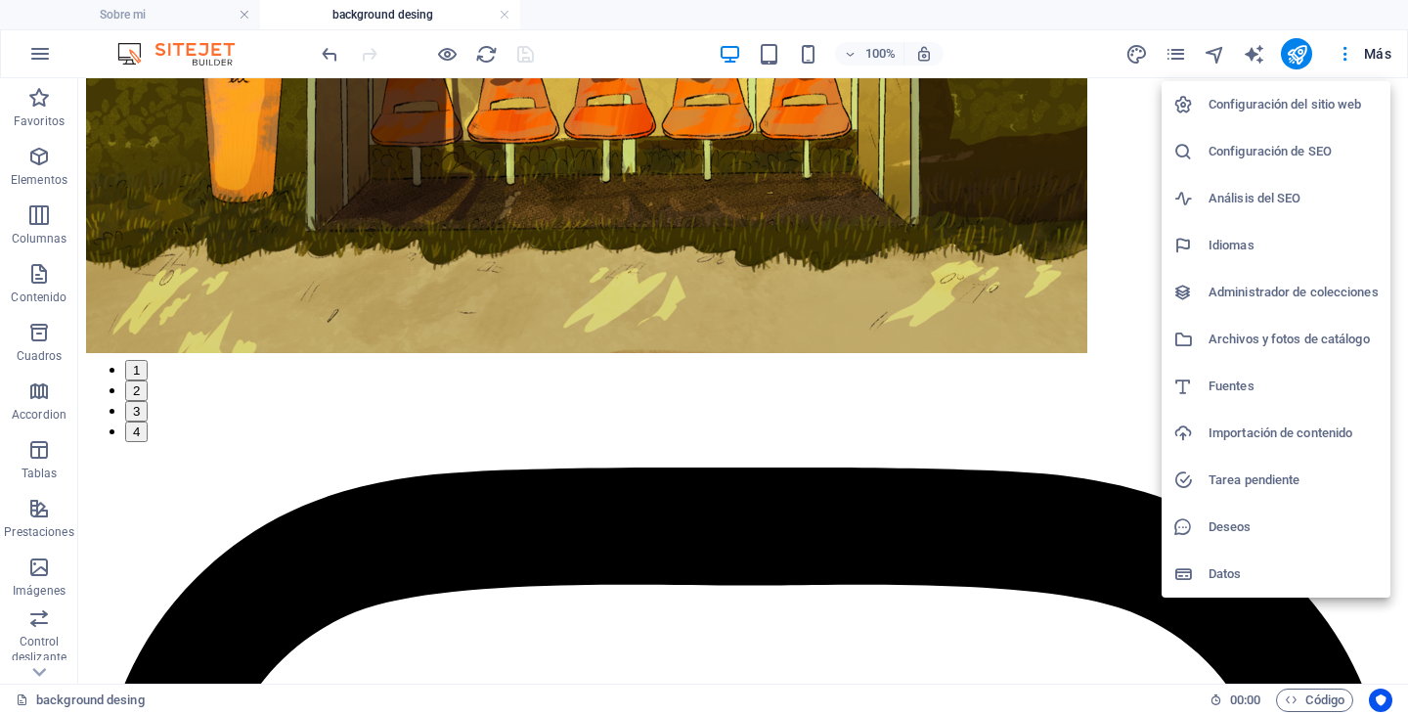
click at [1298, 53] on div at bounding box center [704, 357] width 1408 height 715
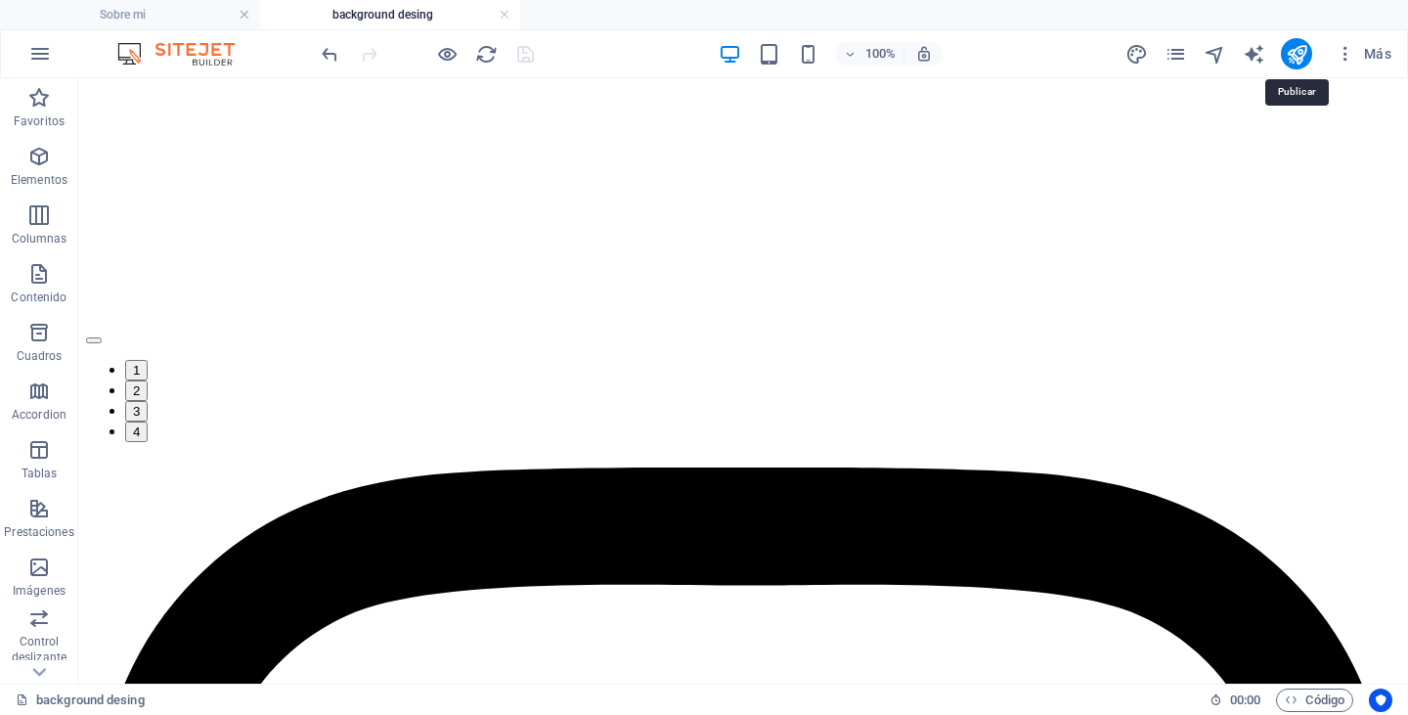
click at [1298, 53] on icon "publish" at bounding box center [1297, 54] width 22 height 22
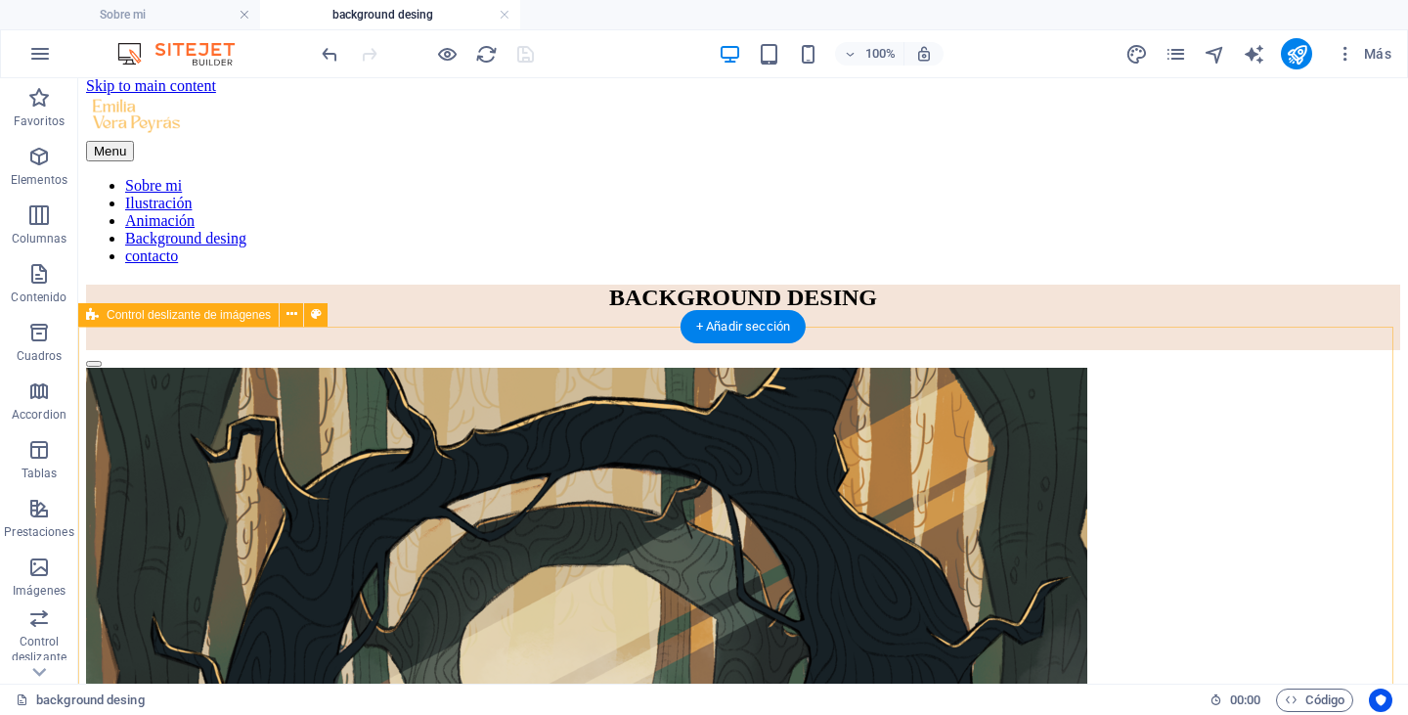
scroll to position [0, 0]
